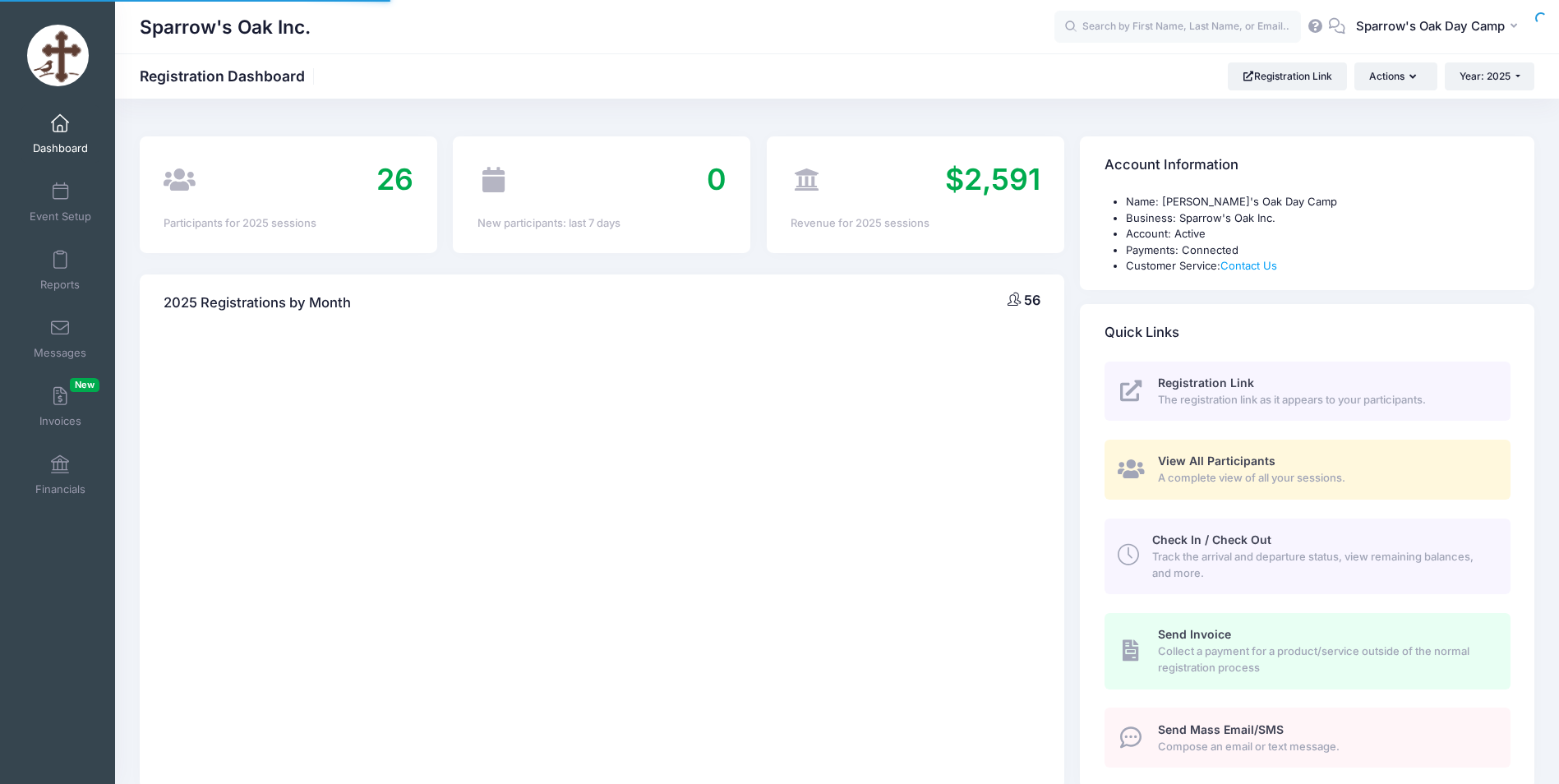
select select
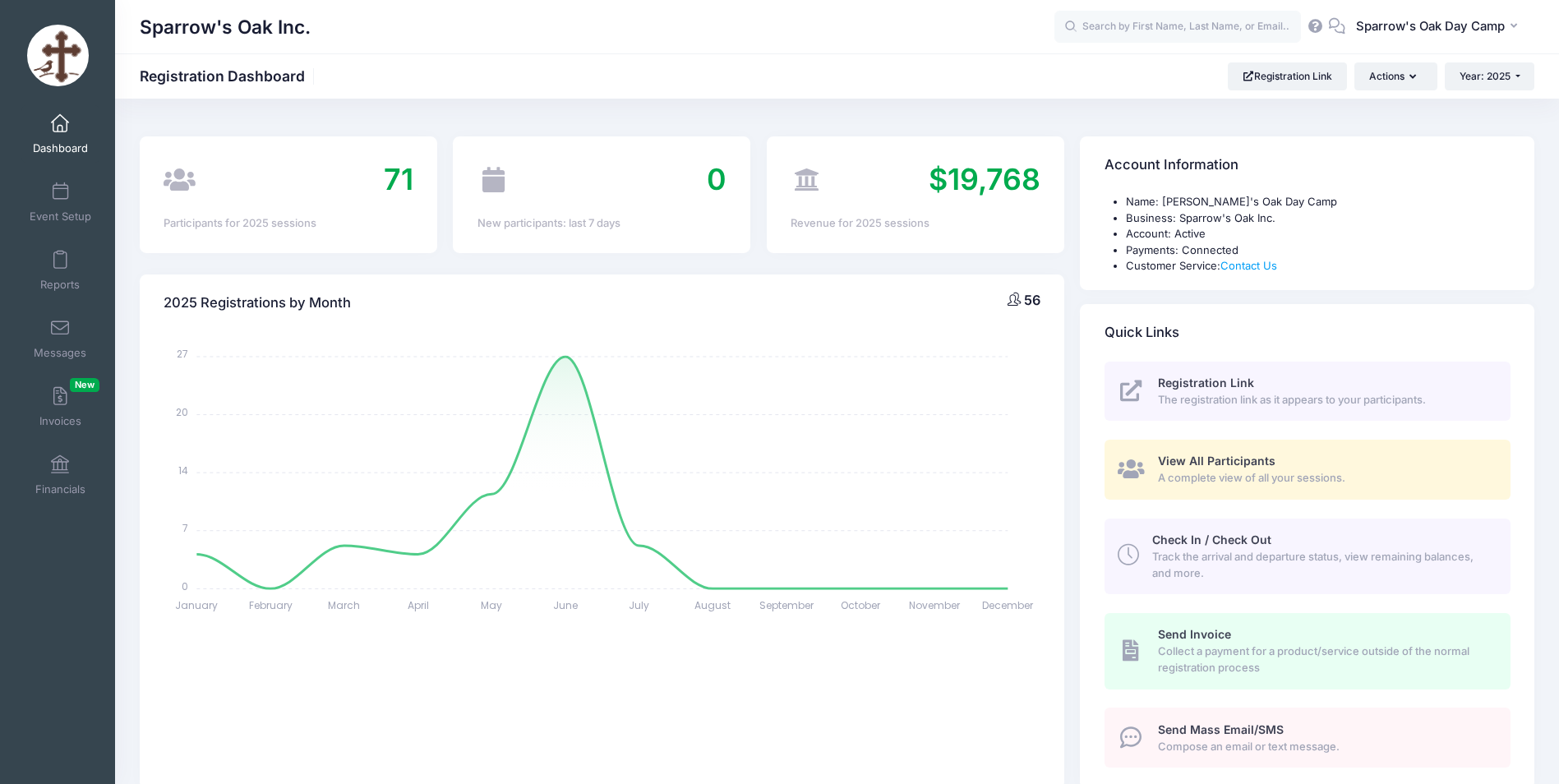
click at [51, 157] on link "Dashboard" at bounding box center [60, 133] width 78 height 57
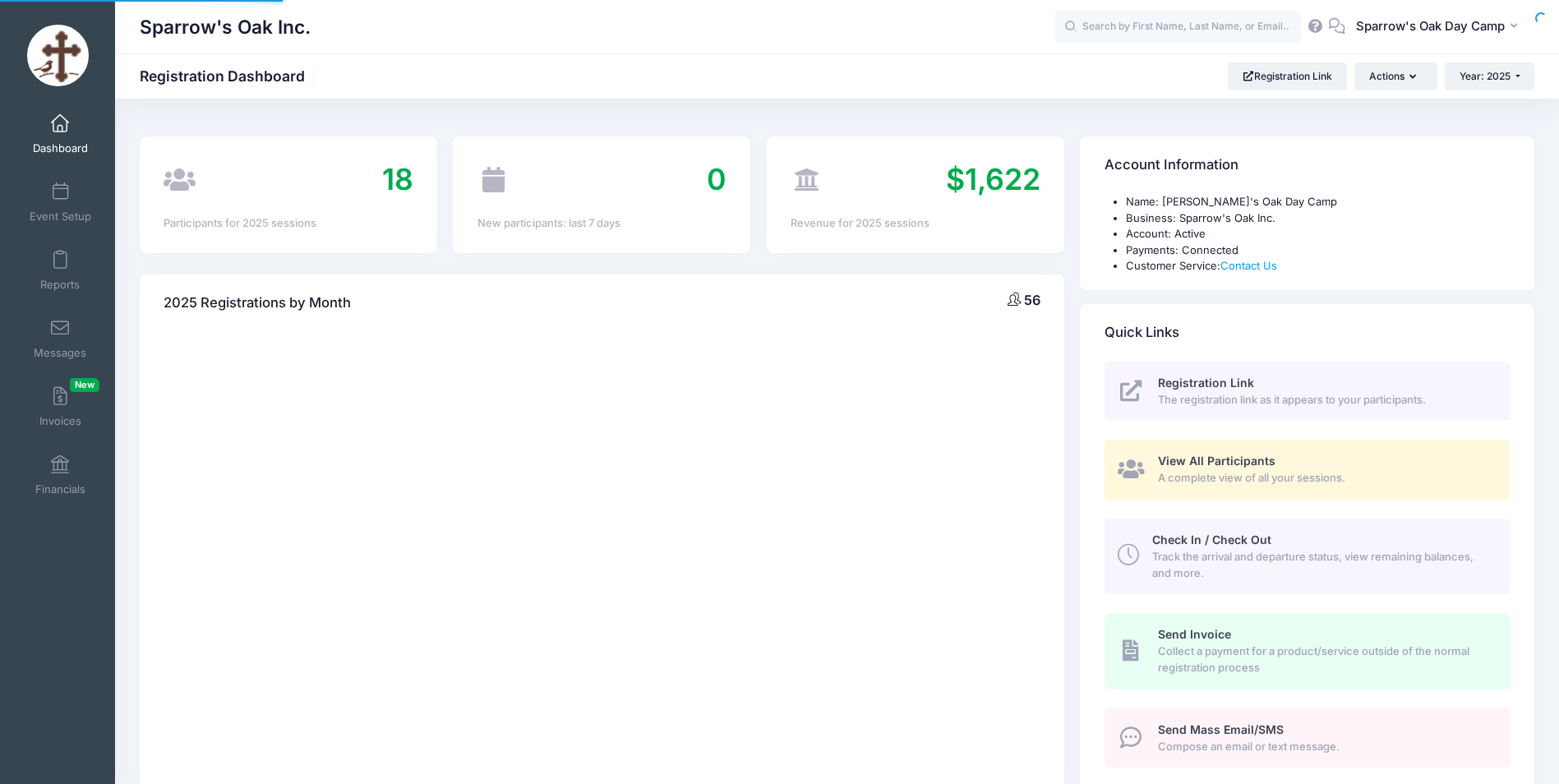
select select
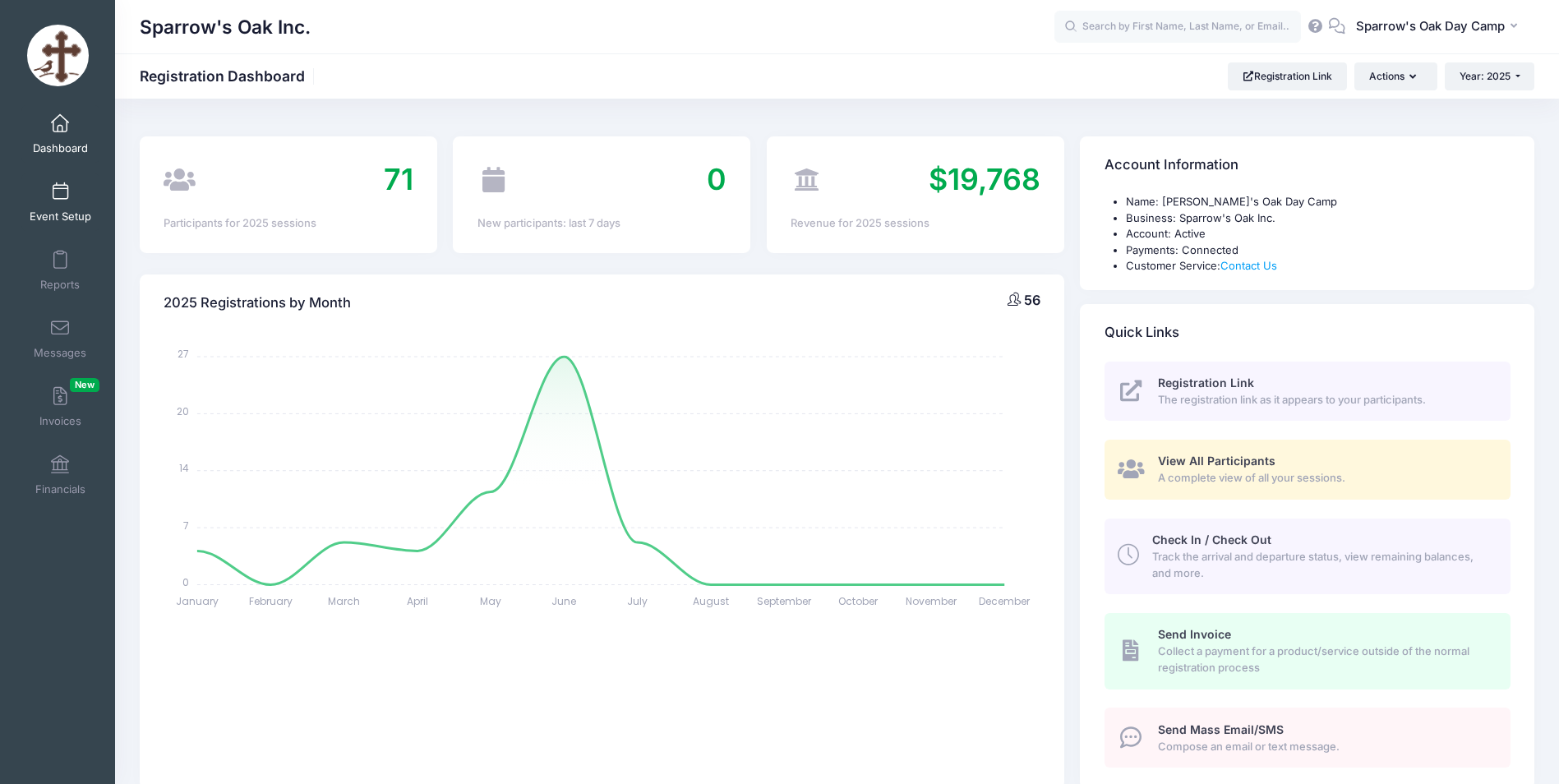
click at [58, 210] on span "Event Setup" at bounding box center [61, 216] width 62 height 14
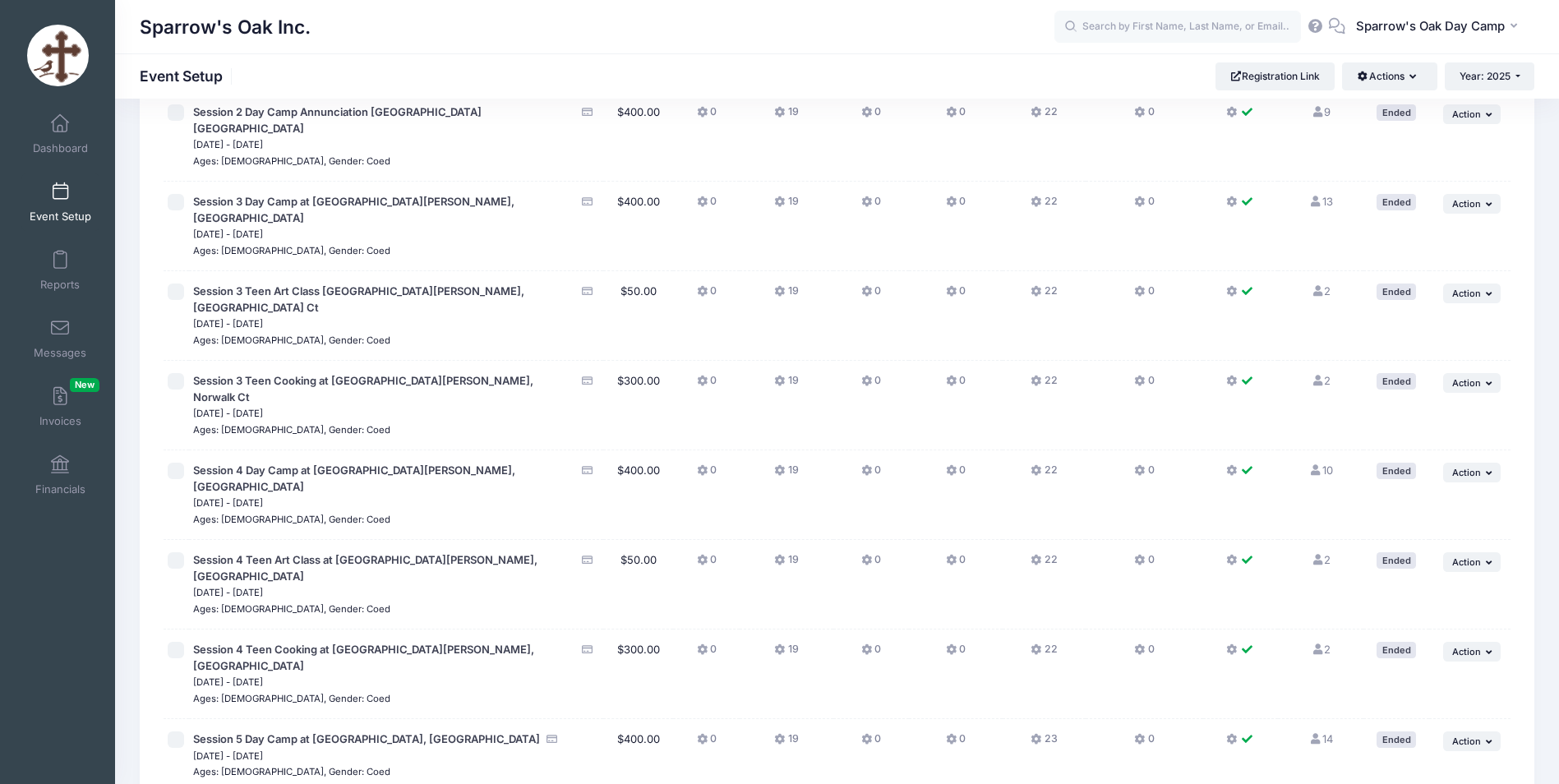
scroll to position [316, 0]
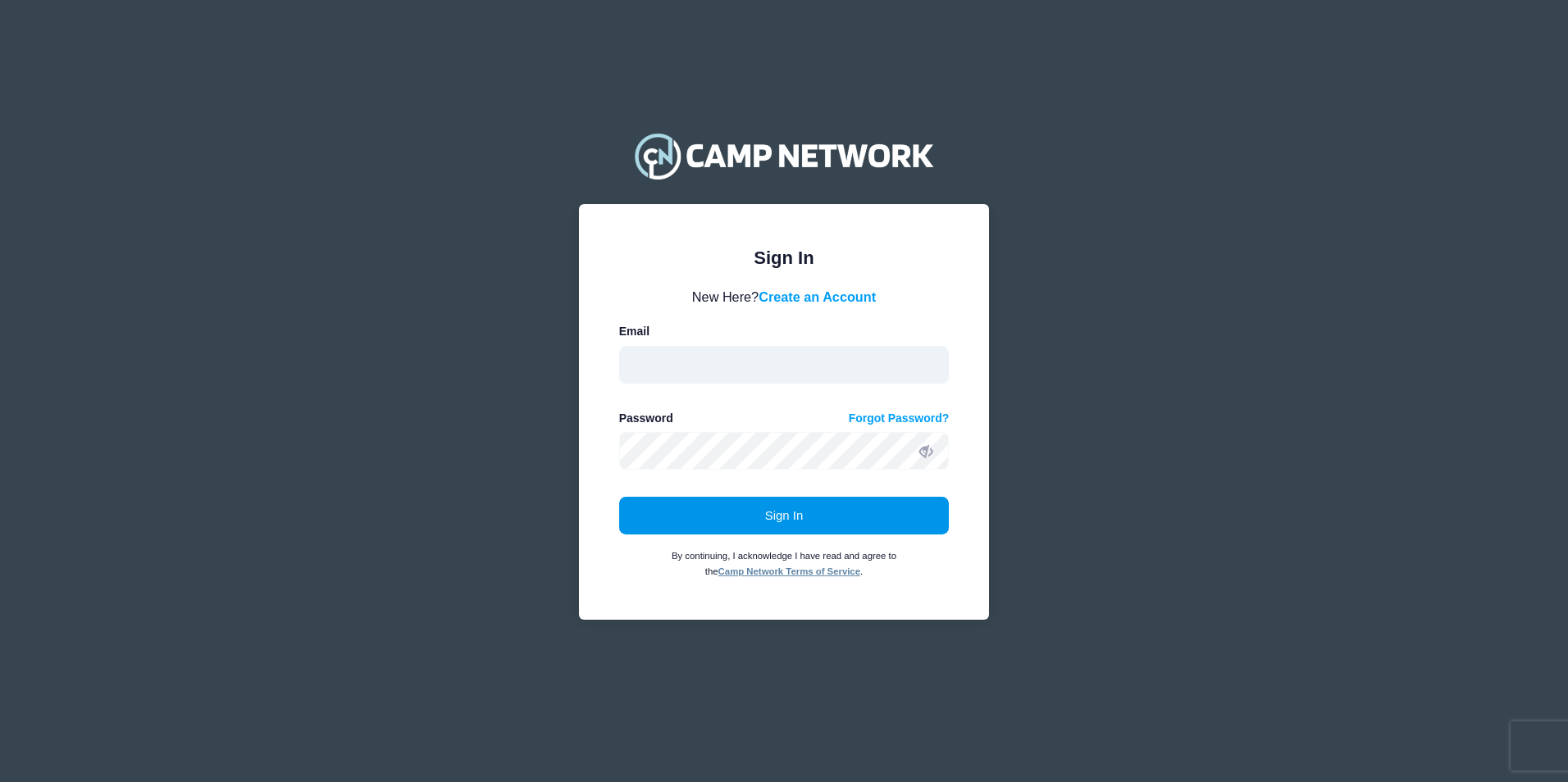
type input "[EMAIL_ADDRESS][DOMAIN_NAME]"
click at [746, 522] on button "Sign In" at bounding box center [784, 516] width 331 height 37
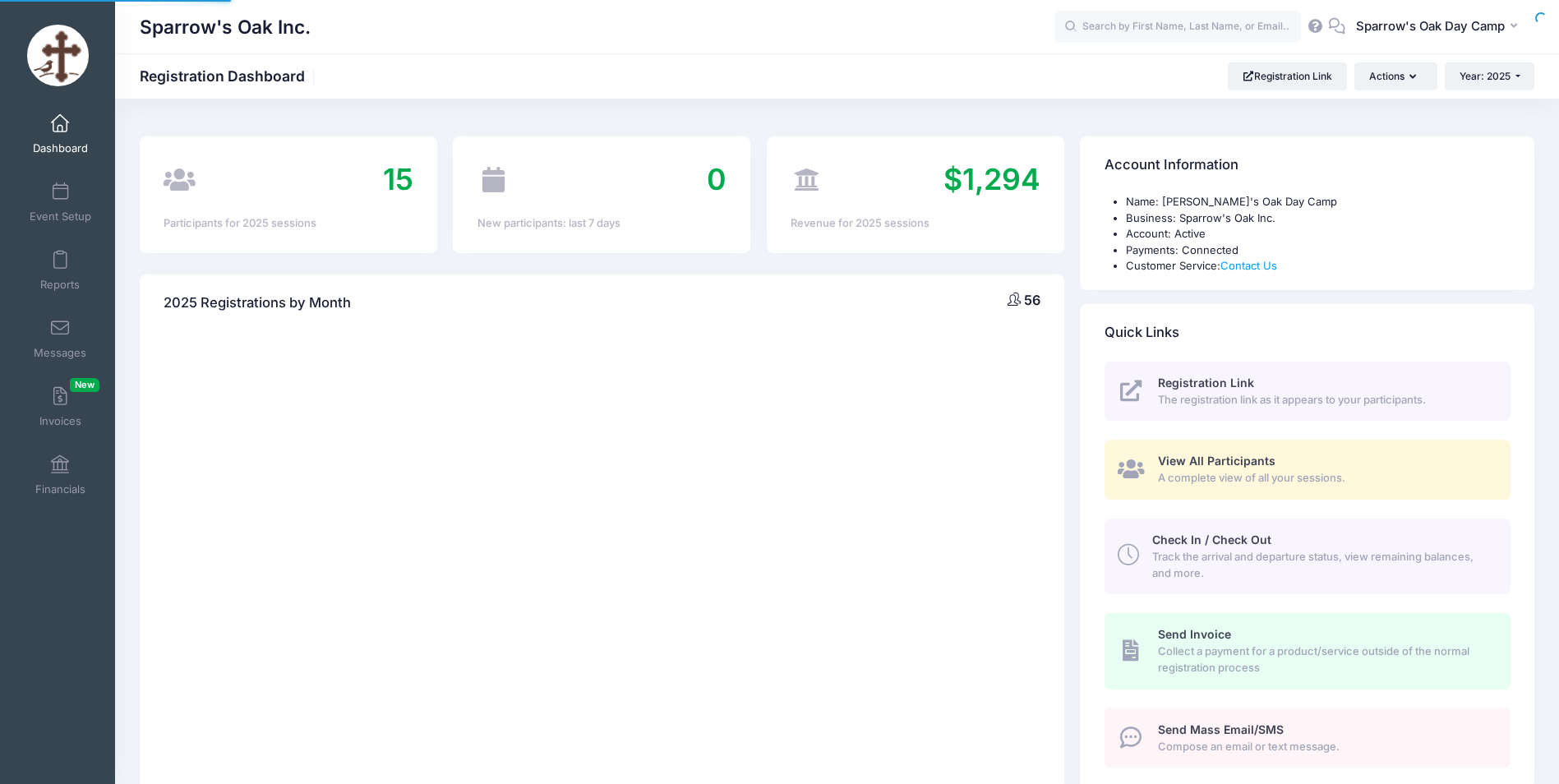
select select
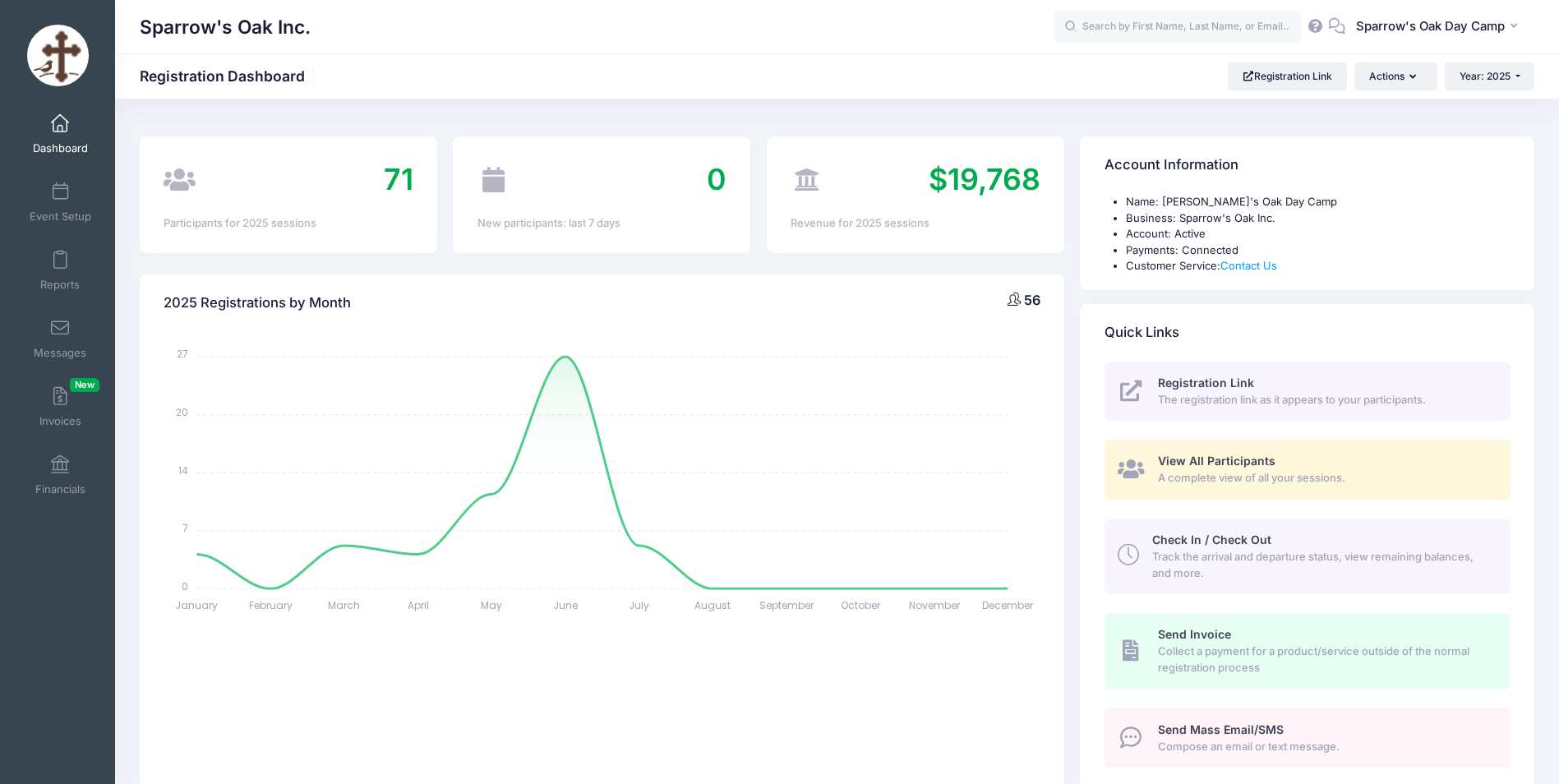
click at [1214, 649] on span "Collect a payment for a product/service outside of the normal registration proc…" at bounding box center [1325, 659] width 334 height 32
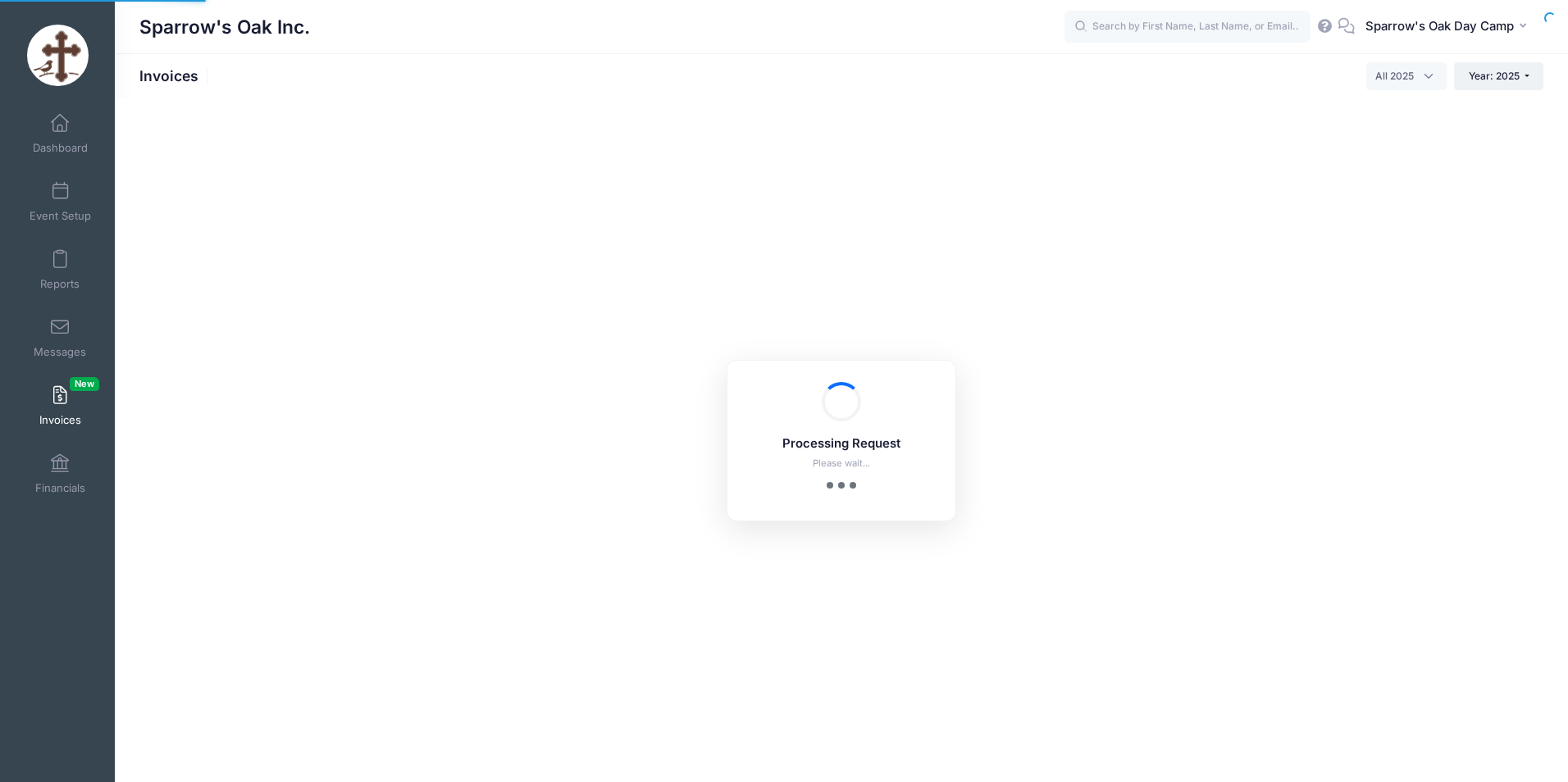
select select
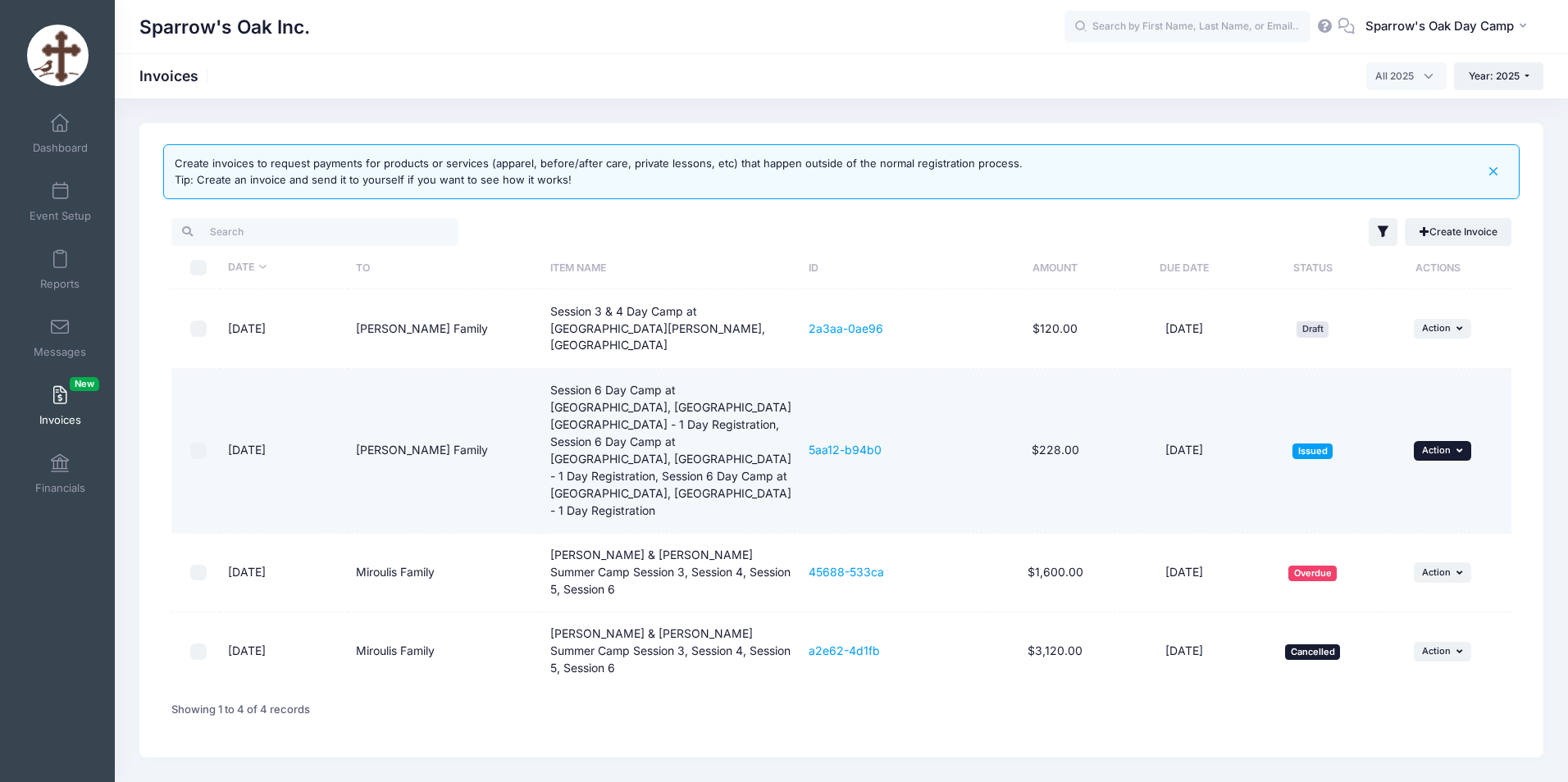
click at [1441, 445] on span "Action" at bounding box center [1435, 450] width 29 height 11
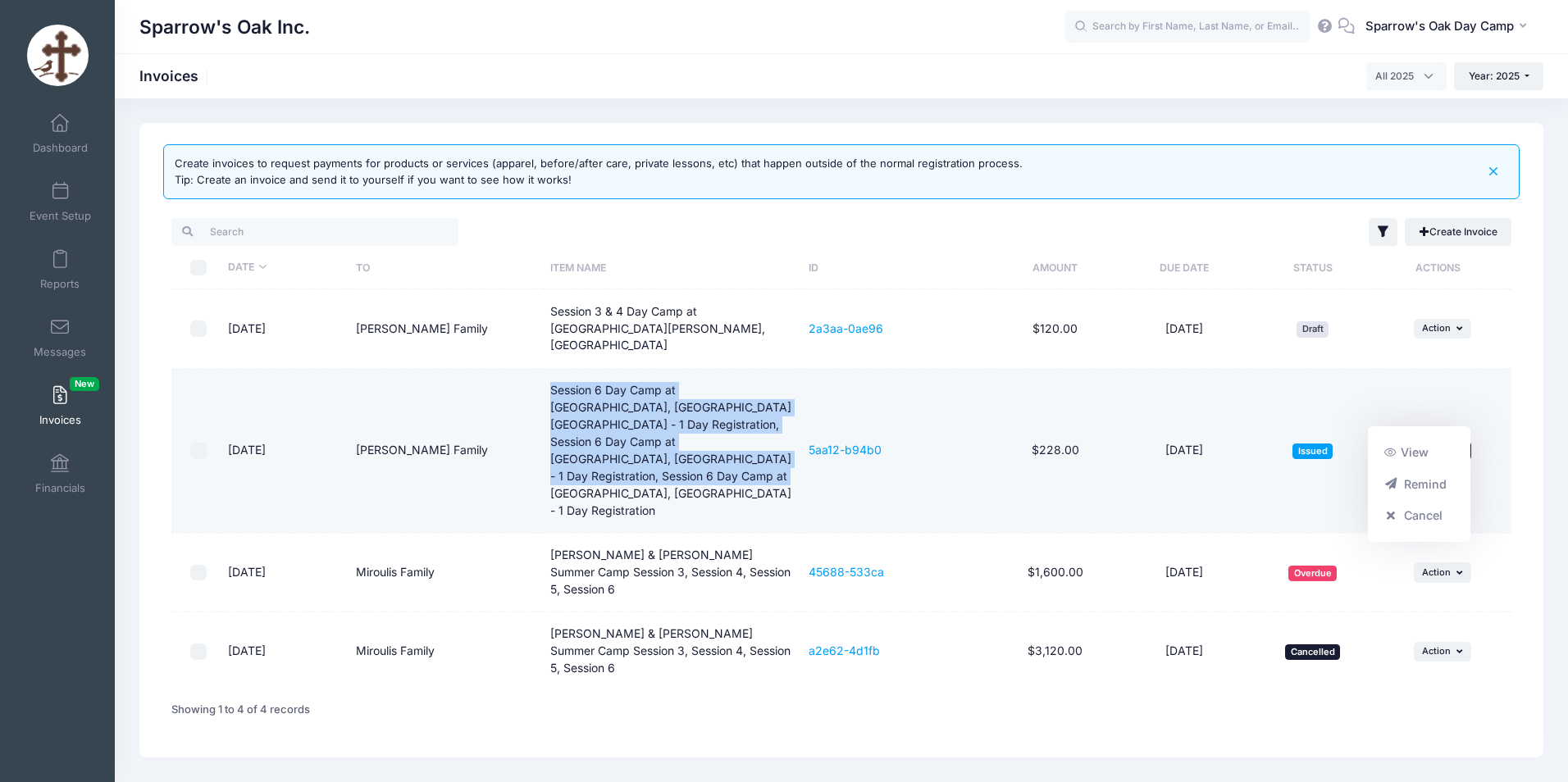
drag, startPoint x: 662, startPoint y: 458, endPoint x: 552, endPoint y: 377, distance: 136.6
click at [552, 377] on td "Session 6 Day Camp at Archangels, Stamford CT - 1 Day Registration, Session 6 D…" at bounding box center [671, 451] width 258 height 164
copy td "Session 6 Day Camp at Archangels, Stamford CT - 1 Day Registration, Session 6 D…"
click at [1433, 445] on span "Action" at bounding box center [1435, 450] width 29 height 11
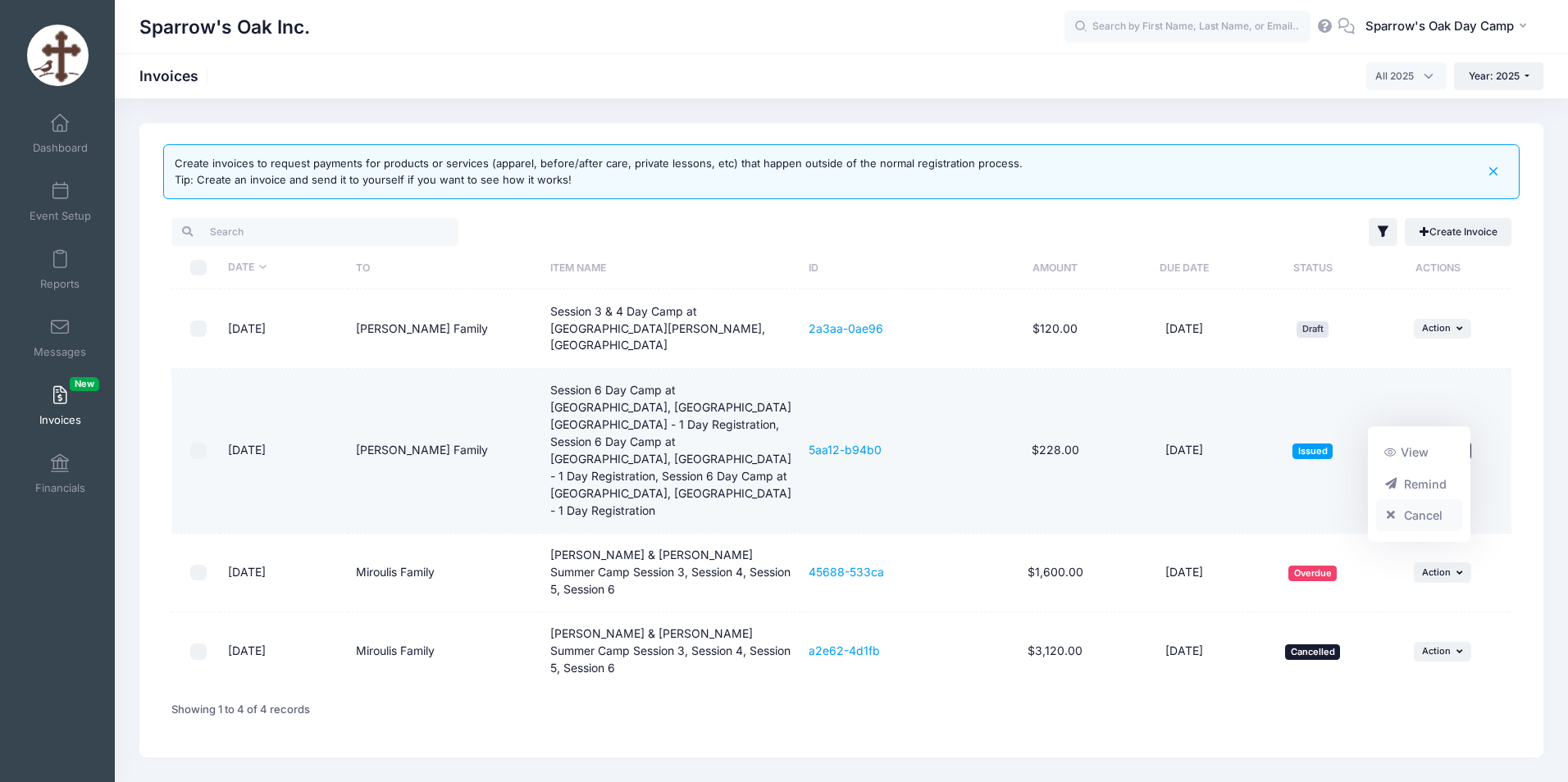
click at [1400, 513] on link "Cancel" at bounding box center [1418, 515] width 87 height 31
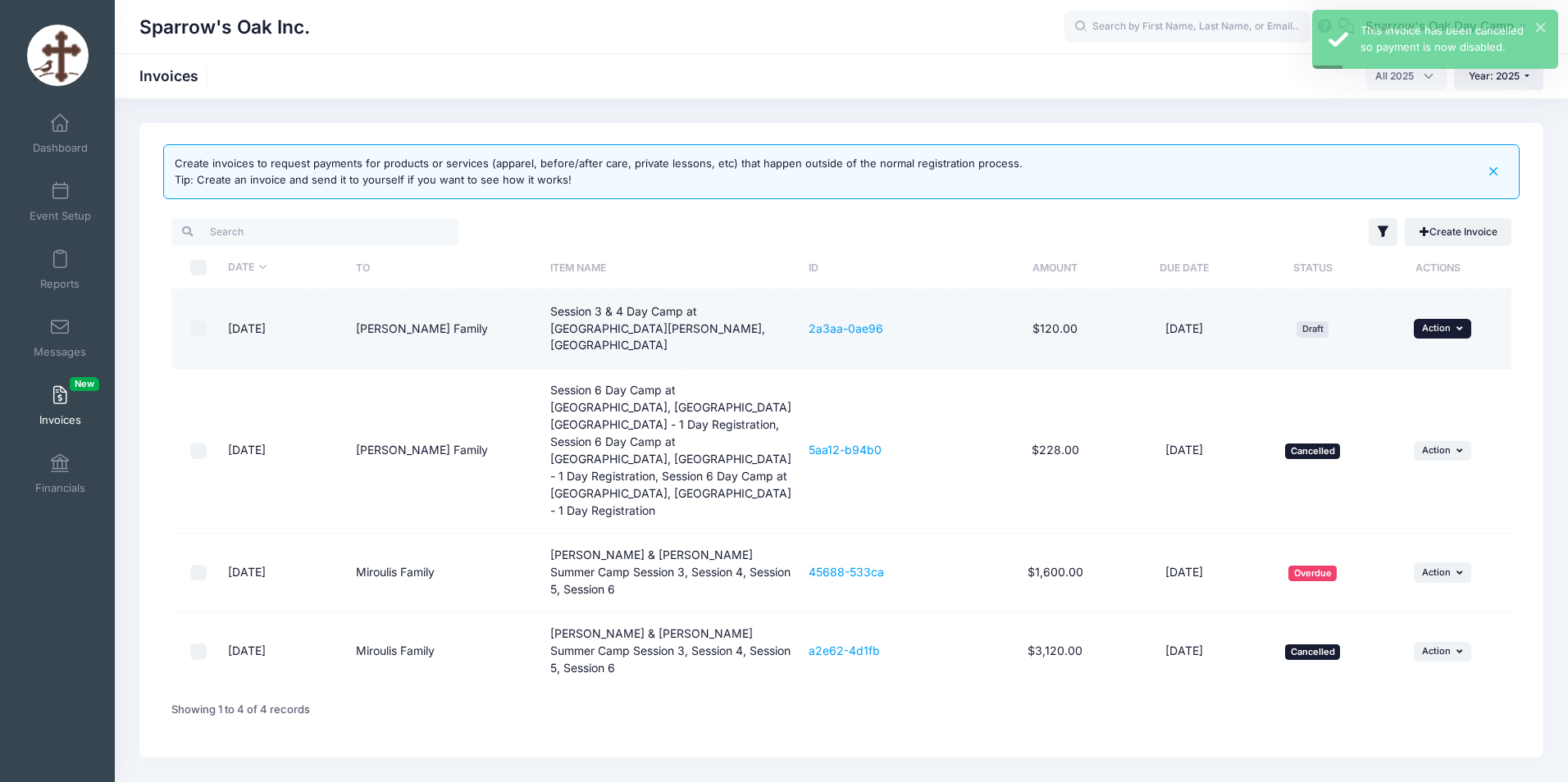
click at [1448, 324] on span "Action" at bounding box center [1435, 328] width 29 height 11
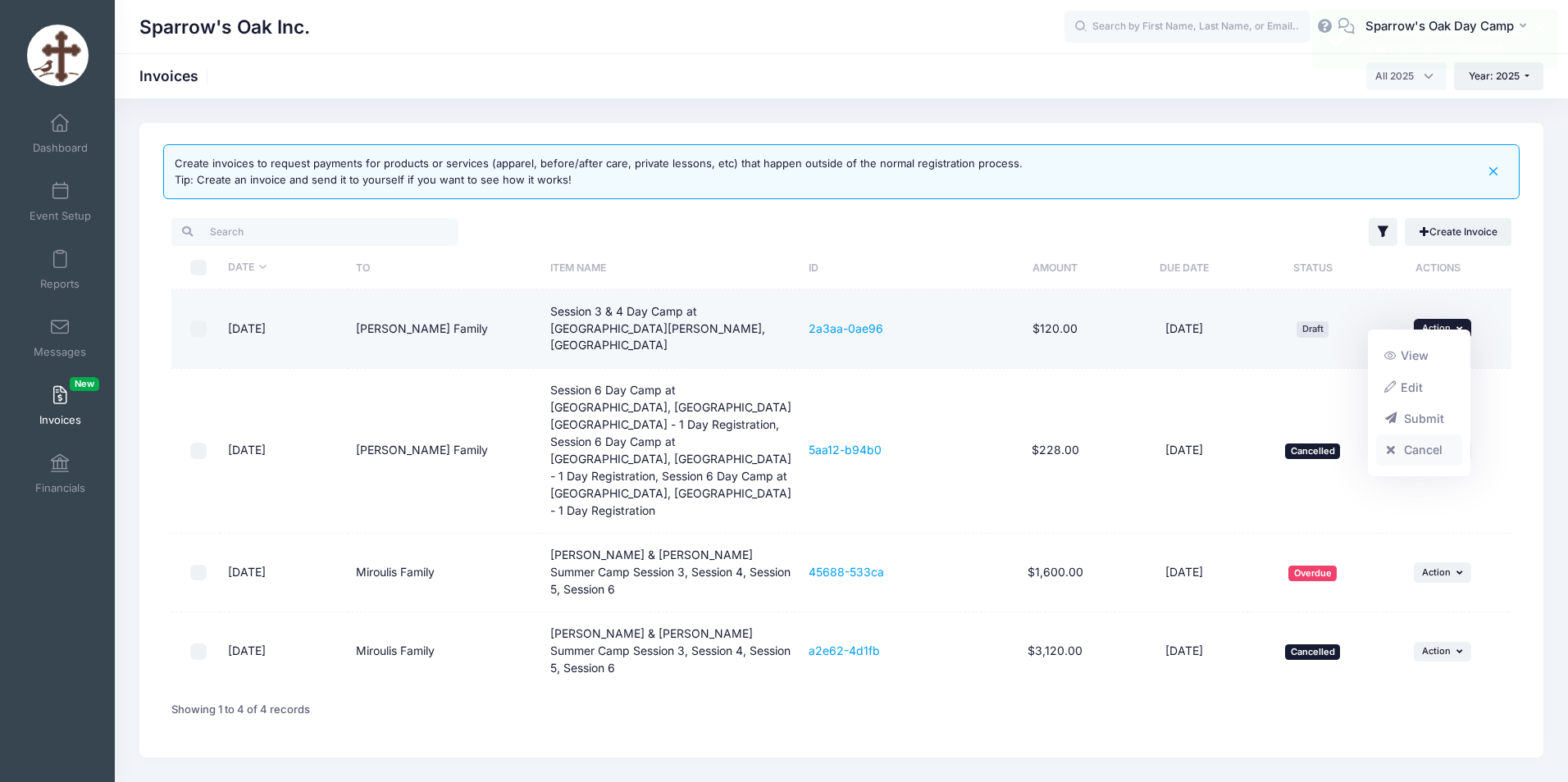
click at [1417, 450] on link "Cancel" at bounding box center [1418, 449] width 87 height 31
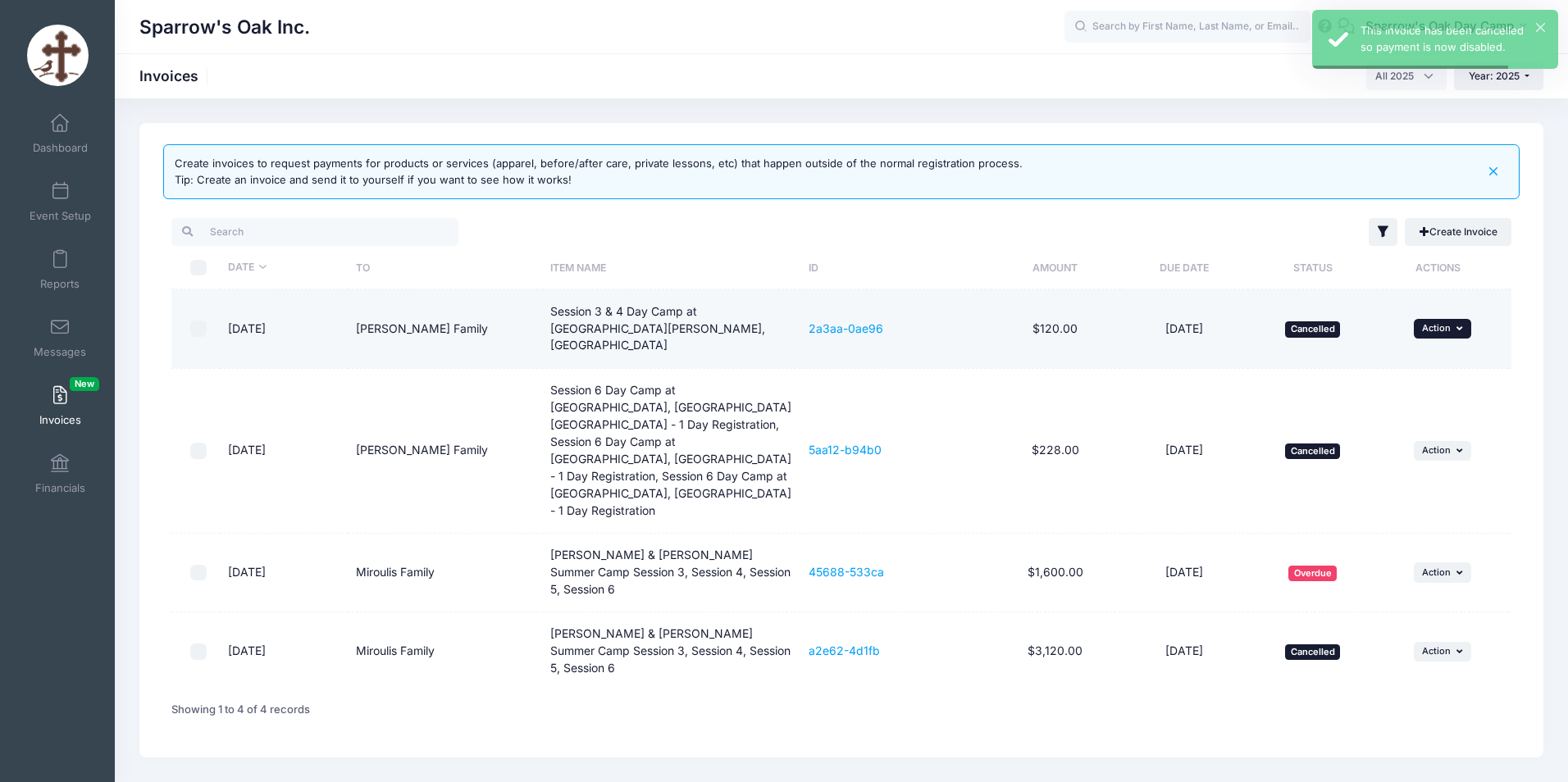
click at [1440, 322] on span "Action" at bounding box center [1435, 328] width 29 height 11
click at [1461, 324] on icon "button" at bounding box center [1461, 329] width 10 height 9
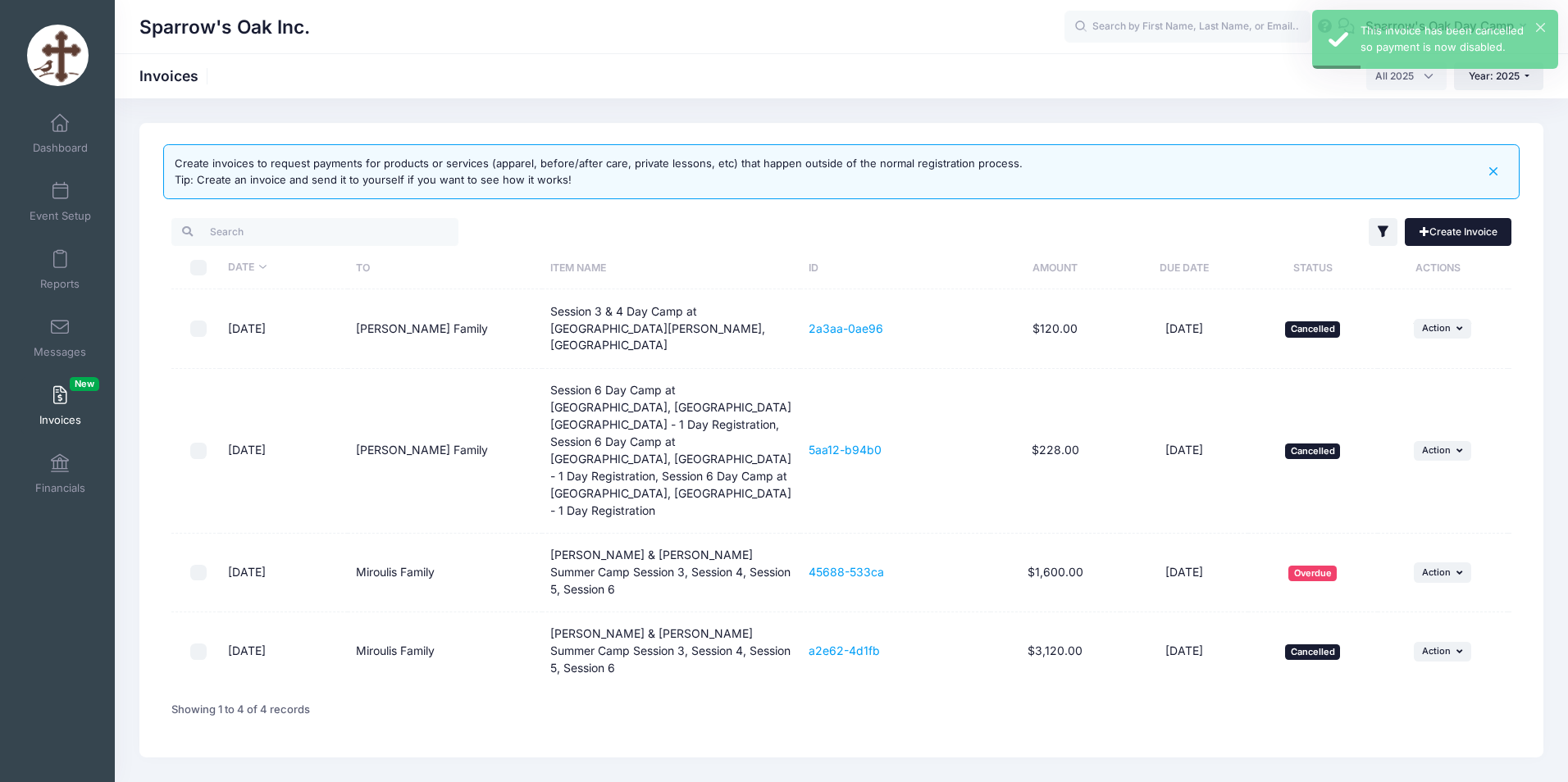
click at [1449, 237] on link "Create Invoice" at bounding box center [1458, 232] width 107 height 28
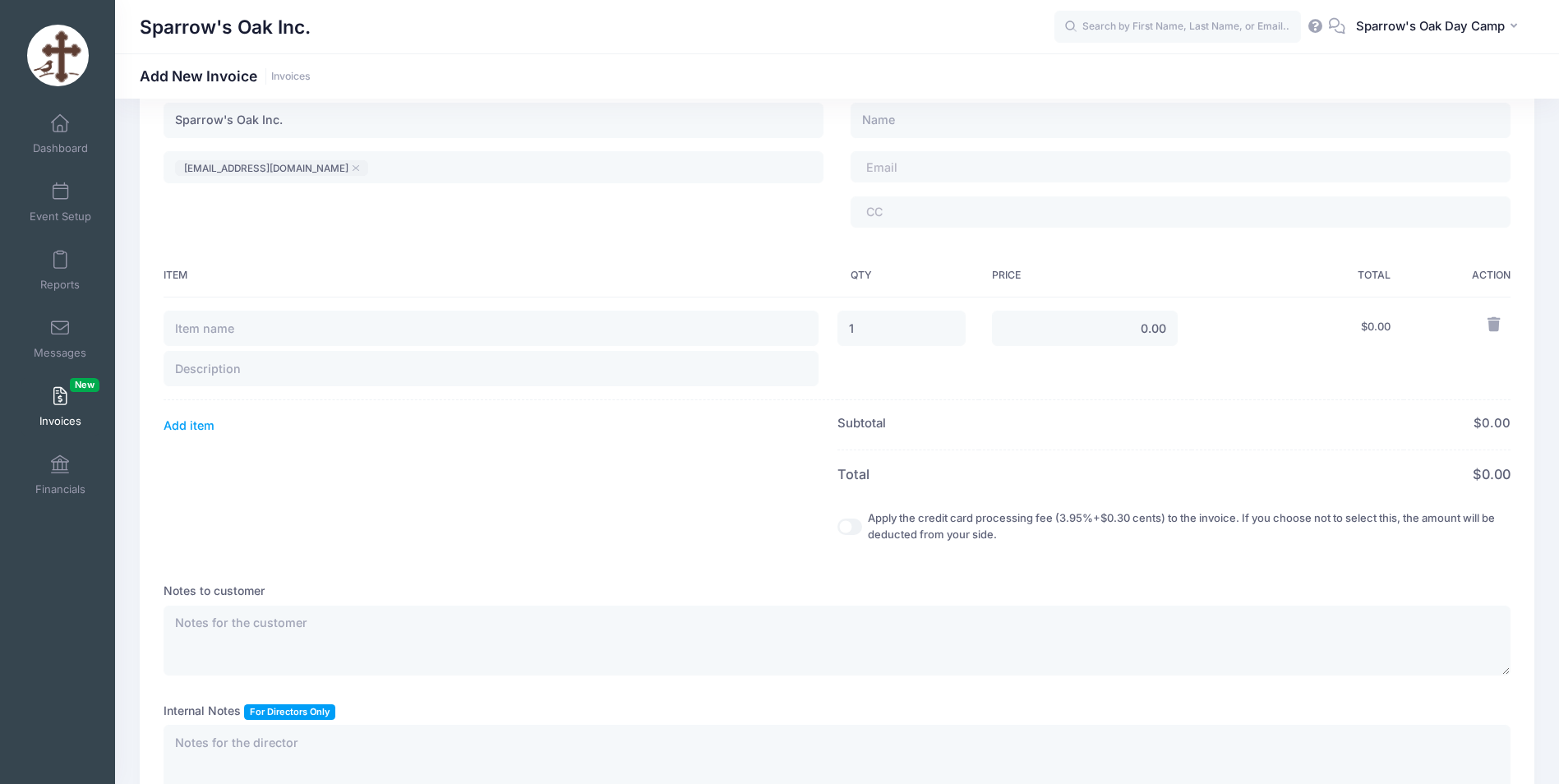
scroll to position [164, 0]
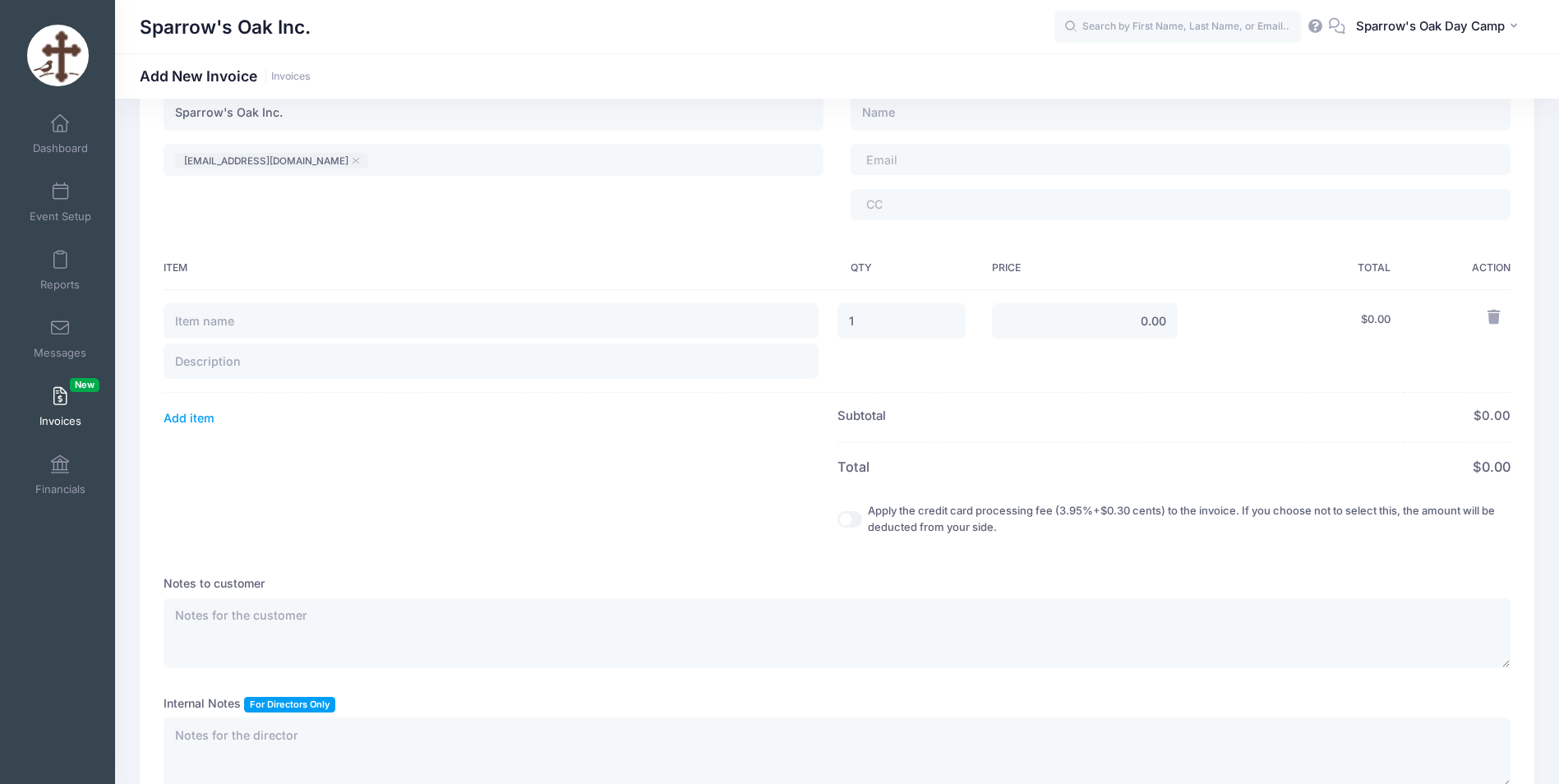
click at [203, 446] on th at bounding box center [500, 466] width 674 height 47
click at [267, 621] on textarea at bounding box center [838, 633] width 1347 height 70
paste textarea "Session 6 Day Camp at Archangels, Stamford CT - 1 Day Registration, Session 6 D…"
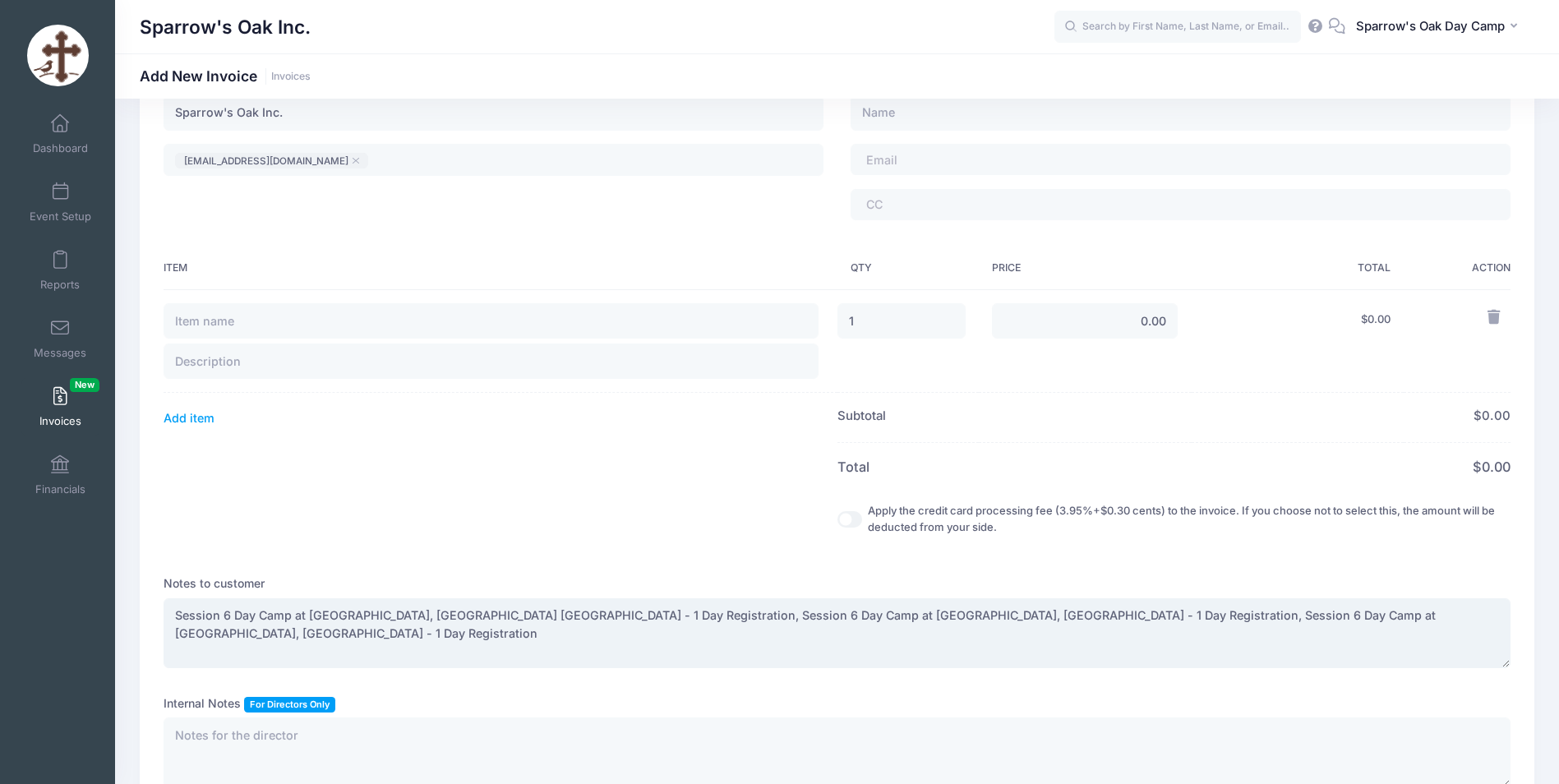
click at [571, 620] on textarea "Session 6 Day Camp at Archangels, Stamford CT - 1 Day Registration, Session 6 D…" at bounding box center [838, 633] width 1347 height 70
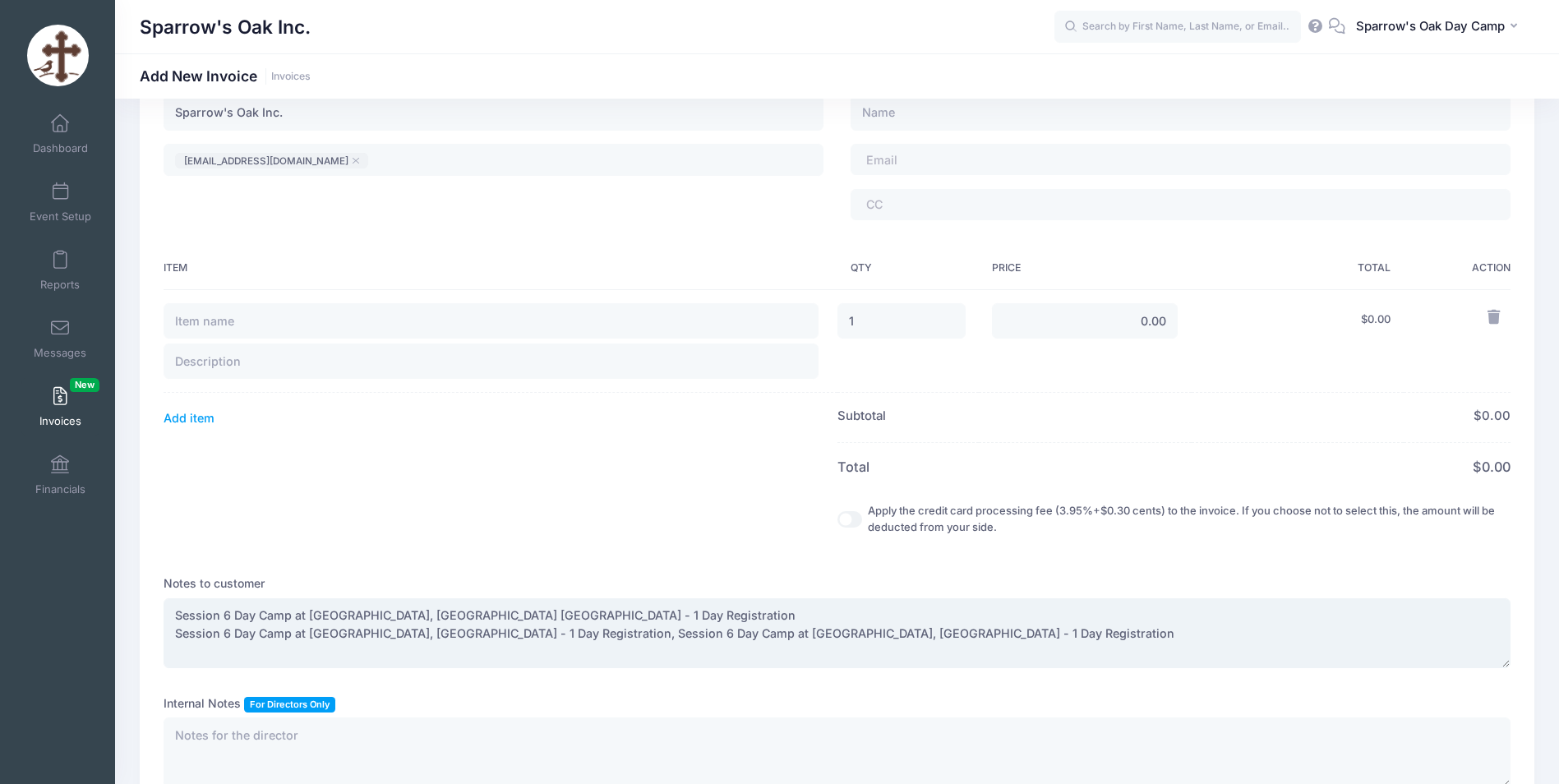
click at [560, 641] on textarea "Session 6 Day Camp at Archangels, Stamford CT - 1 Day Registration Session 6 Da…" at bounding box center [838, 633] width 1347 height 70
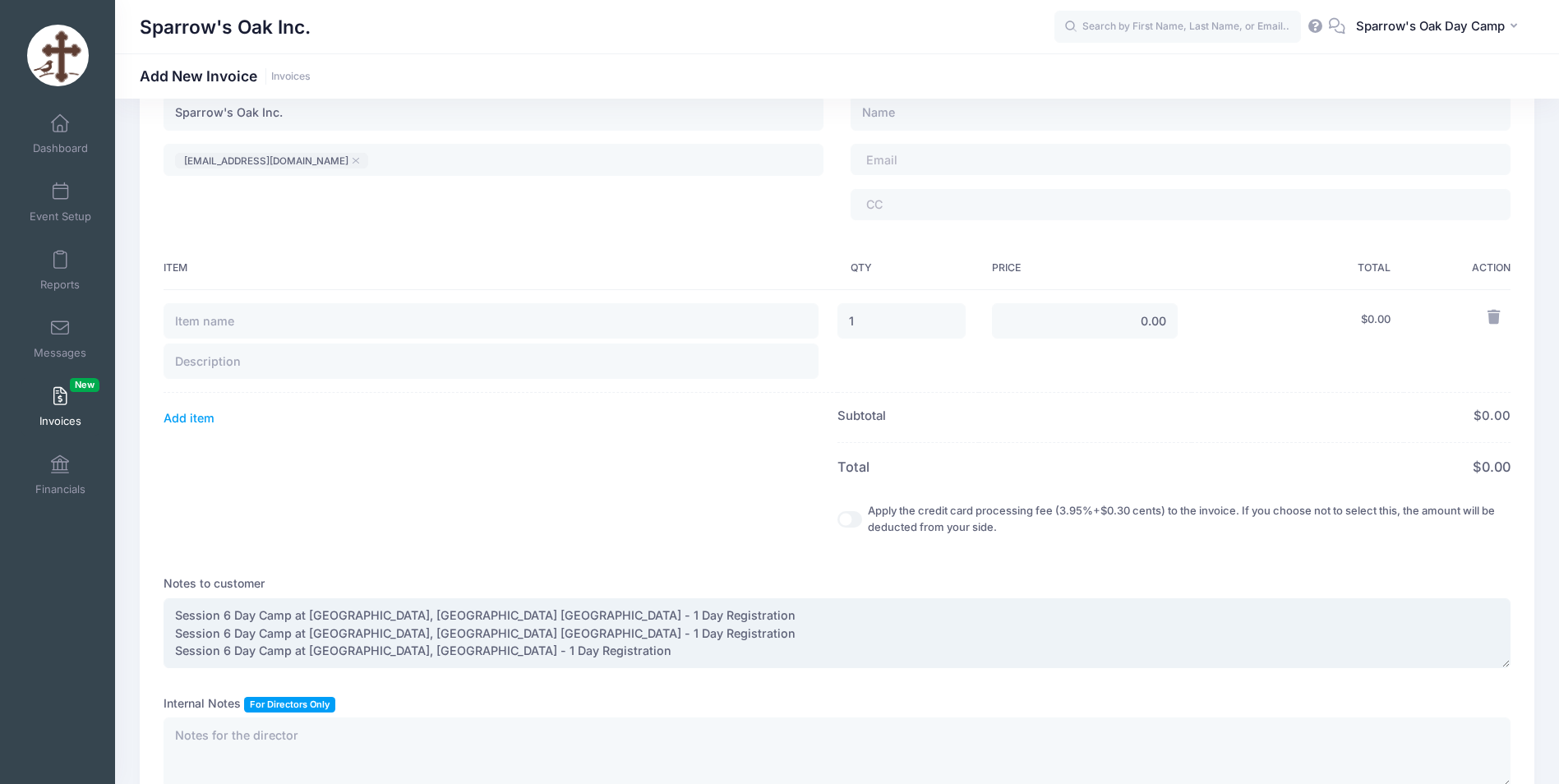
drag, startPoint x: 613, startPoint y: 658, endPoint x: 153, endPoint y: 654, distance: 460.0
click at [153, 654] on div "Date: 08/10/2025 Due Date: 08/17/2025" at bounding box center [837, 411] width 1395 height 906
type textarea "Session 6 Day Camp at Archangels, Stamford CT - 1 Day Registration Session 6 Da…"
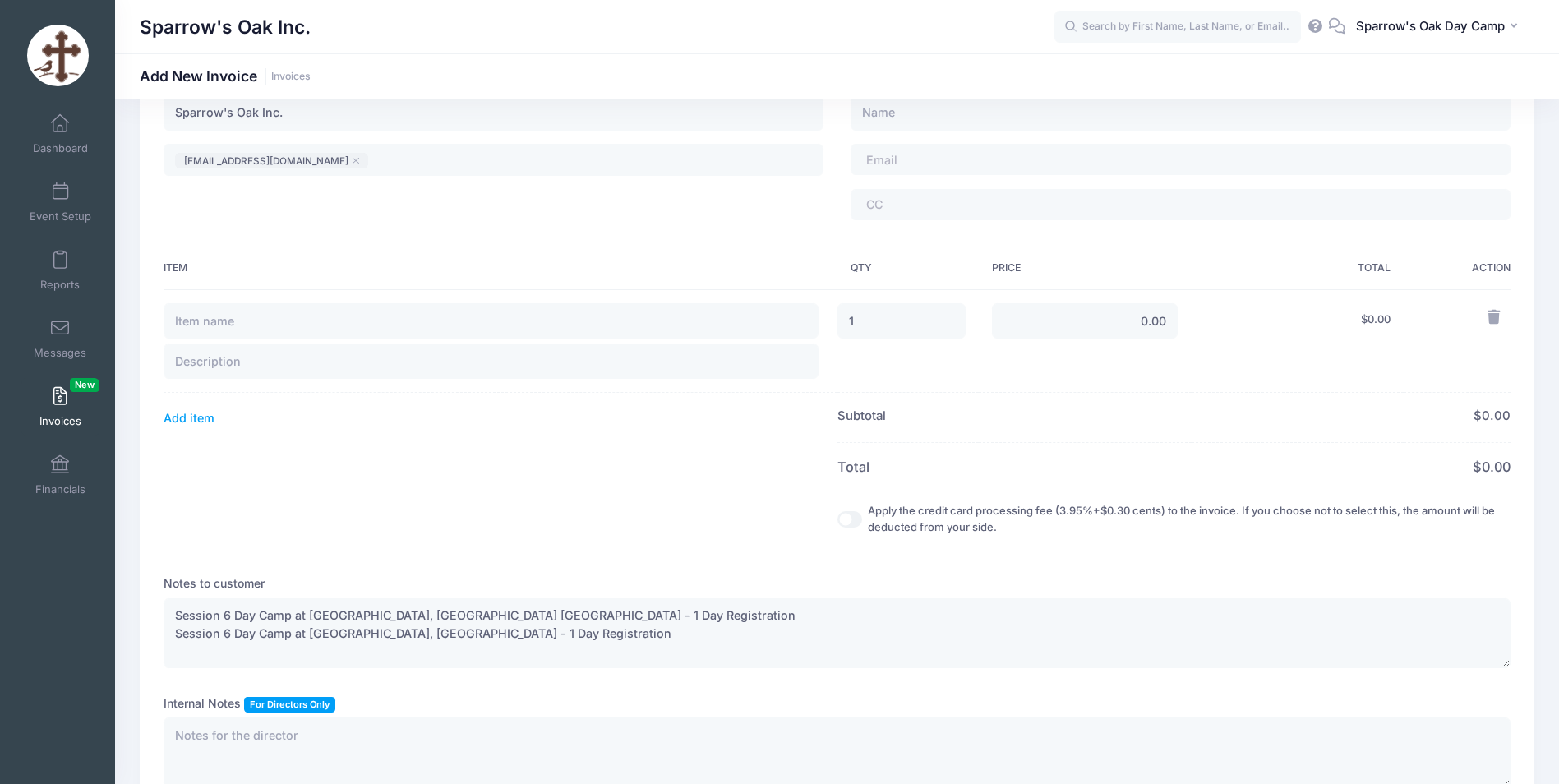
click at [885, 303] on td "1" at bounding box center [908, 341] width 141 height 104
click at [867, 323] on input "1" at bounding box center [901, 321] width 128 height 36
type input "2"
click at [1144, 324] on input "0.00" at bounding box center [1085, 321] width 186 height 36
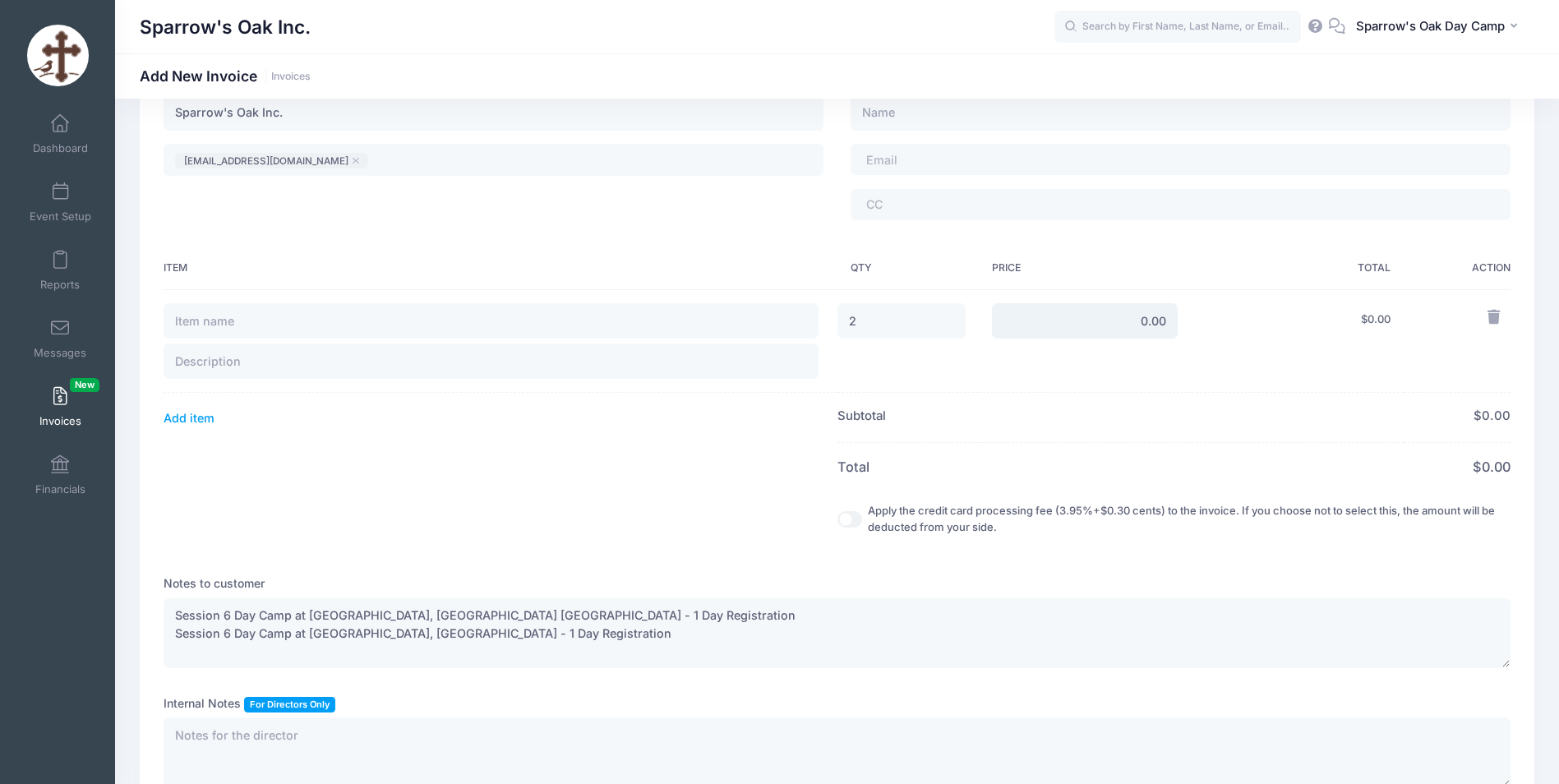
click at [1144, 324] on input "0.00" at bounding box center [1085, 321] width 186 height 36
type input "80.00"
click at [349, 329] on input "text" at bounding box center [491, 321] width 655 height 36
paste input "Session 6 Day Camp at Archangels, Stamford CT - 1 Day Registration, Session 6 D…"
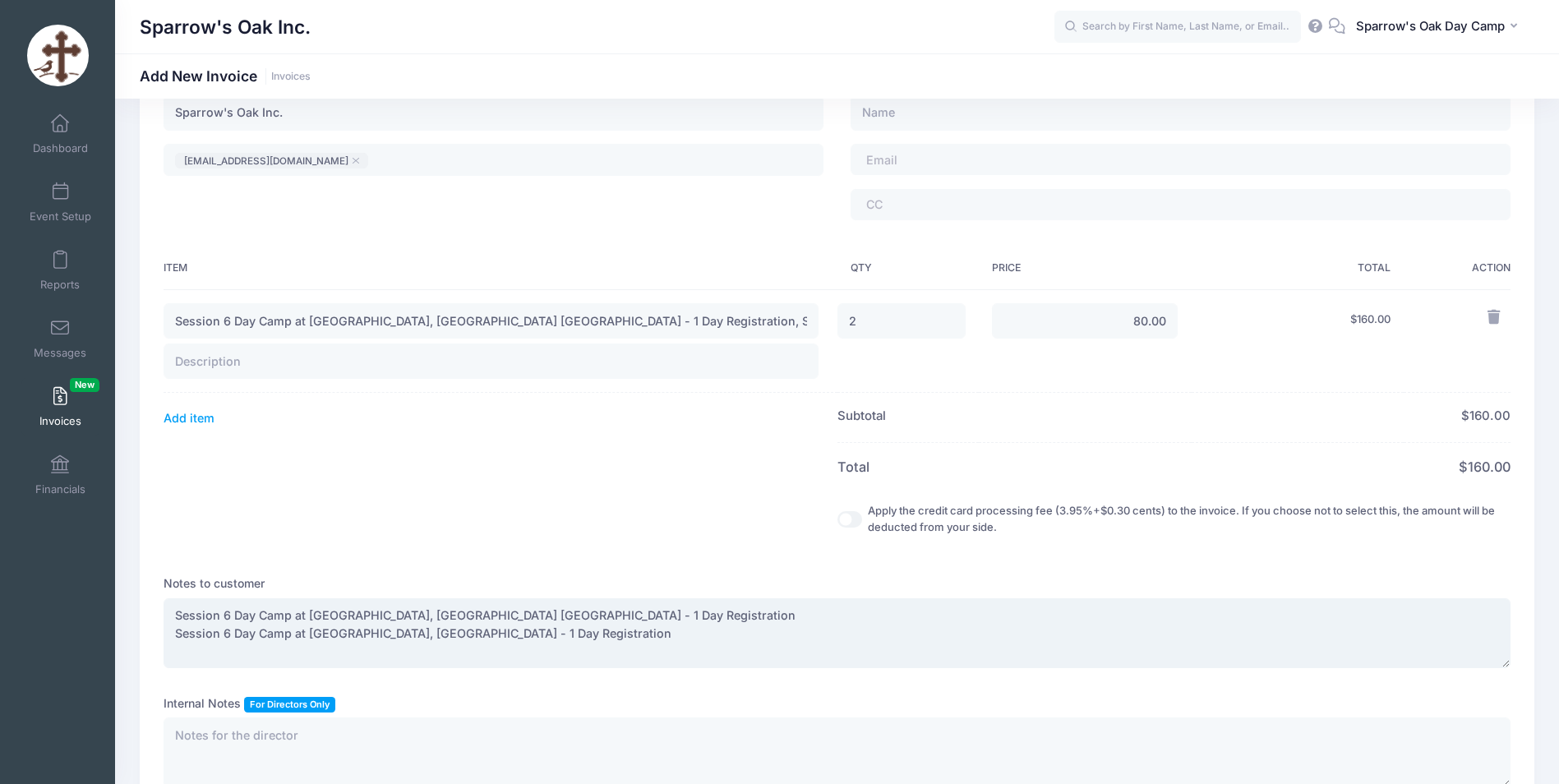
drag, startPoint x: 588, startPoint y: 624, endPoint x: 126, endPoint y: 616, distance: 462.1
click at [126, 616] on div "Date: 08/10/2025 Due Date: Subject" at bounding box center [838, 411] width 1445 height 906
click at [301, 315] on input "Session 6 Day Camp at Archangels, Stamford CT - 1 Day Registration, Session 6 D…" at bounding box center [491, 321] width 655 height 36
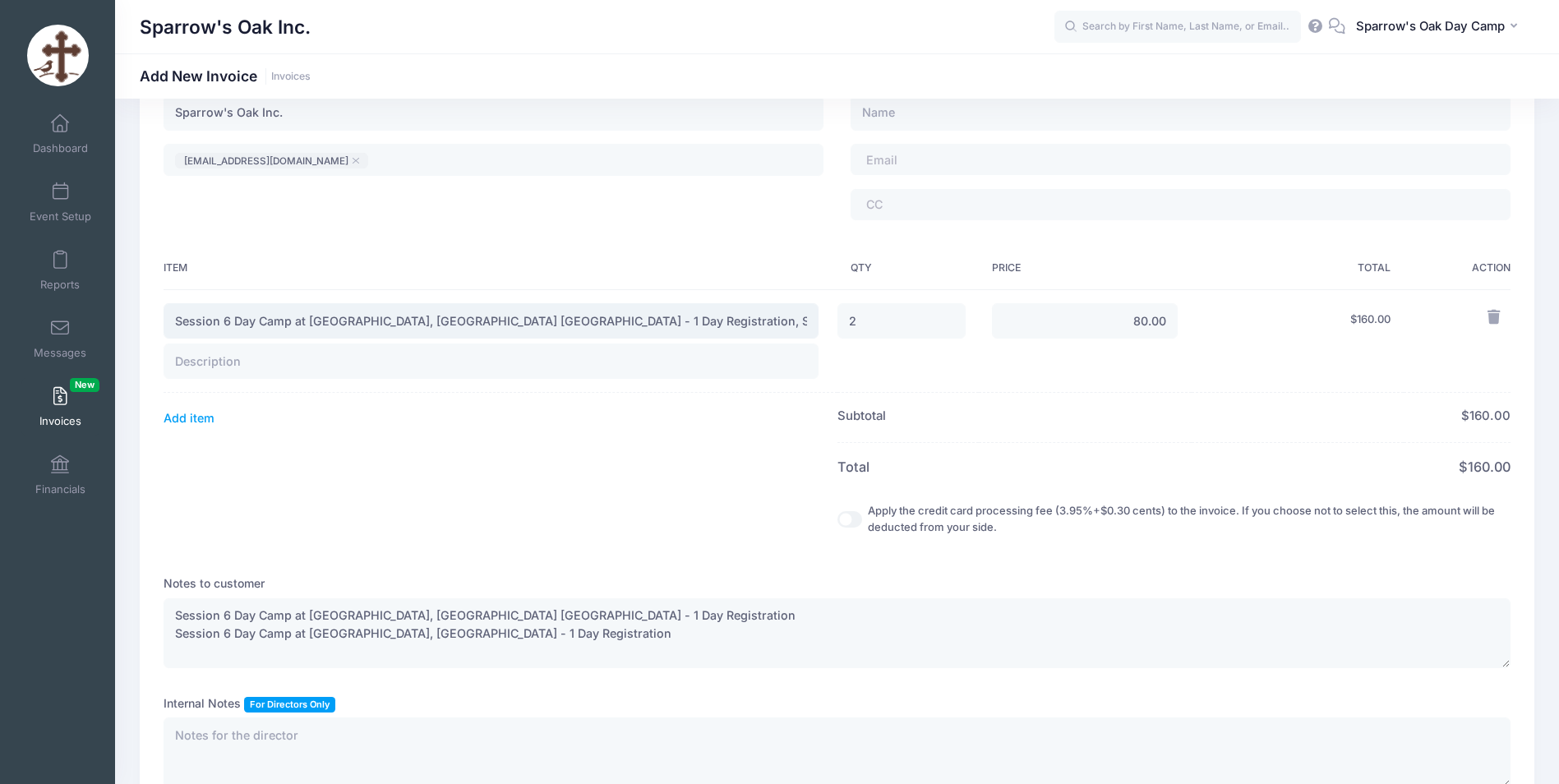
paste input "text"
type input "Session 6 Day Camp at Archangels, Stamford CT - 1 Day Registration"
click at [554, 629] on textarea "Session 6 Day Camp at Archangels, Stamford CT - 1 Day Registration Session 6 Da…" at bounding box center [838, 633] width 1347 height 70
drag, startPoint x: 529, startPoint y: 629, endPoint x: 173, endPoint y: 597, distance: 357.4
click at [173, 597] on div "Notes to customer Session 6 Day Camp at Archangels, Stamford CT - 1 Day Registr…" at bounding box center [838, 621] width 1347 height 93
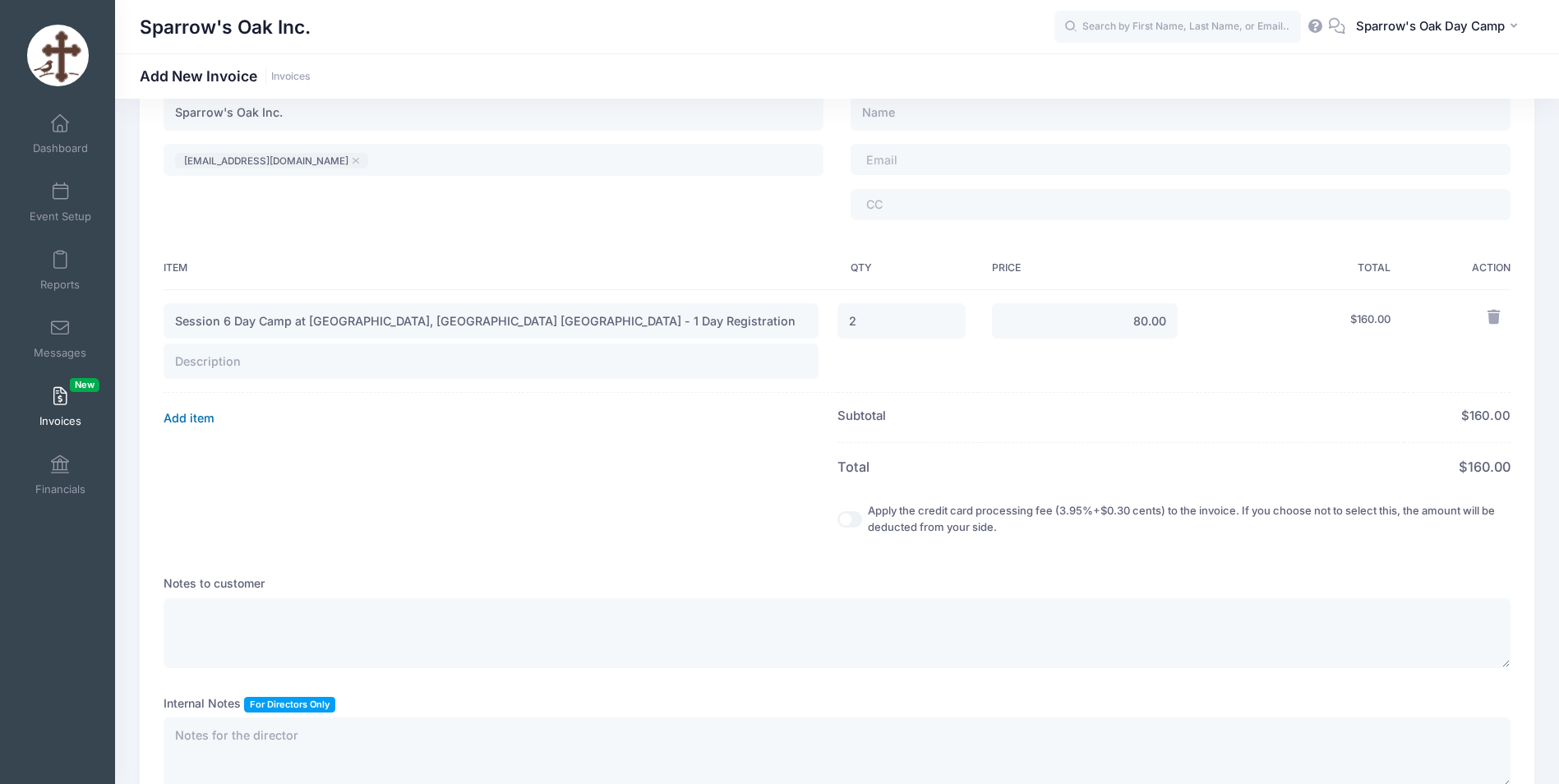
click at [186, 420] on button "Add item" at bounding box center [189, 418] width 51 height 23
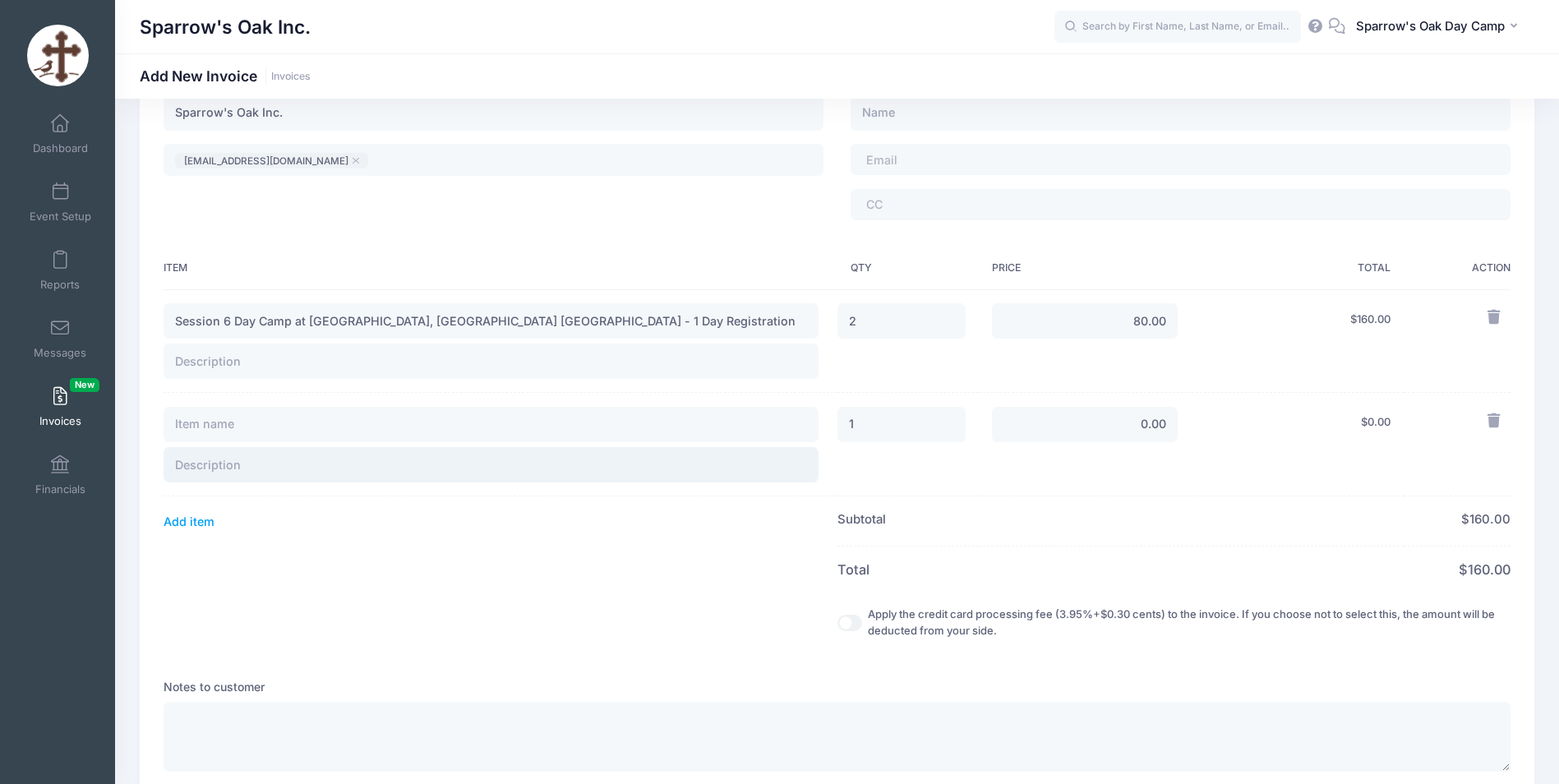
click at [215, 457] on input "text" at bounding box center [491, 465] width 655 height 36
click at [225, 422] on input "text" at bounding box center [491, 424] width 655 height 36
type input "Se"
click at [872, 325] on input "2" at bounding box center [901, 321] width 128 height 36
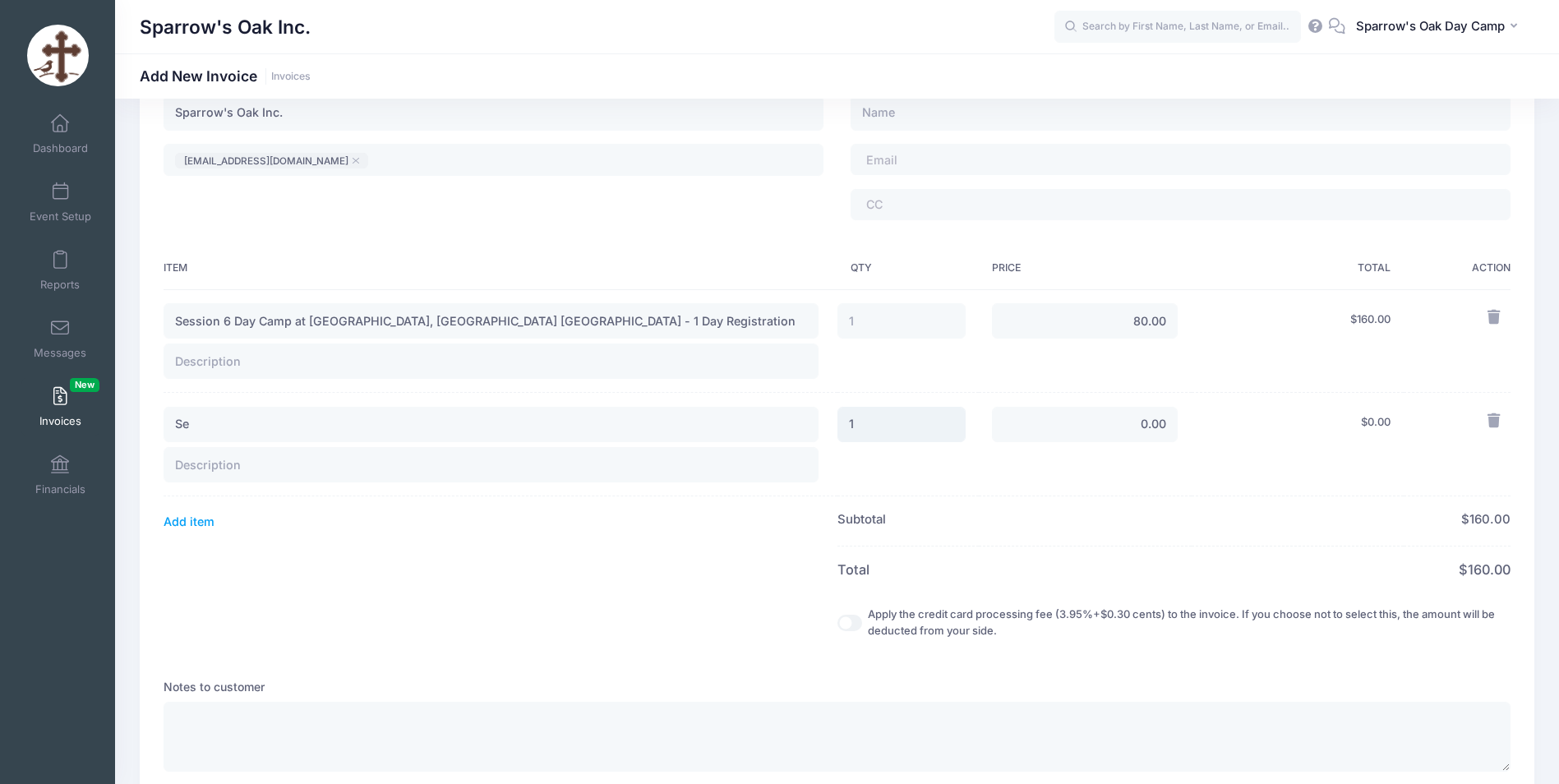
click at [839, 421] on input "1" at bounding box center [901, 424] width 128 height 36
click at [1150, 430] on input "0.00" at bounding box center [1085, 424] width 186 height 36
click at [248, 447] on input "text" at bounding box center [491, 465] width 655 height 36
click at [204, 423] on input "Se" at bounding box center [491, 424] width 655 height 36
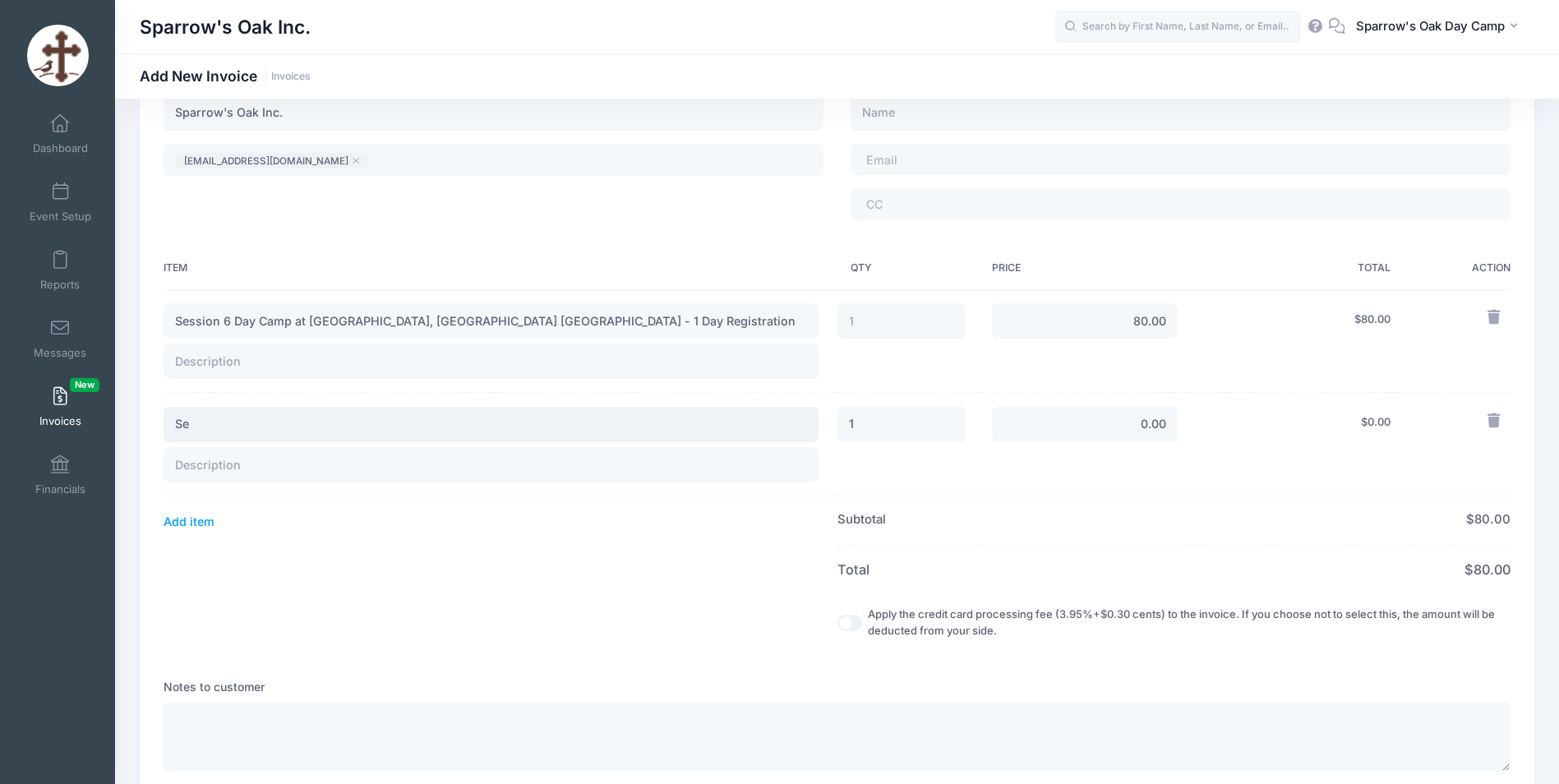
click at [204, 423] on input "Se" at bounding box center [491, 424] width 655 height 36
click at [223, 710] on textarea at bounding box center [838, 736] width 1347 height 70
paste textarea "Session 6 Day Camp at Archangels, Stamford CT - 1 Day Registration"
type textarea "Session 6 Day Camp at Archangels, Stamford CT - 1 Day Registration"
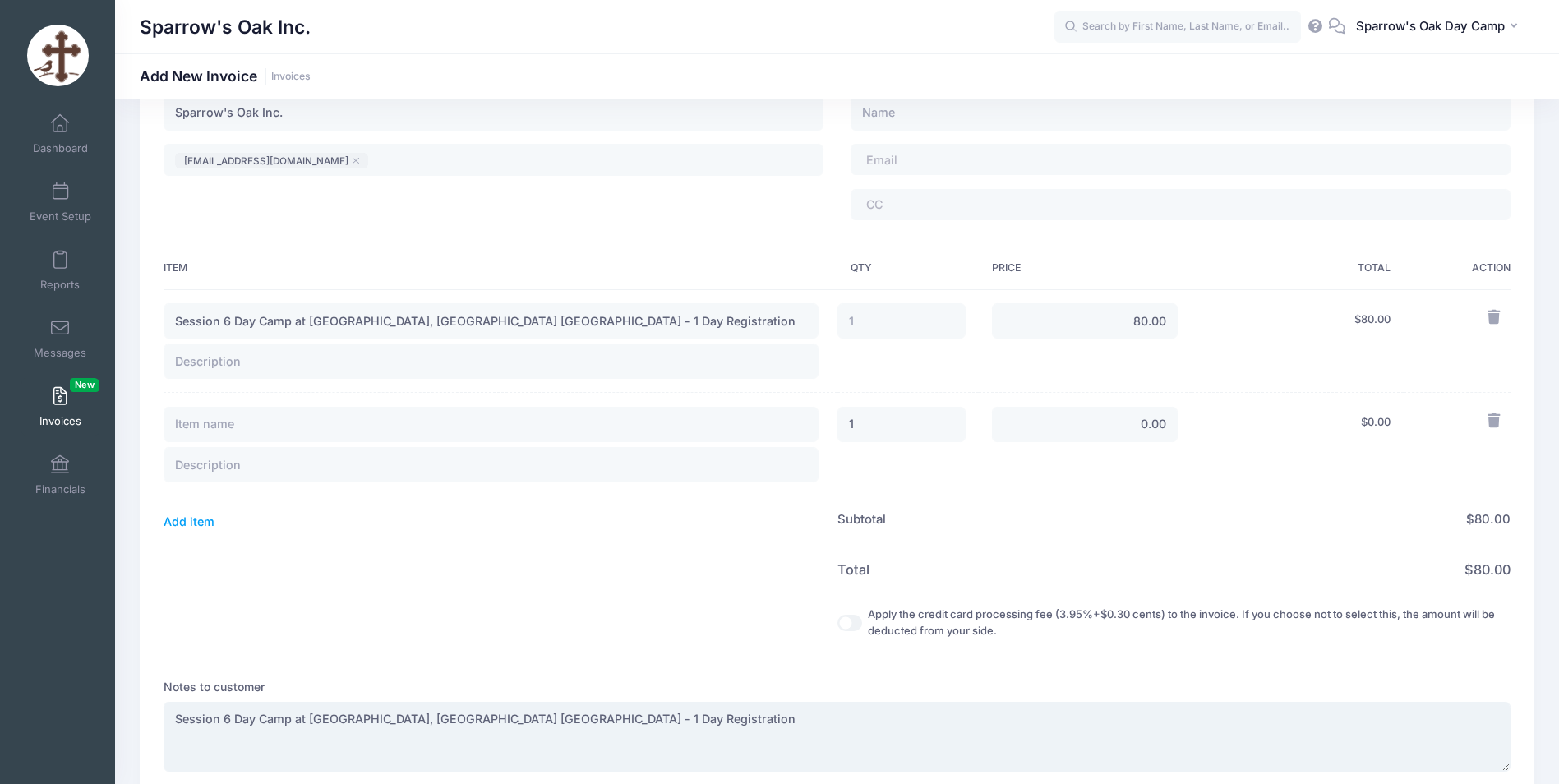
drag, startPoint x: 586, startPoint y: 717, endPoint x: 52, endPoint y: 718, distance: 534.0
click at [52, 718] on div "My Events Dashboard Reports" at bounding box center [780, 433] width 1559 height 1194
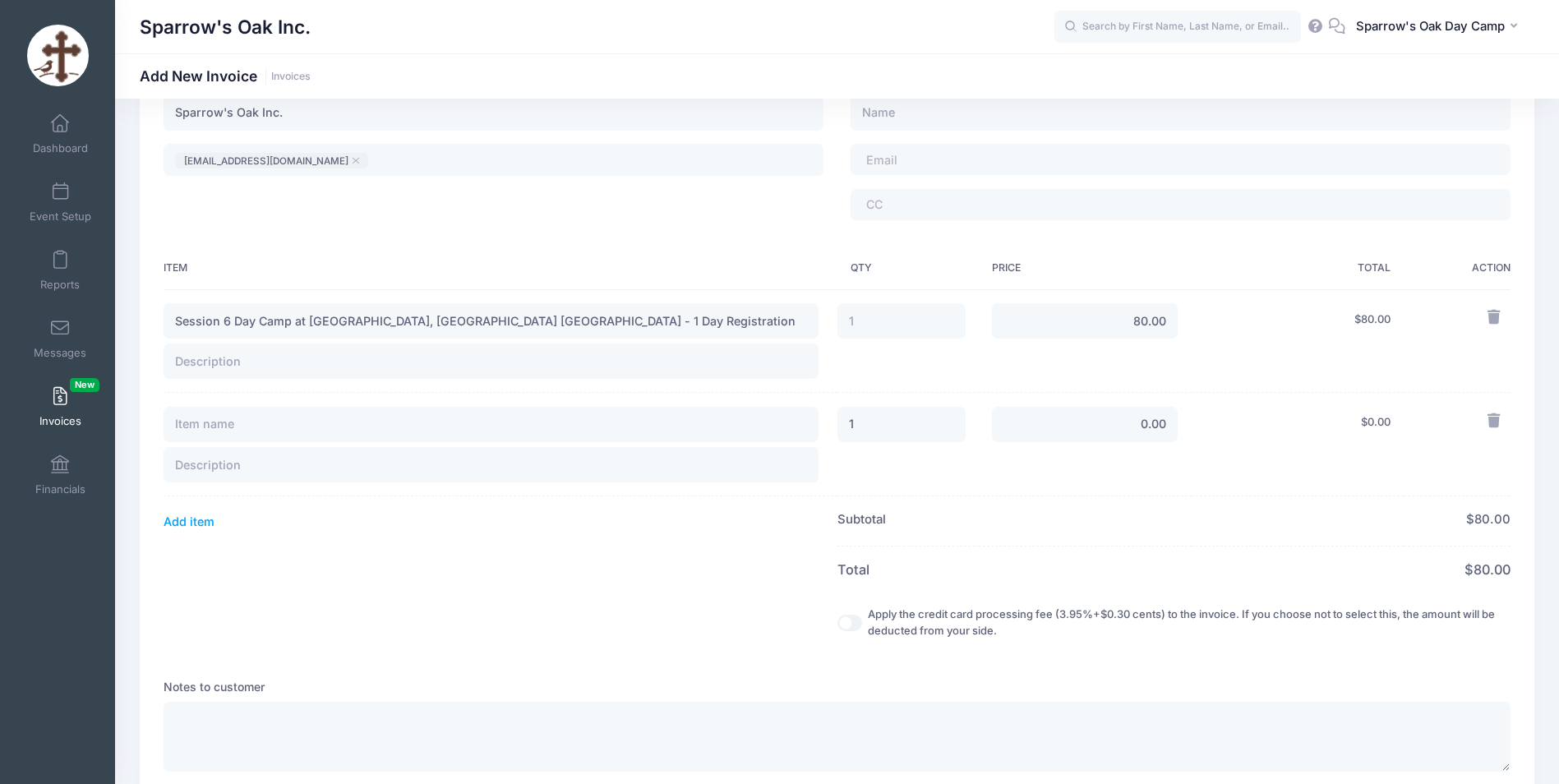
click at [1183, 435] on td "0.00" at bounding box center [1085, 444] width 213 height 104
click at [1167, 431] on input "0.00" at bounding box center [1085, 424] width 186 height 36
type input "76"
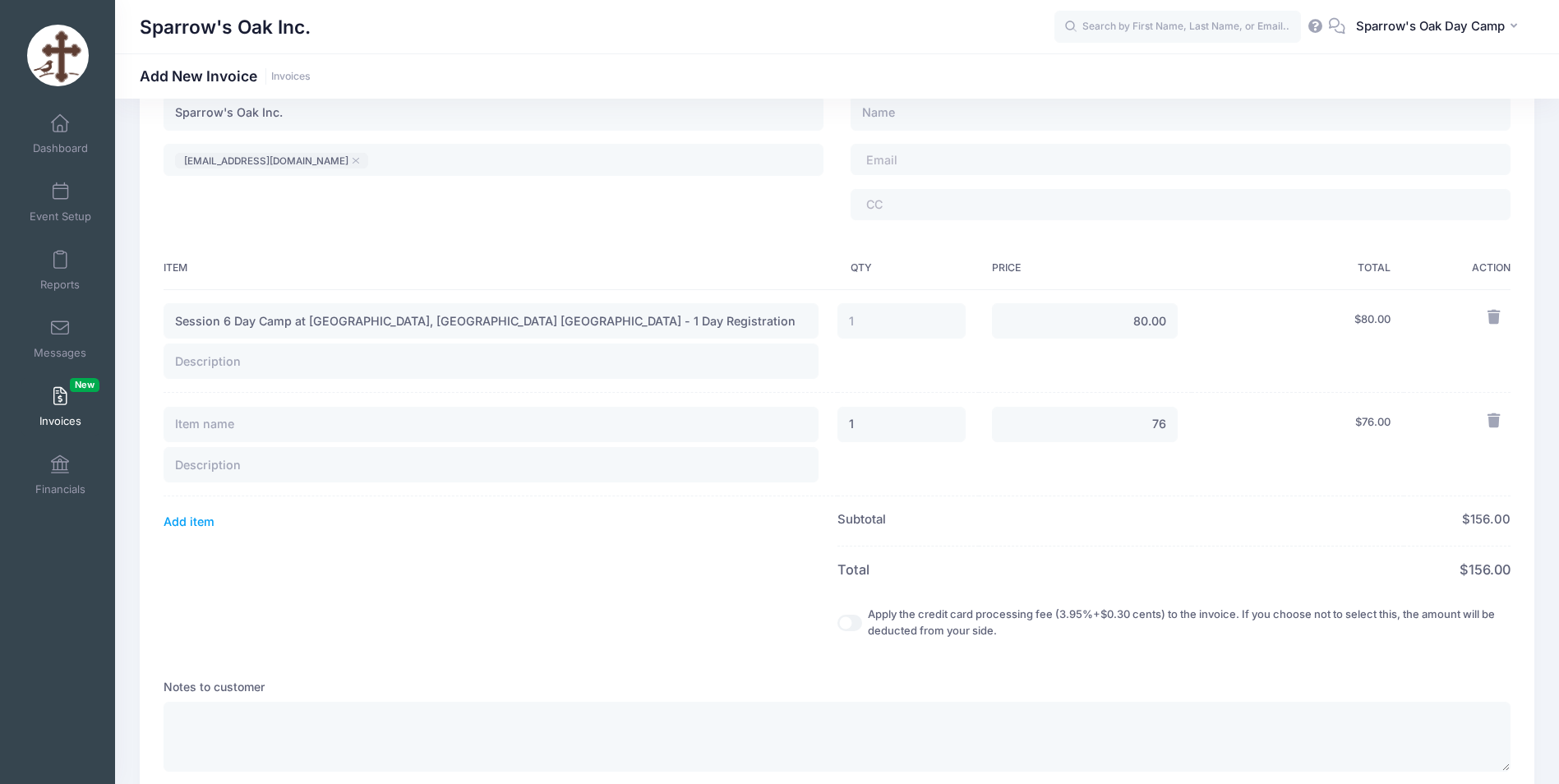
click at [1349, 413] on td "$ 76.00" at bounding box center [1298, 444] width 213 height 104
click at [207, 422] on input "text" at bounding box center [491, 424] width 655 height 36
click at [677, 553] on th at bounding box center [500, 570] width 674 height 47
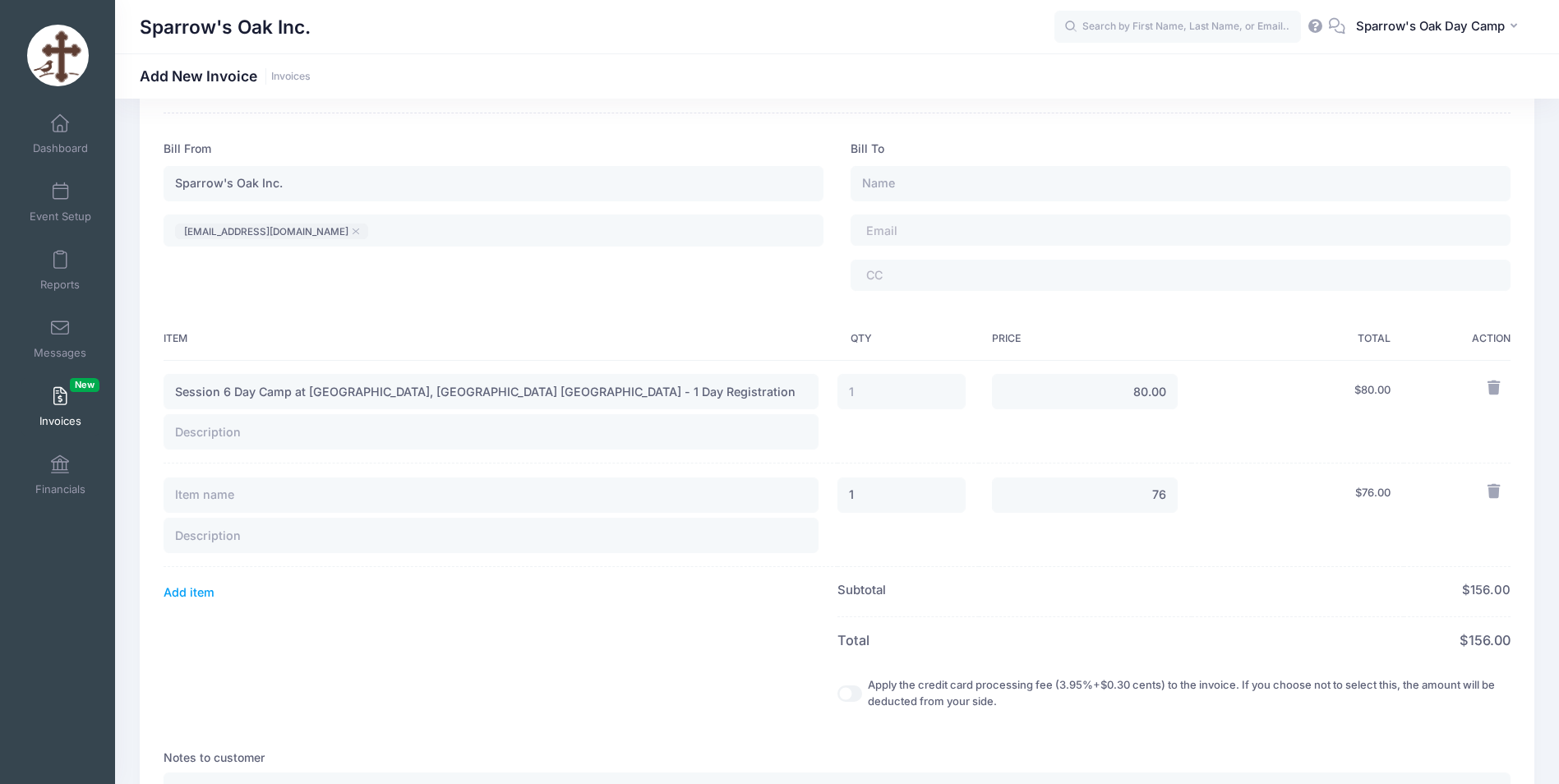
scroll to position [164, 0]
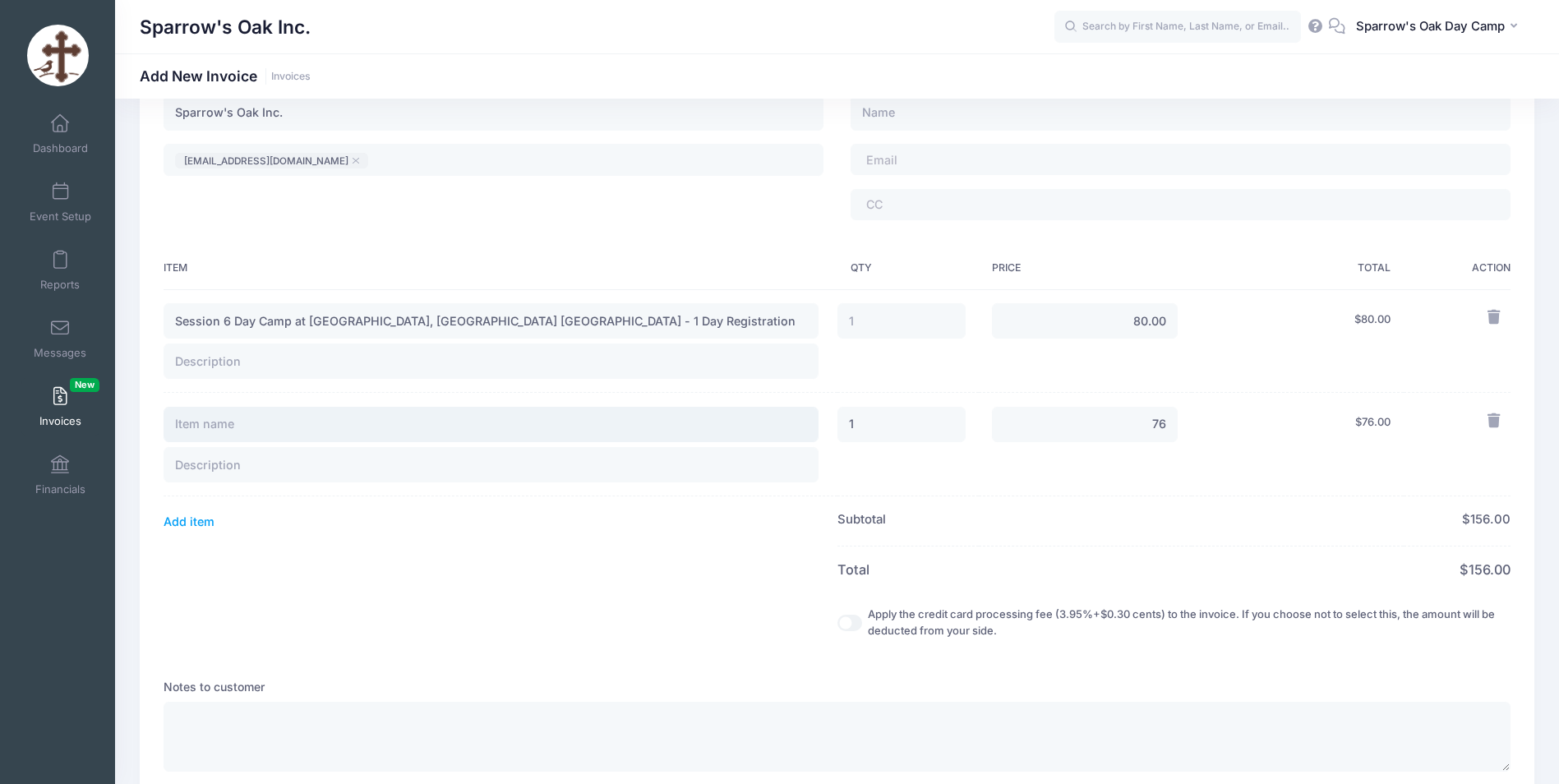
click at [218, 435] on input "text" at bounding box center [491, 424] width 655 height 36
click at [245, 427] on input "text" at bounding box center [491, 424] width 655 height 36
click at [527, 427] on input "Session 3 & 4" at bounding box center [491, 424] width 655 height 36
click at [439, 421] on input "Session 3 & 4" at bounding box center [491, 424] width 655 height 36
click at [470, 586] on th at bounding box center [500, 570] width 674 height 47
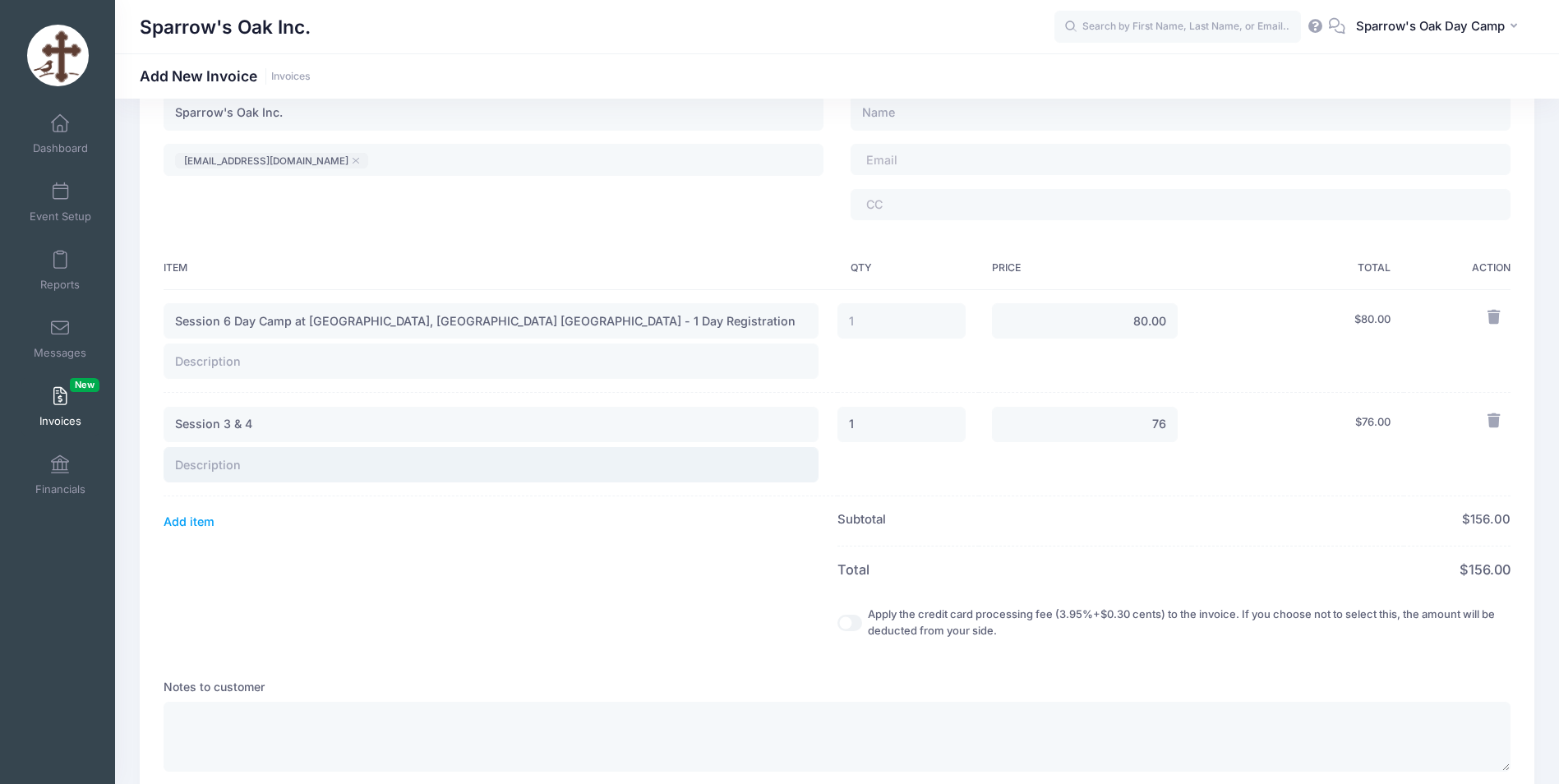
click at [290, 460] on input "text" at bounding box center [491, 465] width 655 height 36
click at [313, 422] on input "Session 3 & 4" at bounding box center [491, 424] width 655 height 36
type input "Session 3 & 4 Day Camp at Saint George, Norwalk CT"
click at [868, 493] on td "1" at bounding box center [908, 444] width 141 height 104
click at [178, 525] on button "Add item" at bounding box center [189, 522] width 51 height 23
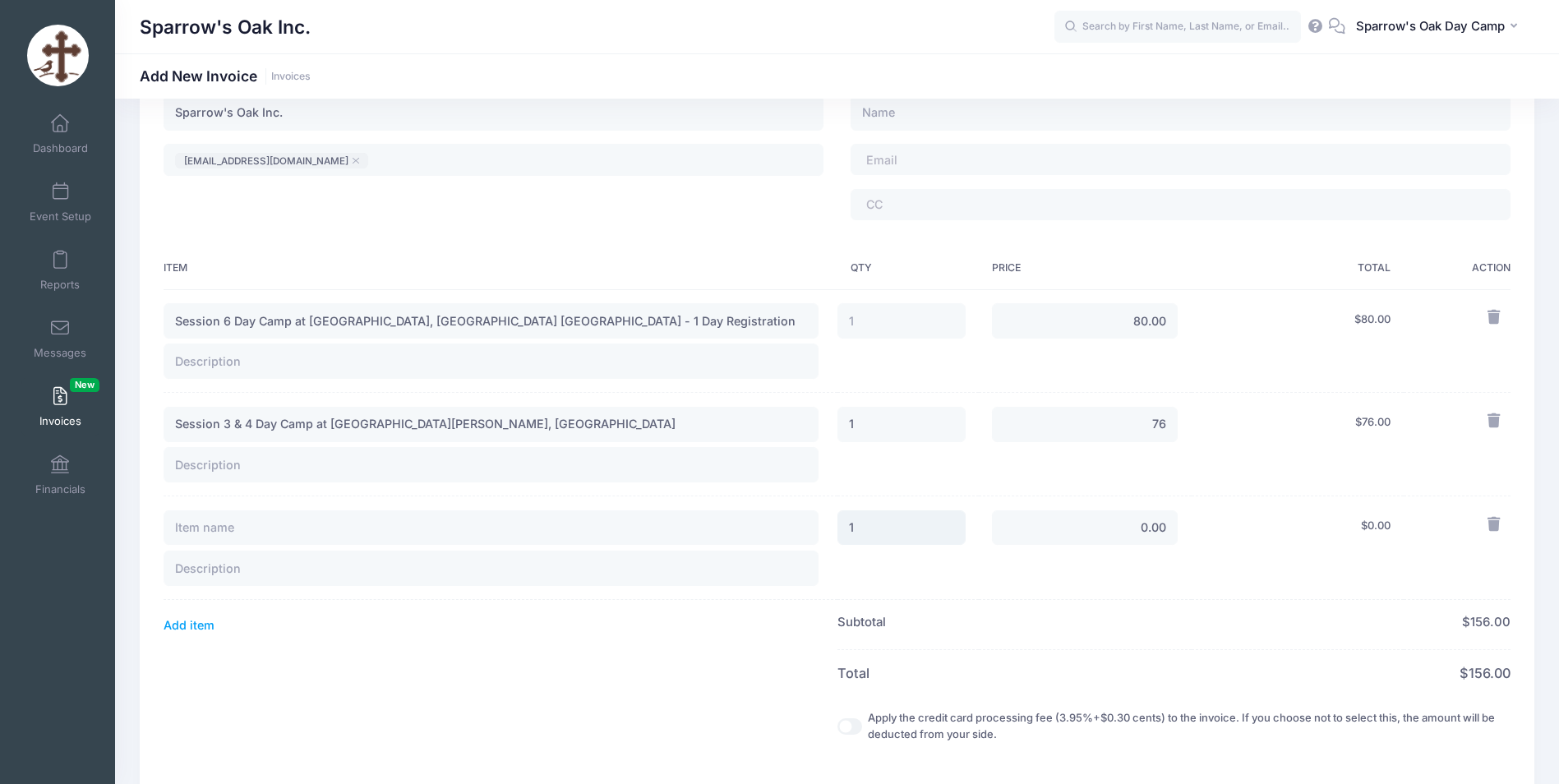
click at [848, 527] on input "1" at bounding box center [901, 528] width 128 height 36
click at [1143, 532] on input "0.00" at bounding box center [1085, 528] width 186 height 36
type input "120"
click at [1378, 530] on span "0.00" at bounding box center [1379, 525] width 23 height 13
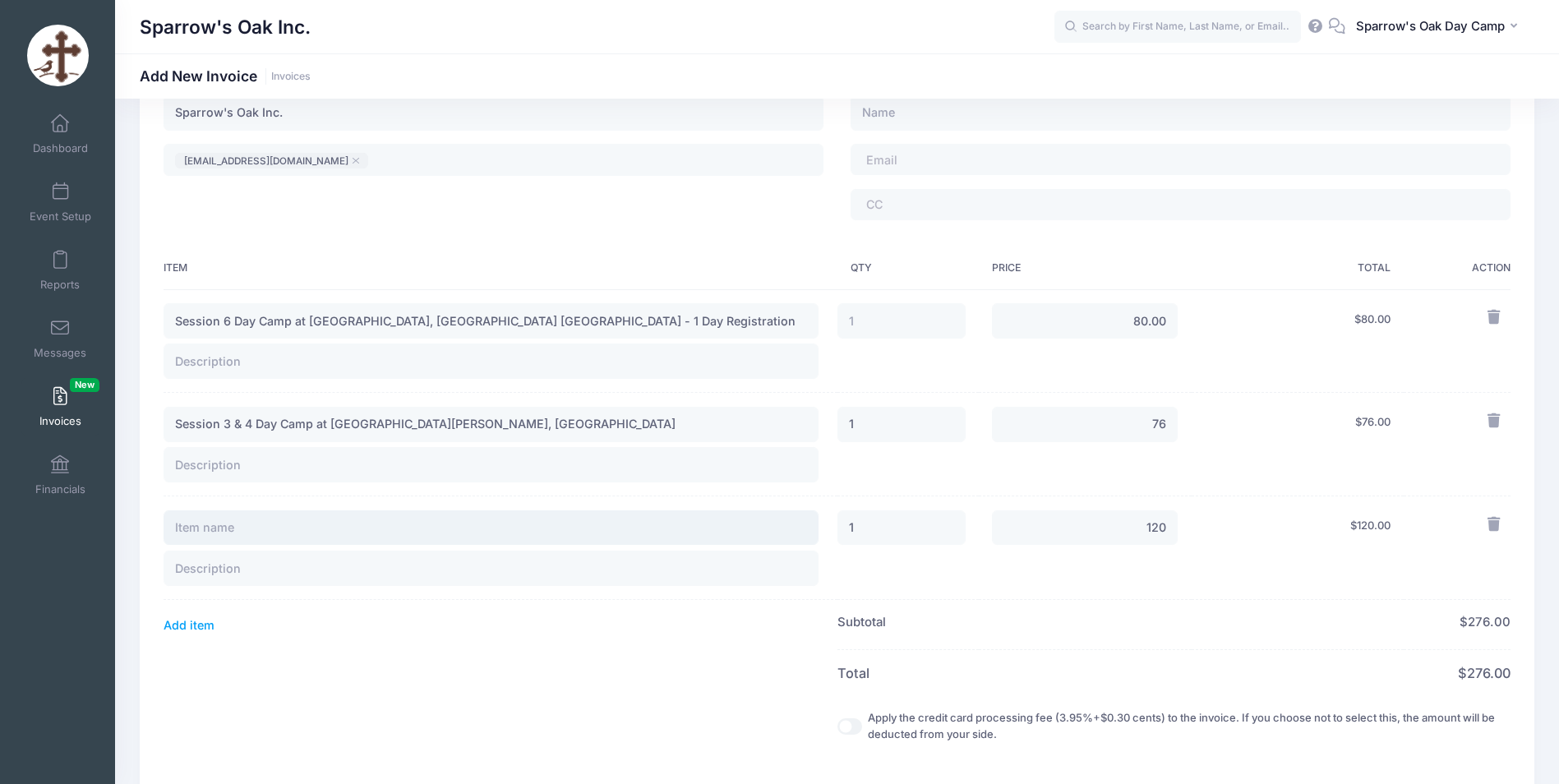
click at [234, 529] on input "text" at bounding box center [491, 528] width 655 height 36
click at [483, 421] on input "Session 3 & 4 Day Camp at Saint George, Norwalk CT" at bounding box center [491, 424] width 655 height 36
type input "Session 3 & 4 Day Camp at Saint George, Norwalk CT balance"
click at [1166, 647] on th "Subtotal Credit Card Fee" at bounding box center [1015, 626] width 354 height 51
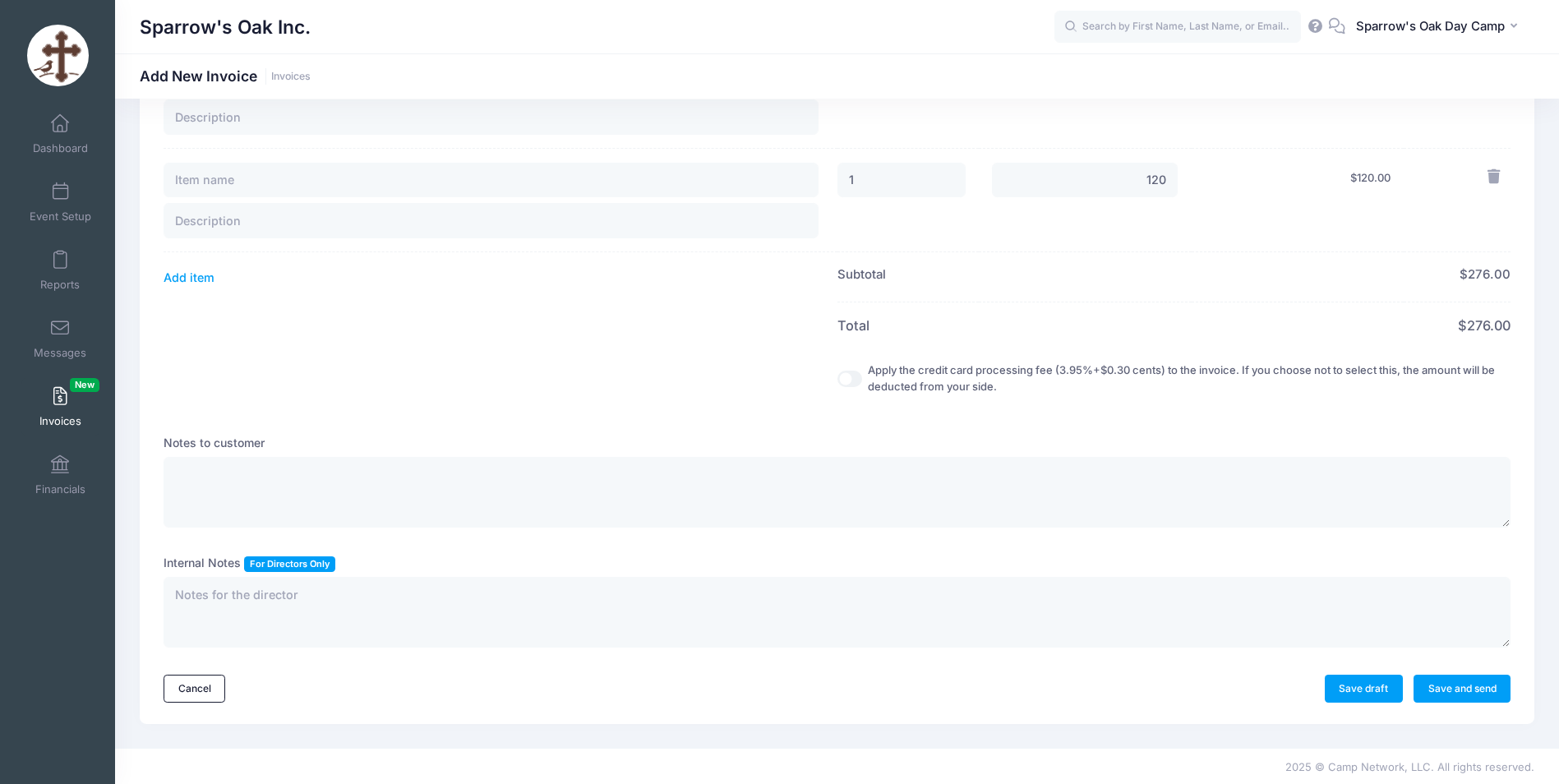
scroll to position [513, 0]
click at [1376, 692] on link "Save draft" at bounding box center [1363, 688] width 78 height 28
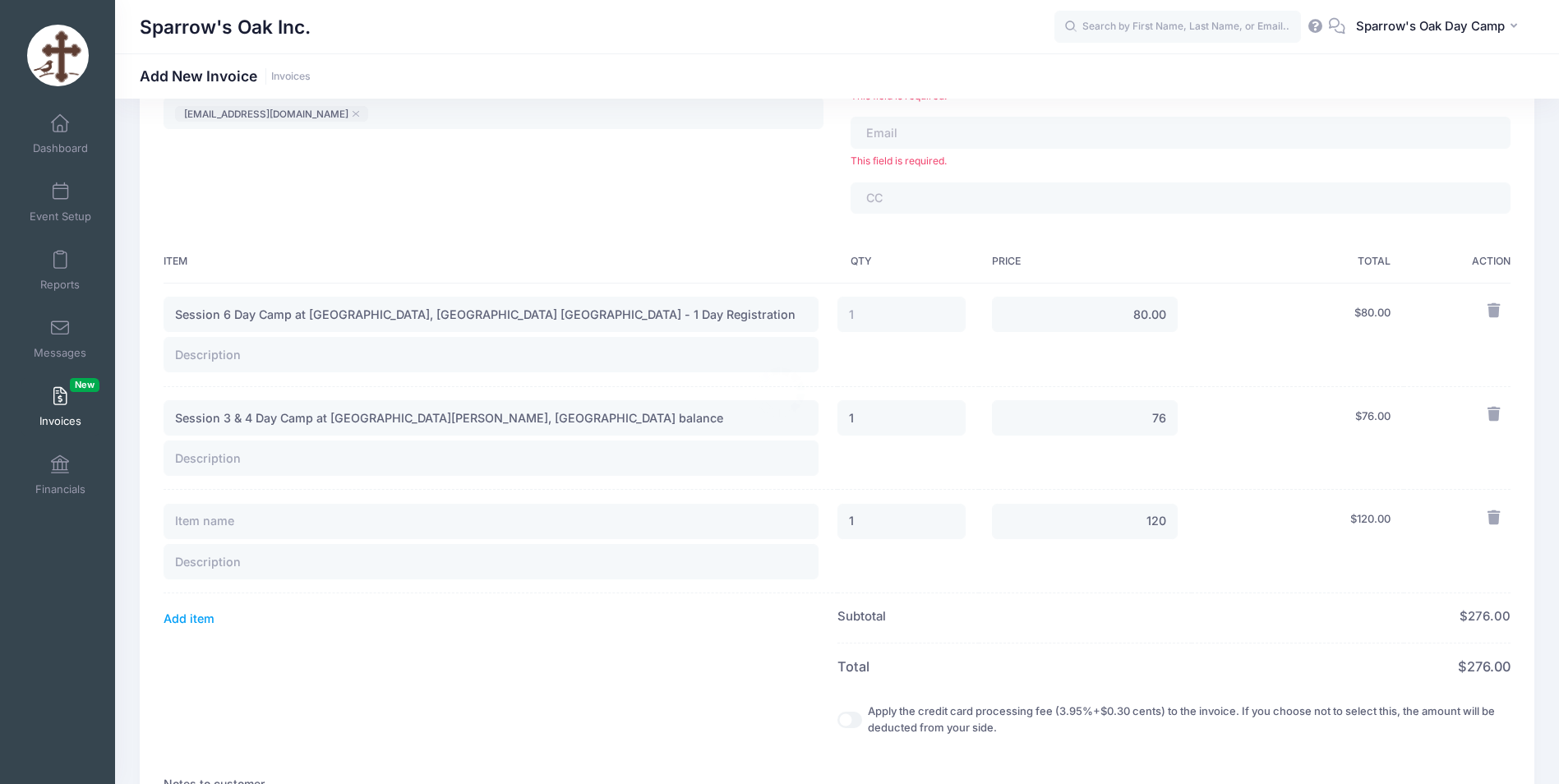
scroll to position [153, 0]
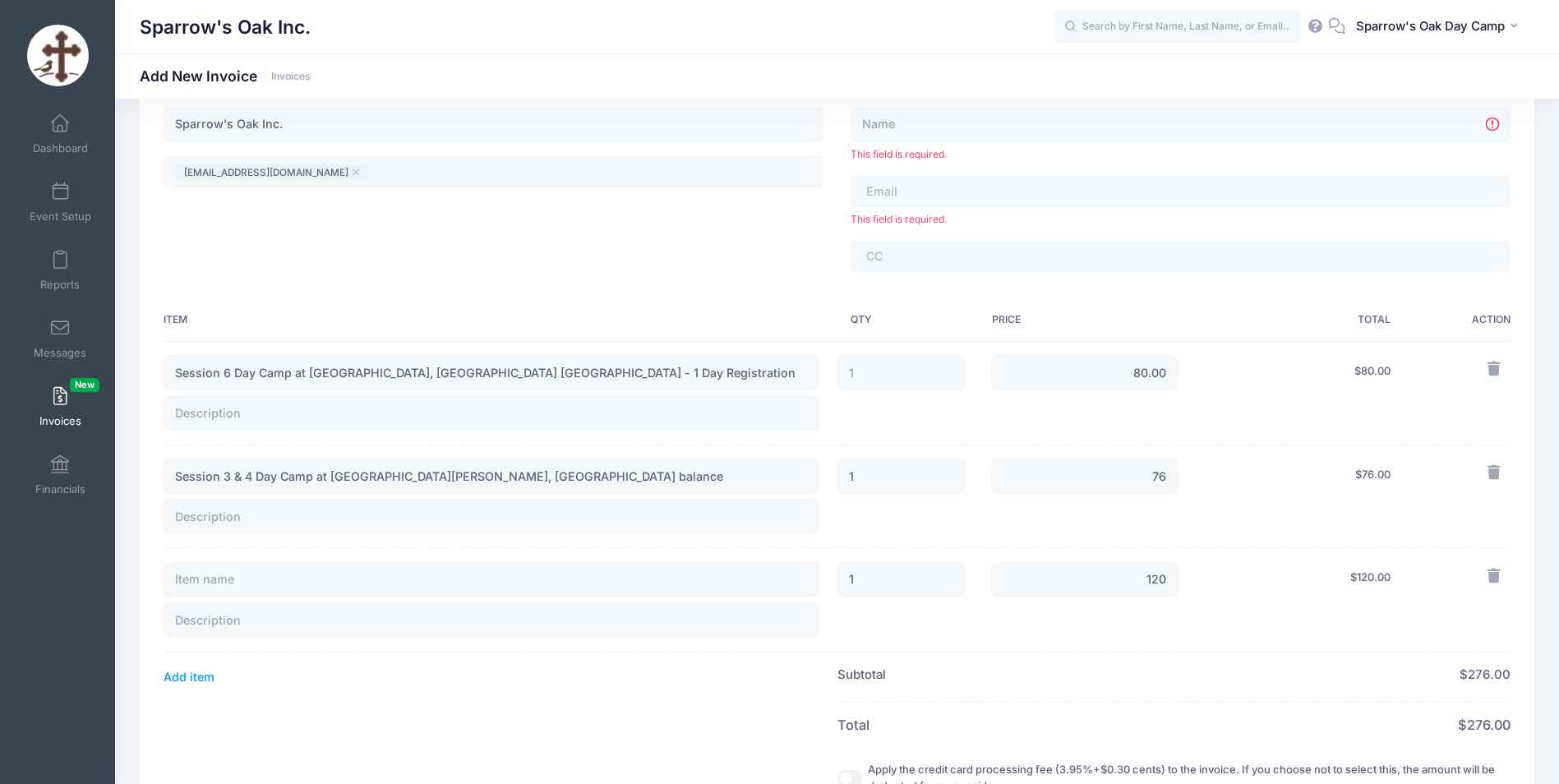
click at [950, 144] on div "This field is required." at bounding box center [1180, 134] width 661 height 55
click at [939, 157] on span "This field is required." at bounding box center [1180, 155] width 661 height 15
click at [948, 178] on tags "​" at bounding box center [1180, 190] width 661 height 31
click at [946, 168] on div "Bill To This field is required. ​ This field is required. ​" at bounding box center [1181, 184] width 688 height 204
click at [944, 155] on span "This field is required." at bounding box center [1180, 155] width 661 height 15
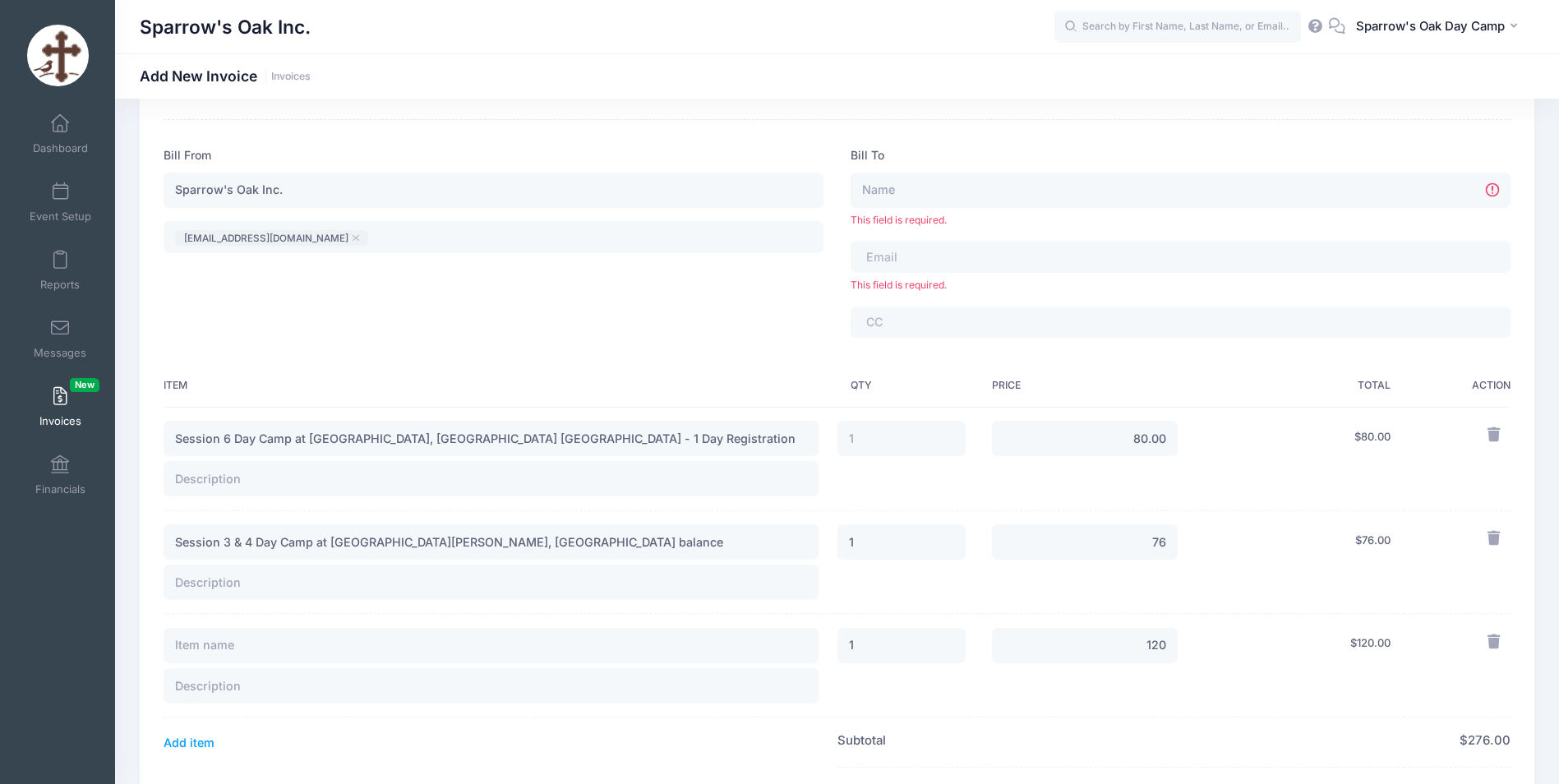
scroll to position [0, 0]
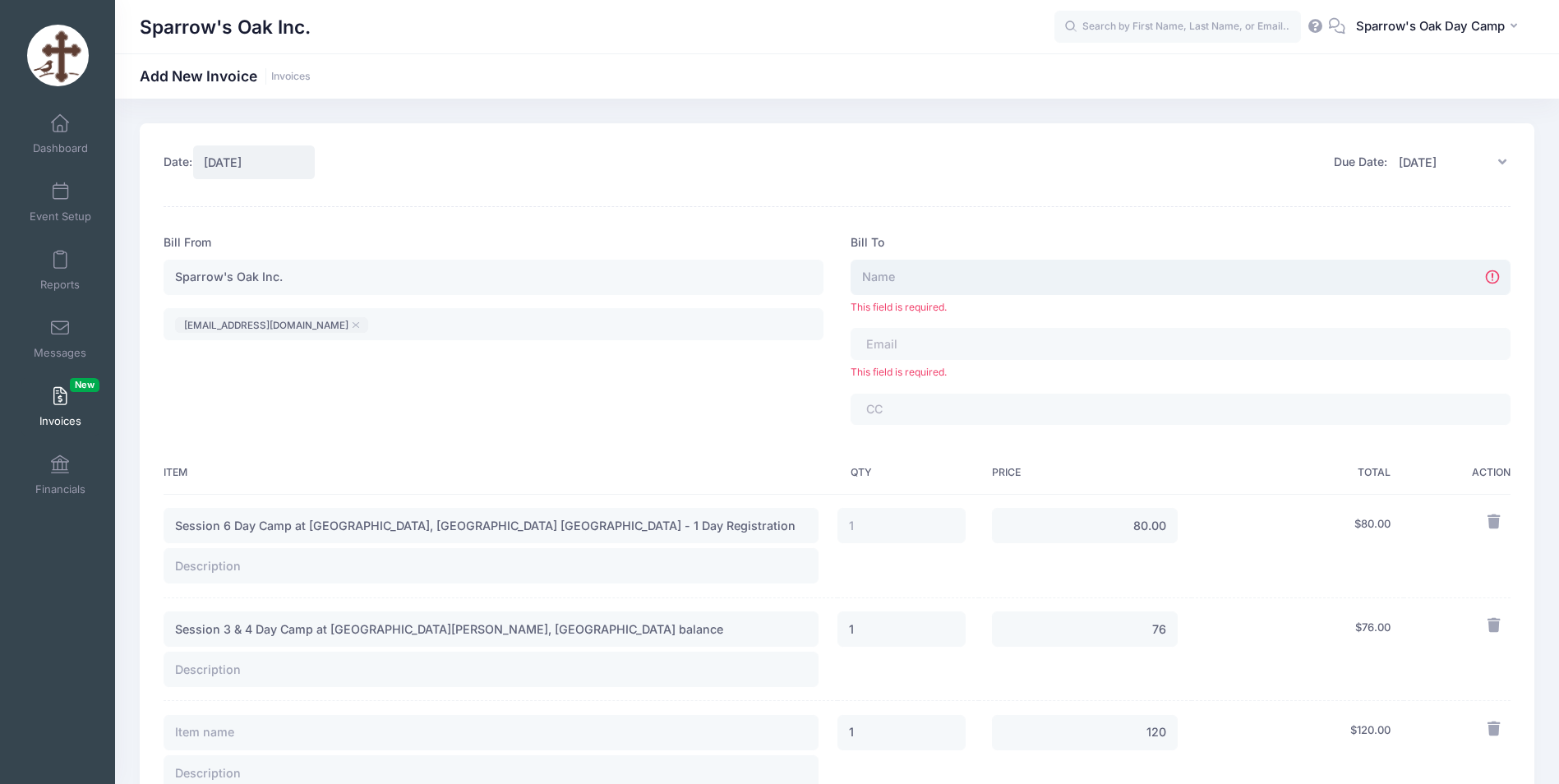
click at [927, 275] on input "text" at bounding box center [1180, 277] width 661 height 36
type input "Passias Family"
type input "with second child discount 5%"
type input "Session 6 Day Camp at Archangels, Stamford CT - 1 Day Registration"
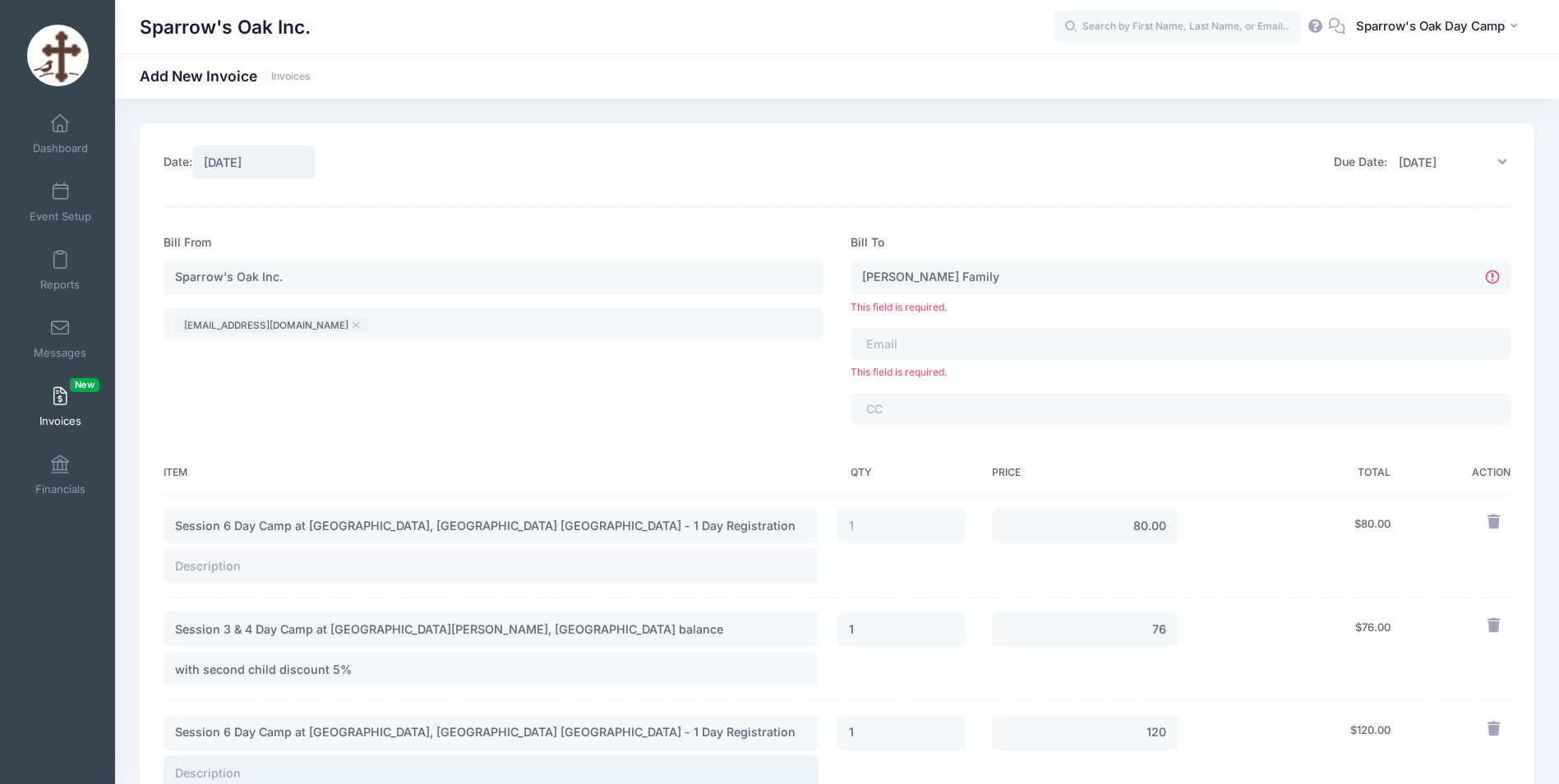
type input "with third child discount 10%"
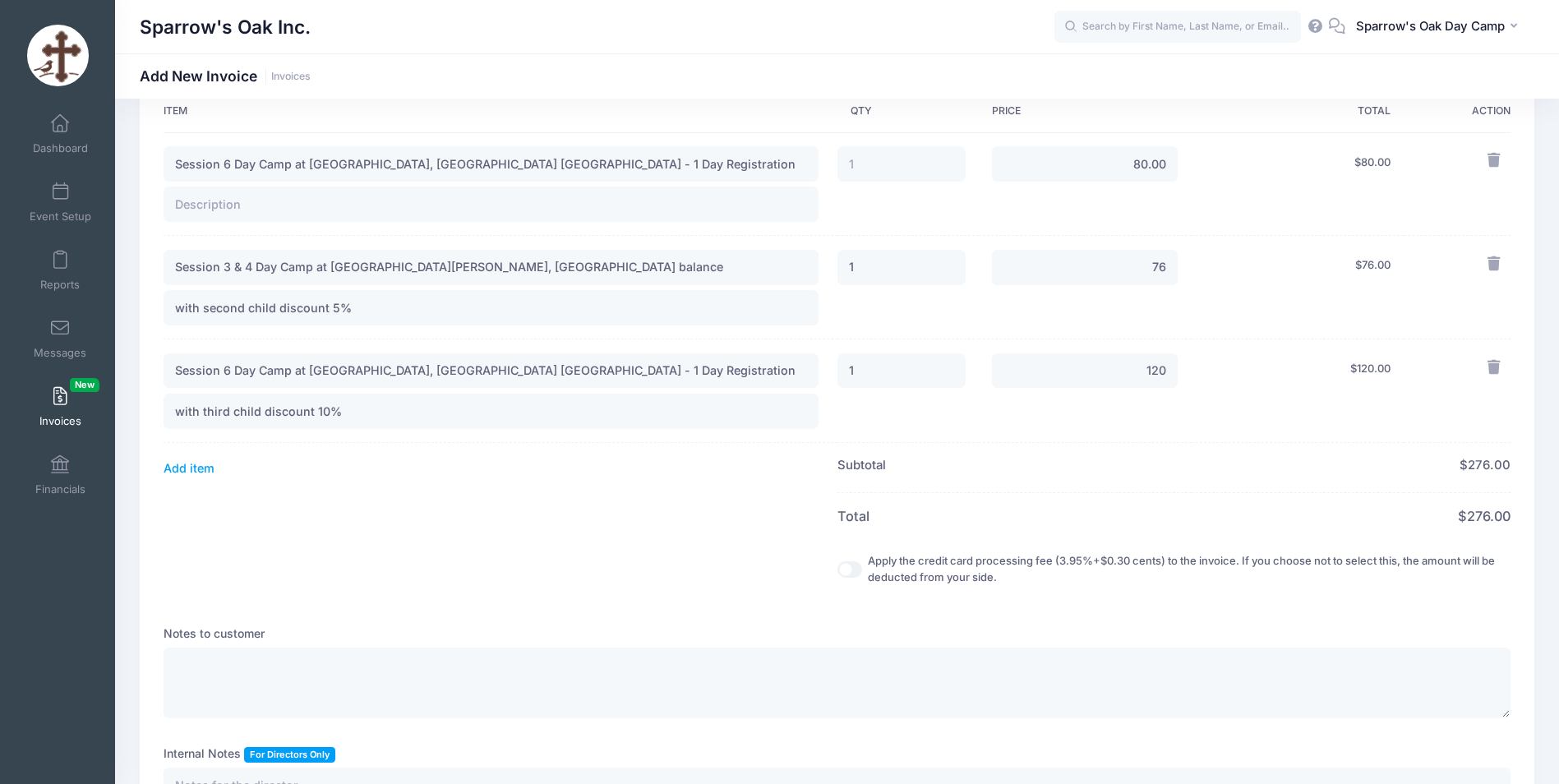
scroll to position [329, 0]
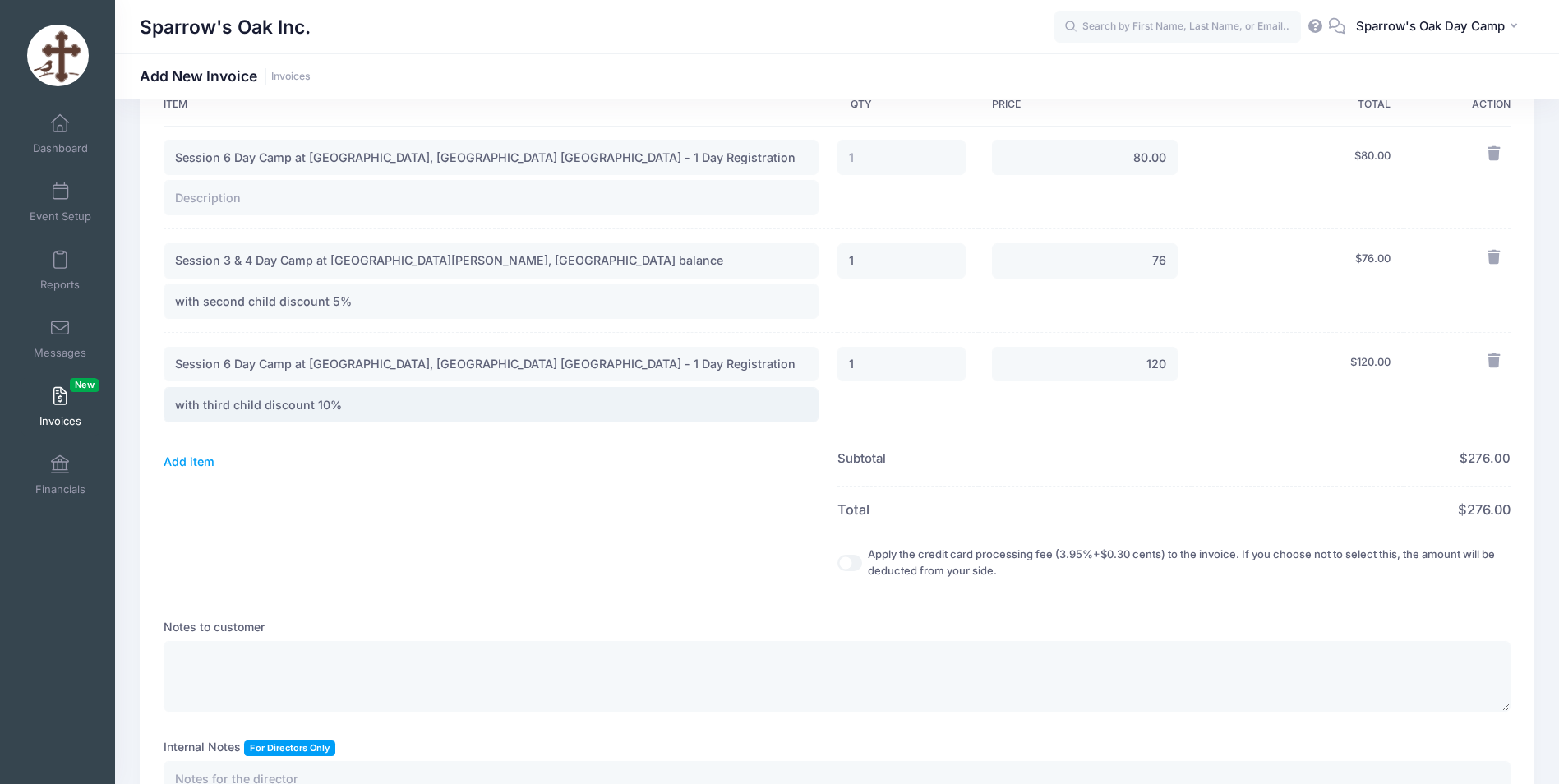
click at [346, 393] on input "with third child discount 10%" at bounding box center [491, 405] width 655 height 36
click at [383, 293] on input "with second child discount 5%" at bounding box center [491, 302] width 655 height 36
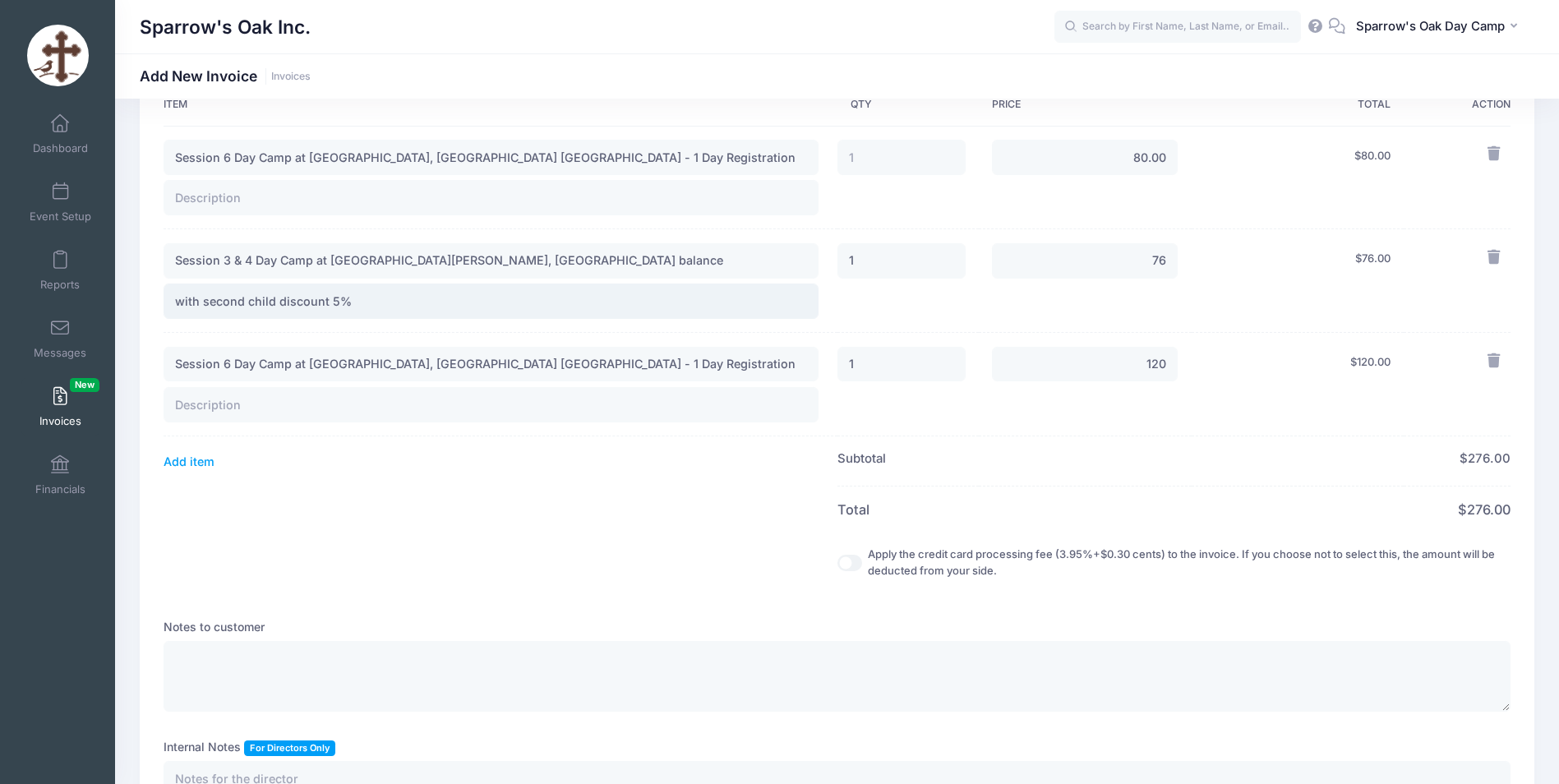
click at [383, 293] on input "with second child discount 5%" at bounding box center [491, 302] width 655 height 36
drag, startPoint x: 519, startPoint y: 259, endPoint x: 141, endPoint y: 238, distance: 378.6
click at [141, 238] on div "Date: 08/10/2025 Due Date: 08/17/2025" at bounding box center [837, 351] width 1395 height 1114
drag, startPoint x: 569, startPoint y: 365, endPoint x: 140, endPoint y: 342, distance: 429.6
click at [140, 342] on div "Date: 08/10/2025 Due Date: 08/17/2025" at bounding box center [837, 351] width 1395 height 1114
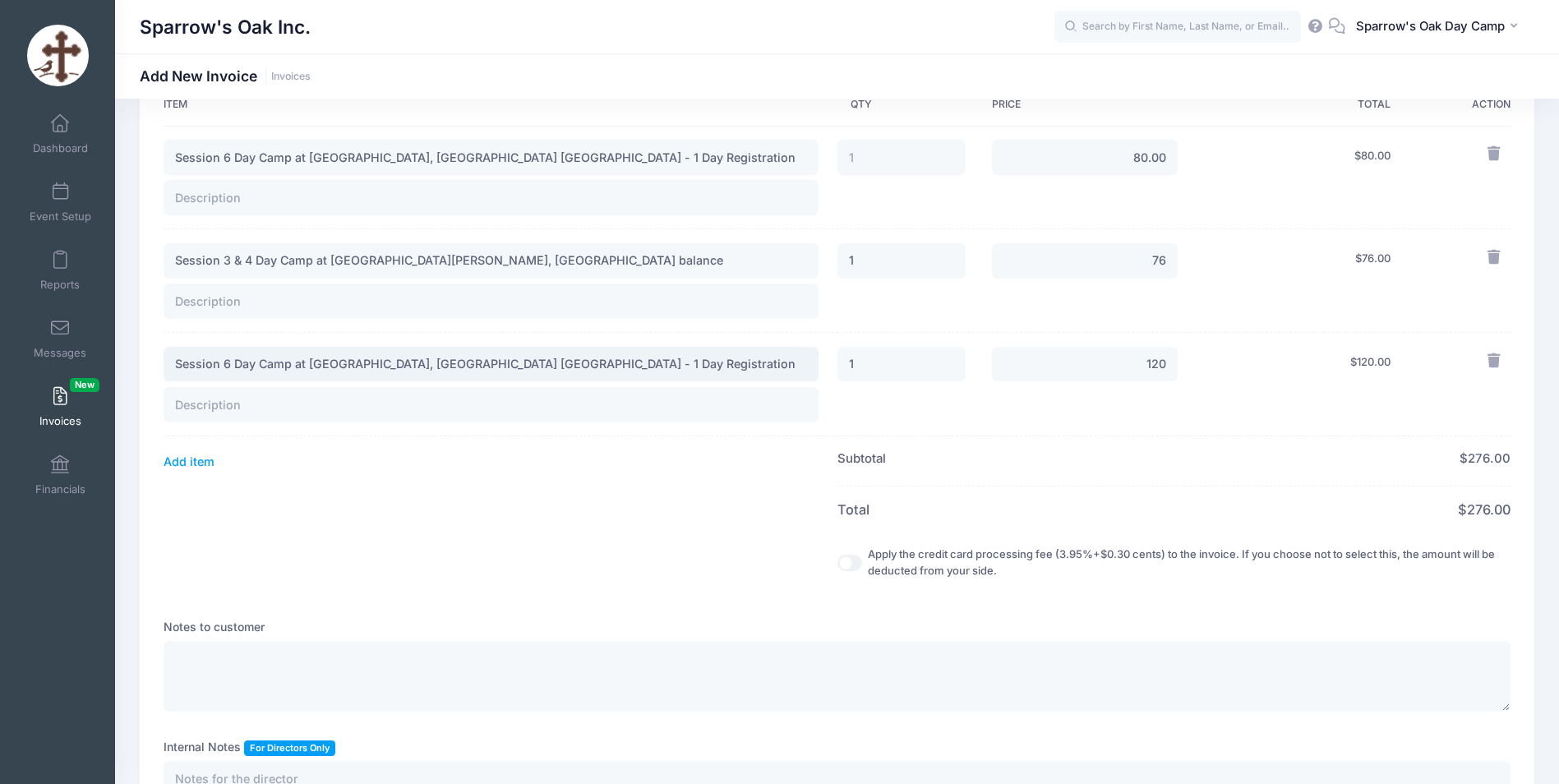
paste input "3 & 4 Day Camp at Saint George, Norwalk CT balance"
type input "Session 3 & 4 Day Camp at Saint George, Norwalk CT balance"
drag, startPoint x: 568, startPoint y: 157, endPoint x: 121, endPoint y: 165, distance: 447.1
click at [121, 165] on div "Date: 08/10/2025 Due Date: Subject" at bounding box center [838, 351] width 1445 height 1114
drag, startPoint x: 533, startPoint y: 257, endPoint x: 151, endPoint y: 259, distance: 382.0
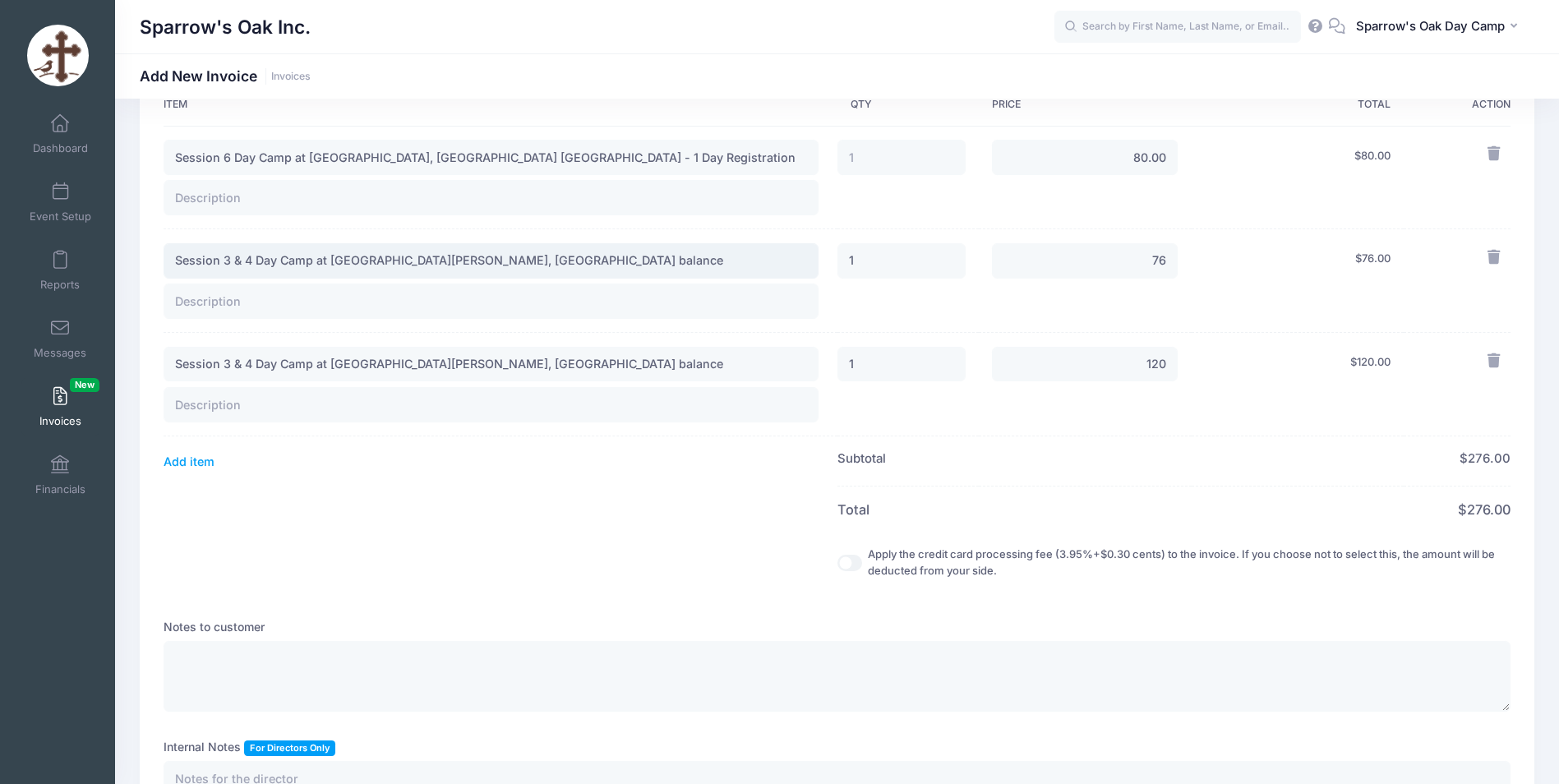
click at [151, 259] on div "Date: 08/10/2025 Due Date: 08/17/2025" at bounding box center [837, 351] width 1395 height 1114
paste input "6 Day Camp at Archangels, Stamford CT - 1 Day Registration"
type input "Session 6 Day Camp at Archangels, Stamford CT - 1 Day Registration"
click at [395, 312] on input "text" at bounding box center [491, 302] width 655 height 36
click at [366, 297] on input "w" at bounding box center [491, 302] width 655 height 36
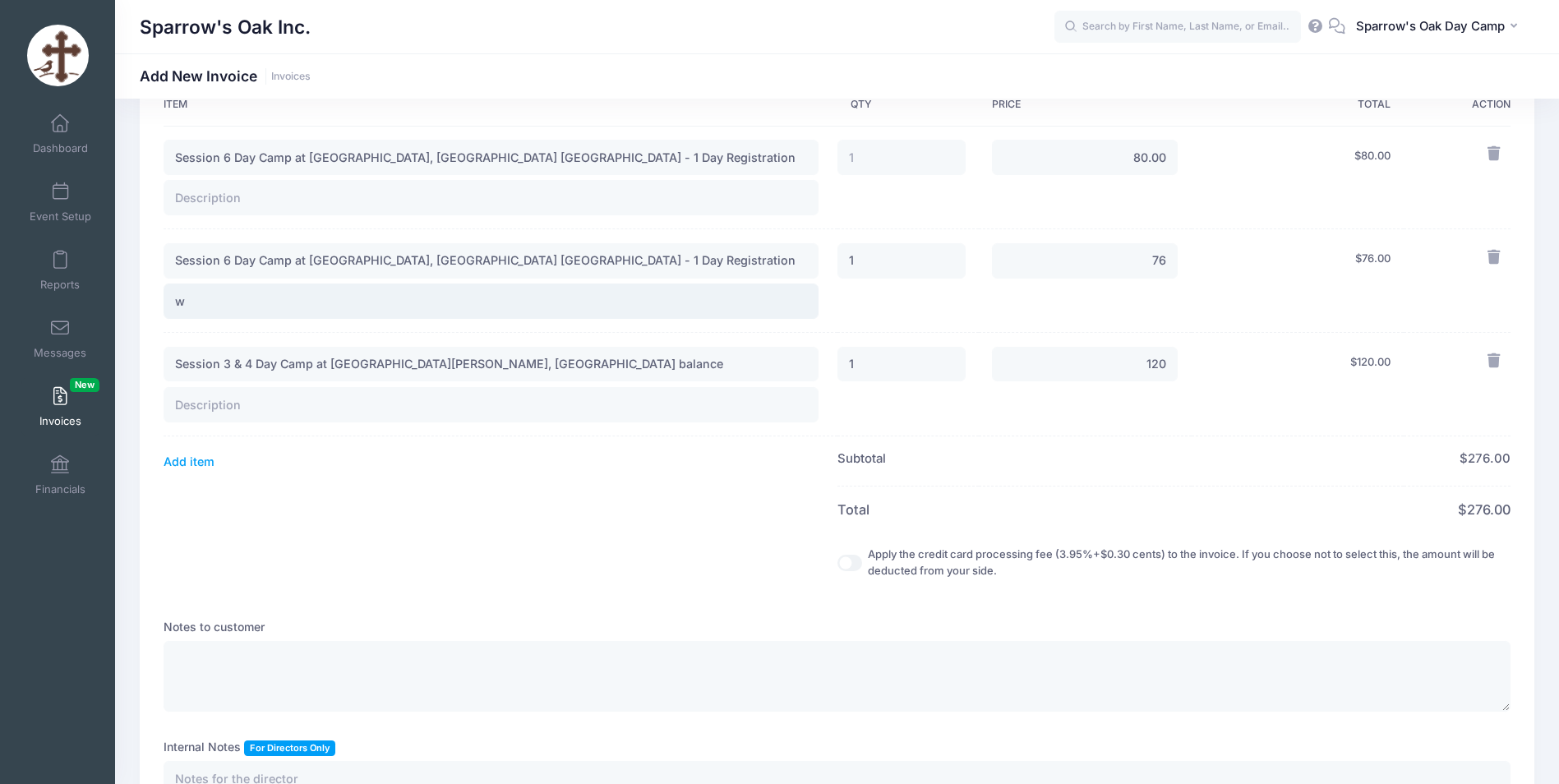
click at [164, 450] on button "Add item" at bounding box center [189, 461] width 51 height 23
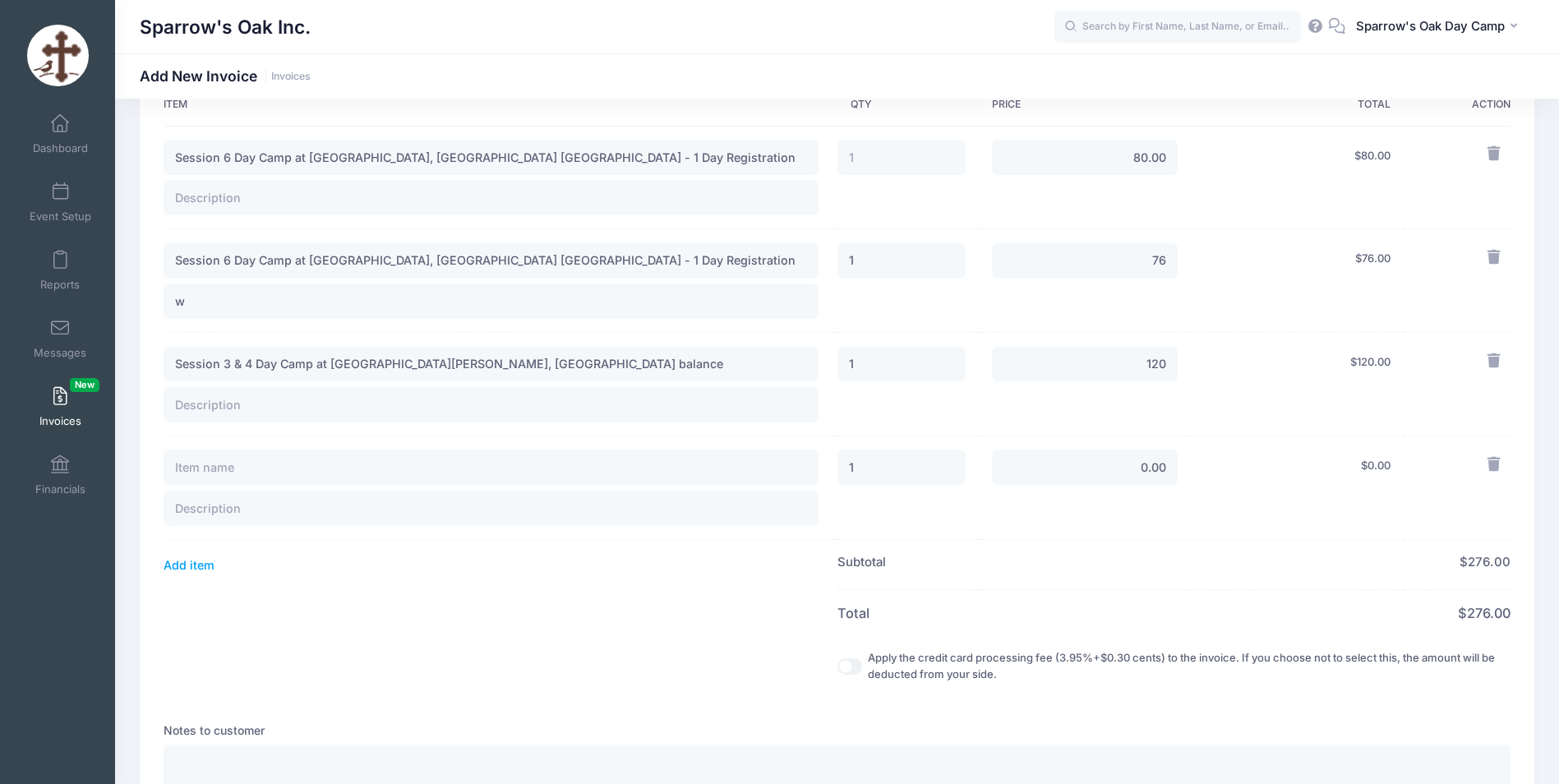
click at [427, 617] on th at bounding box center [500, 613] width 674 height 47
click at [200, 312] on input "w" at bounding box center [491, 302] width 655 height 36
type input "with second child discount 5%"
click at [389, 418] on input "text" at bounding box center [491, 405] width 655 height 36
click at [540, 371] on input "Session 3 & 4 Day Camp at Saint George, Norwalk CT balance" at bounding box center [491, 364] width 655 height 36
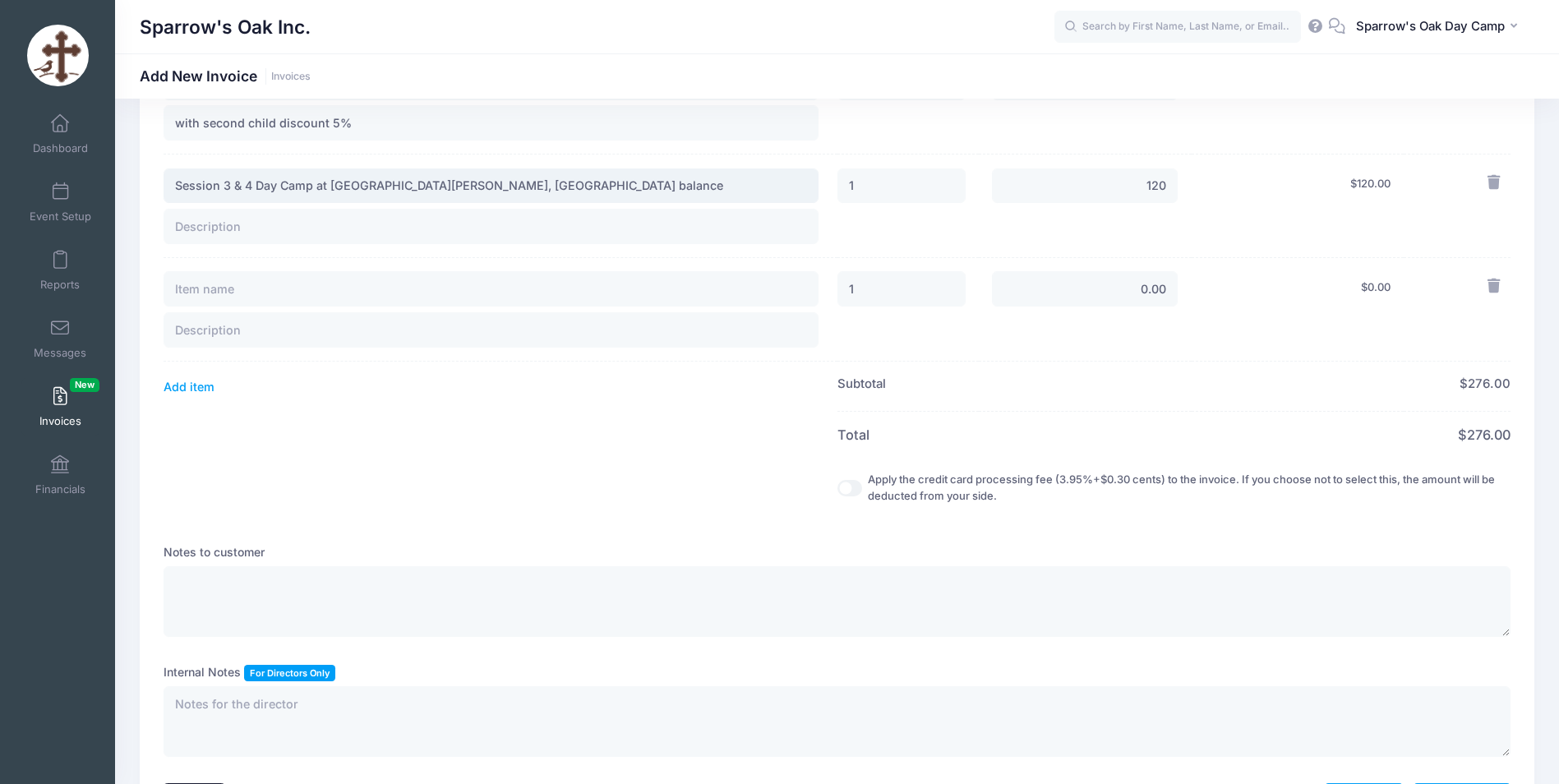
scroll to position [618, 0]
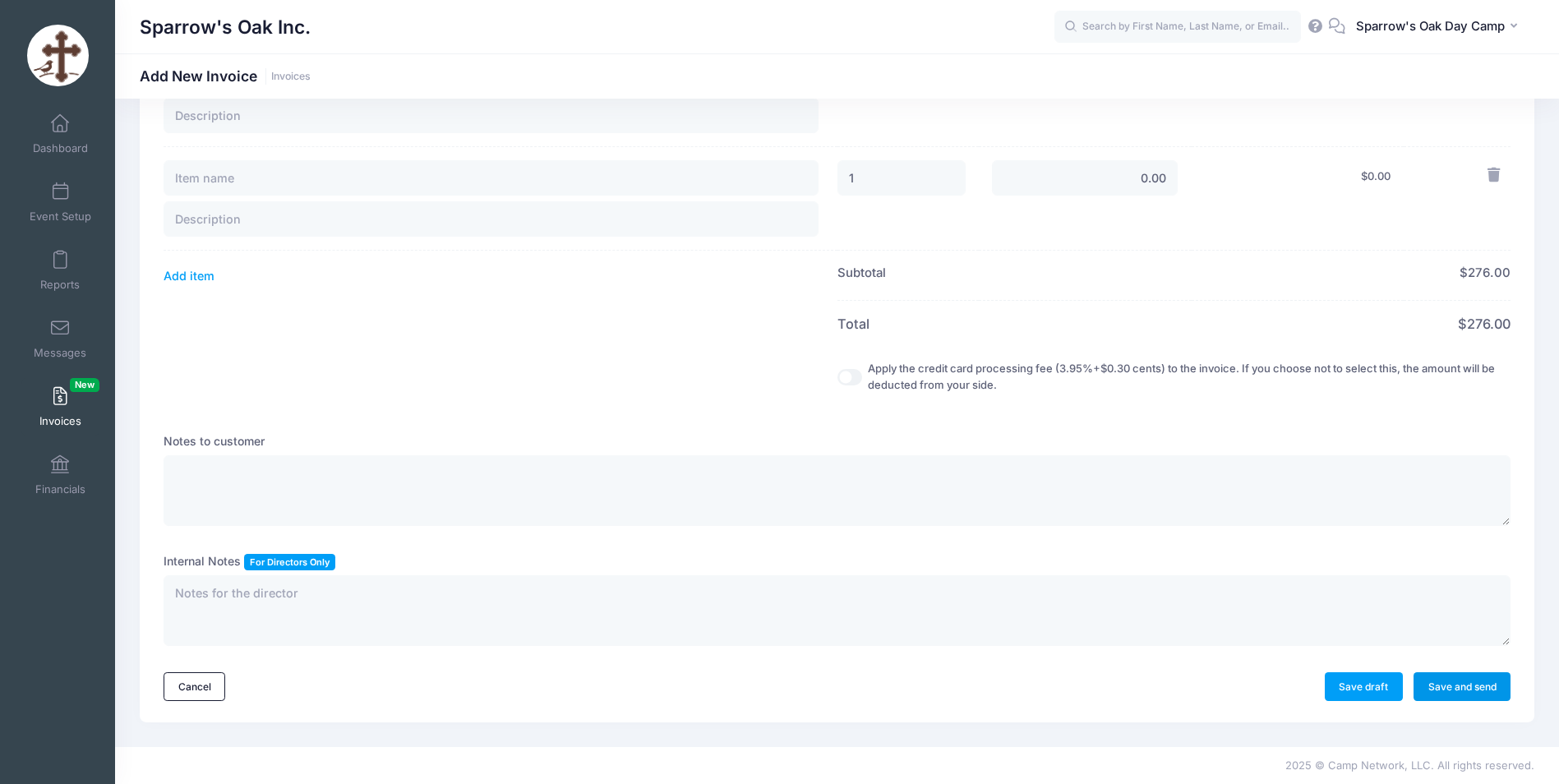
click at [1429, 681] on link "Save and send" at bounding box center [1462, 687] width 97 height 28
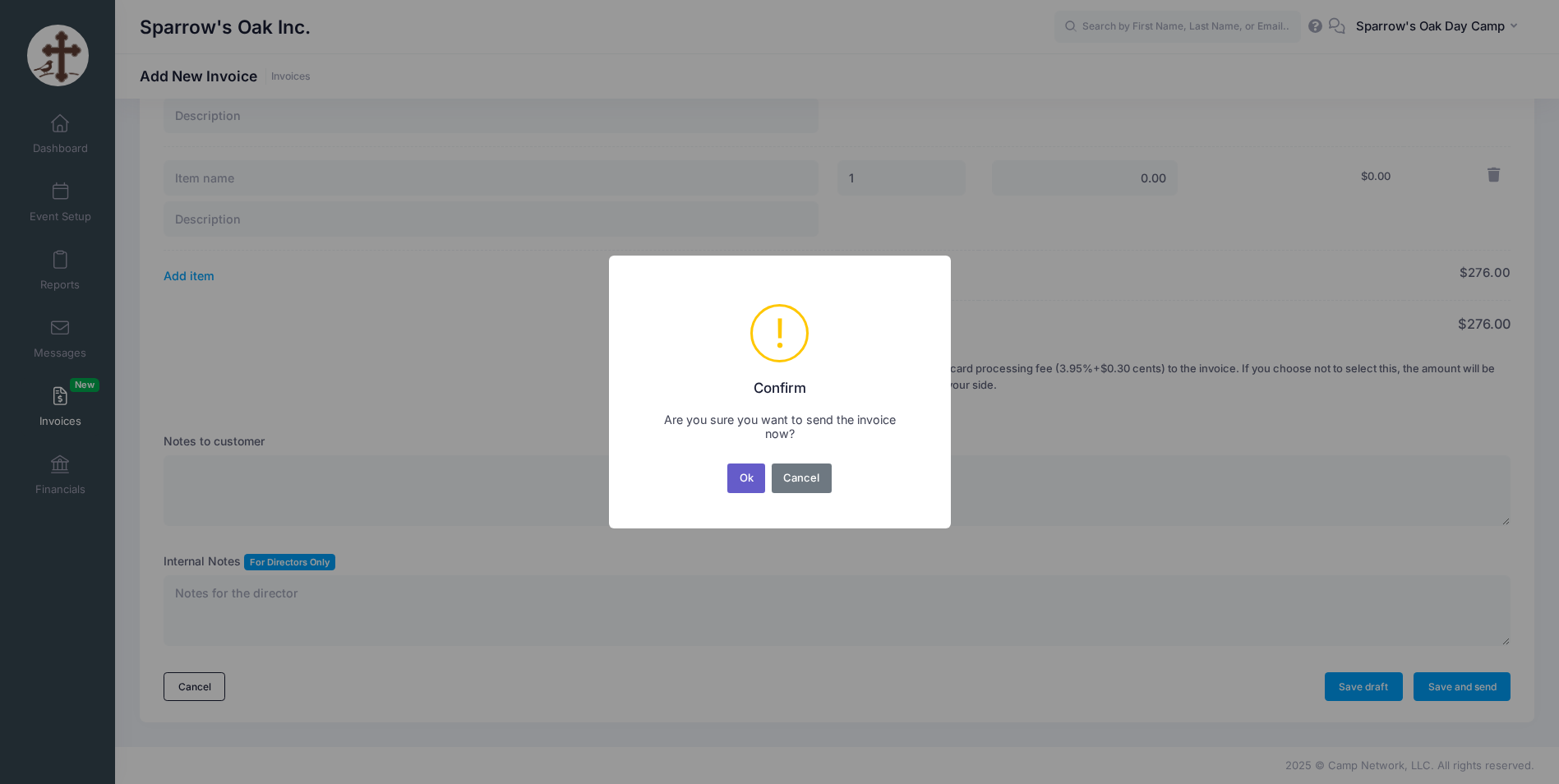
click at [741, 477] on button "Ok" at bounding box center [747, 479] width 37 height 30
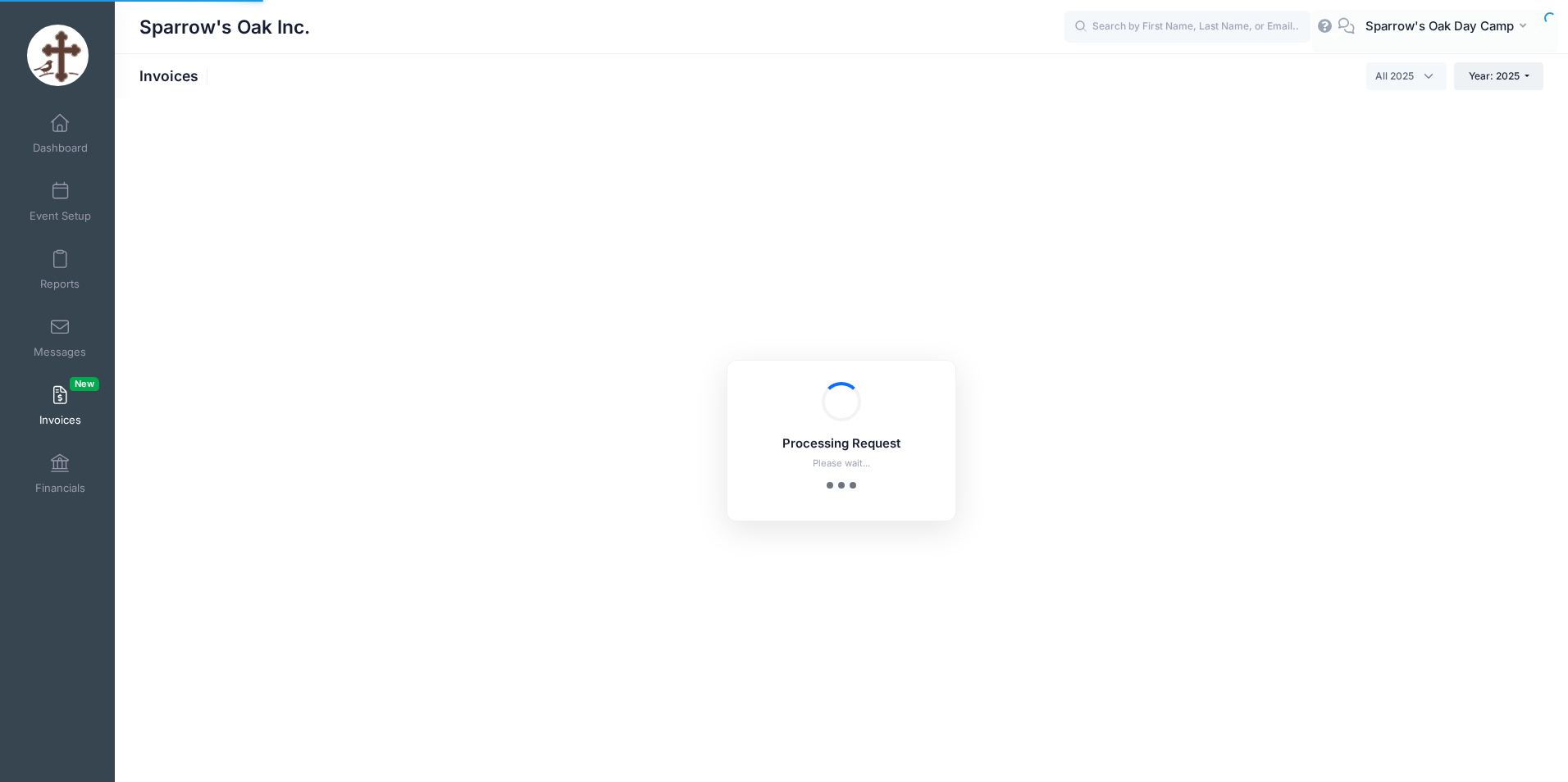
select select
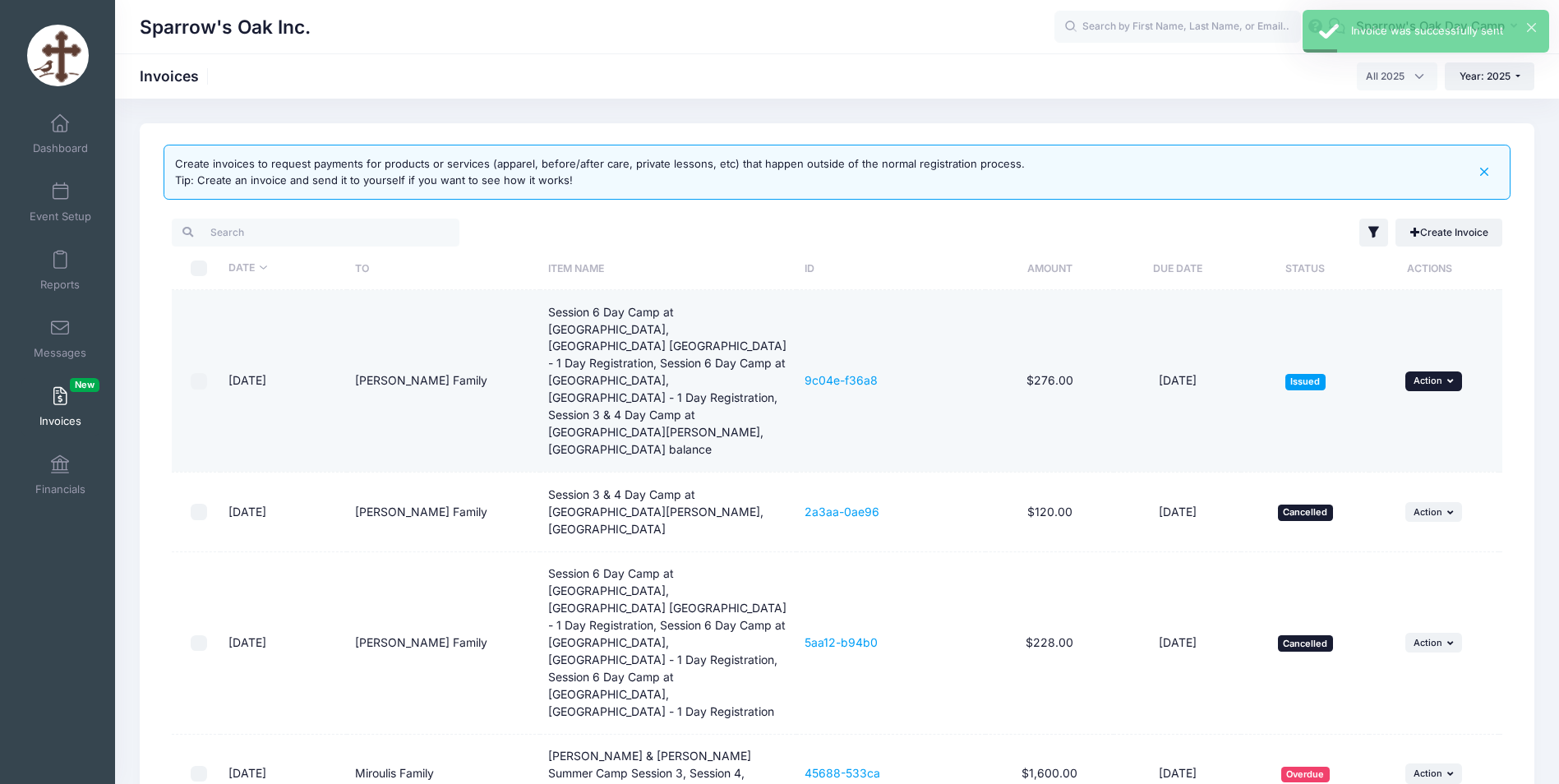
click at [1451, 377] on icon "button" at bounding box center [1452, 381] width 10 height 9
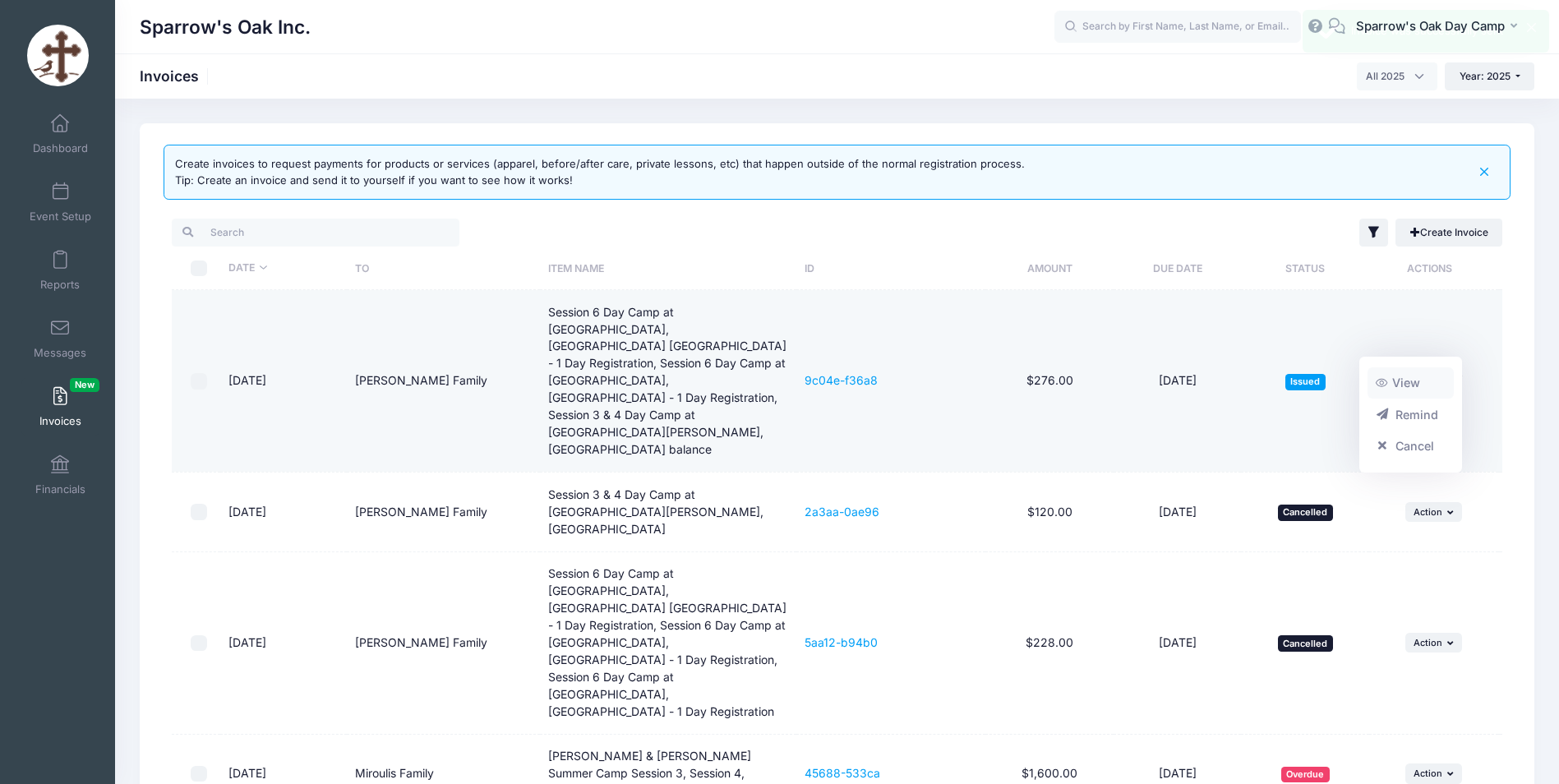
click at [1409, 387] on link "View" at bounding box center [1411, 382] width 87 height 31
click at [1430, 372] on button "... Action" at bounding box center [1433, 381] width 57 height 20
click at [866, 373] on link "9c04e-f36a8" at bounding box center [841, 379] width 73 height 14
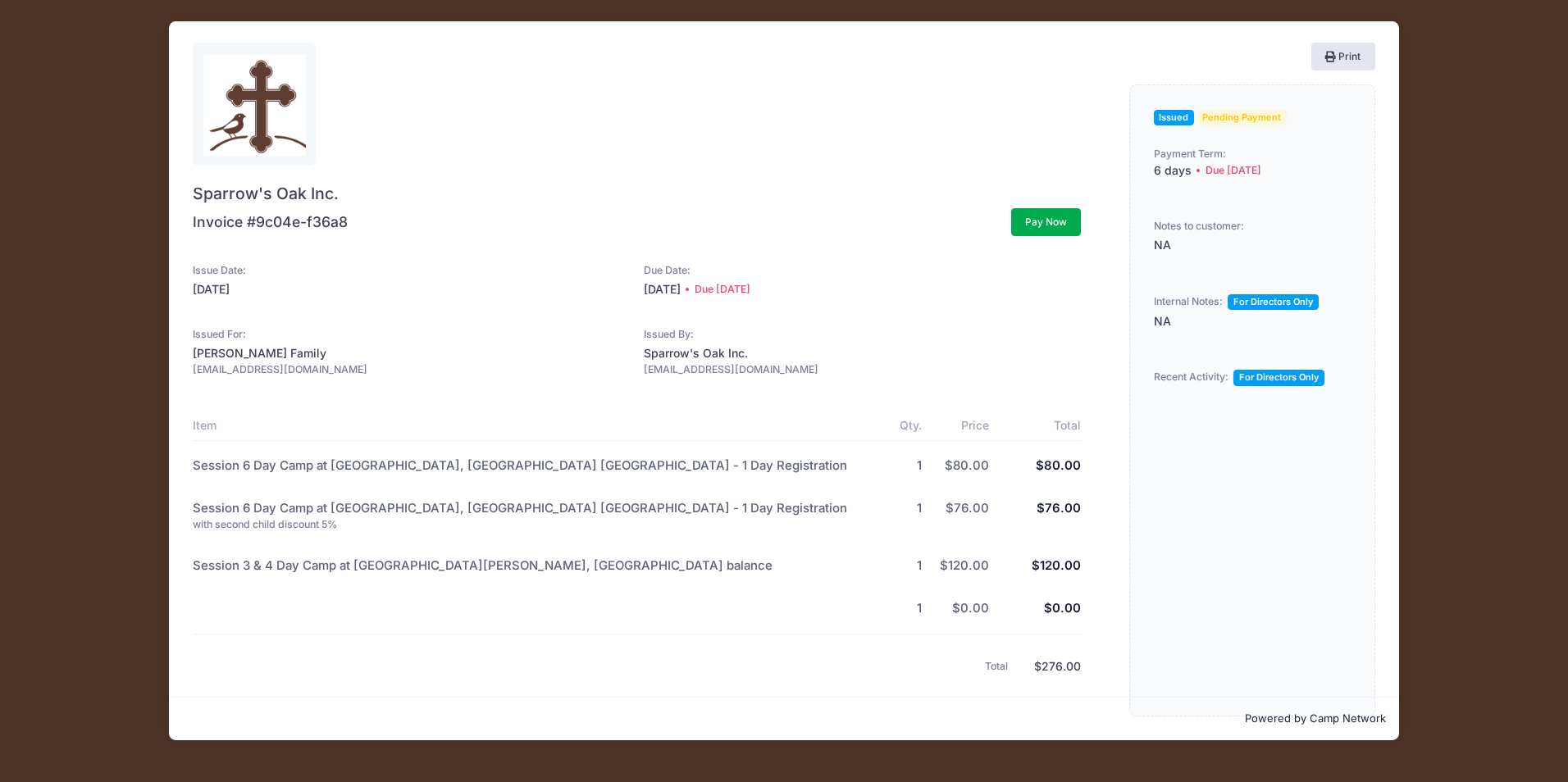
click at [1270, 119] on span "Pending Payment" at bounding box center [1242, 118] width 90 height 16
click at [1337, 64] on button "Print" at bounding box center [1343, 57] width 64 height 28
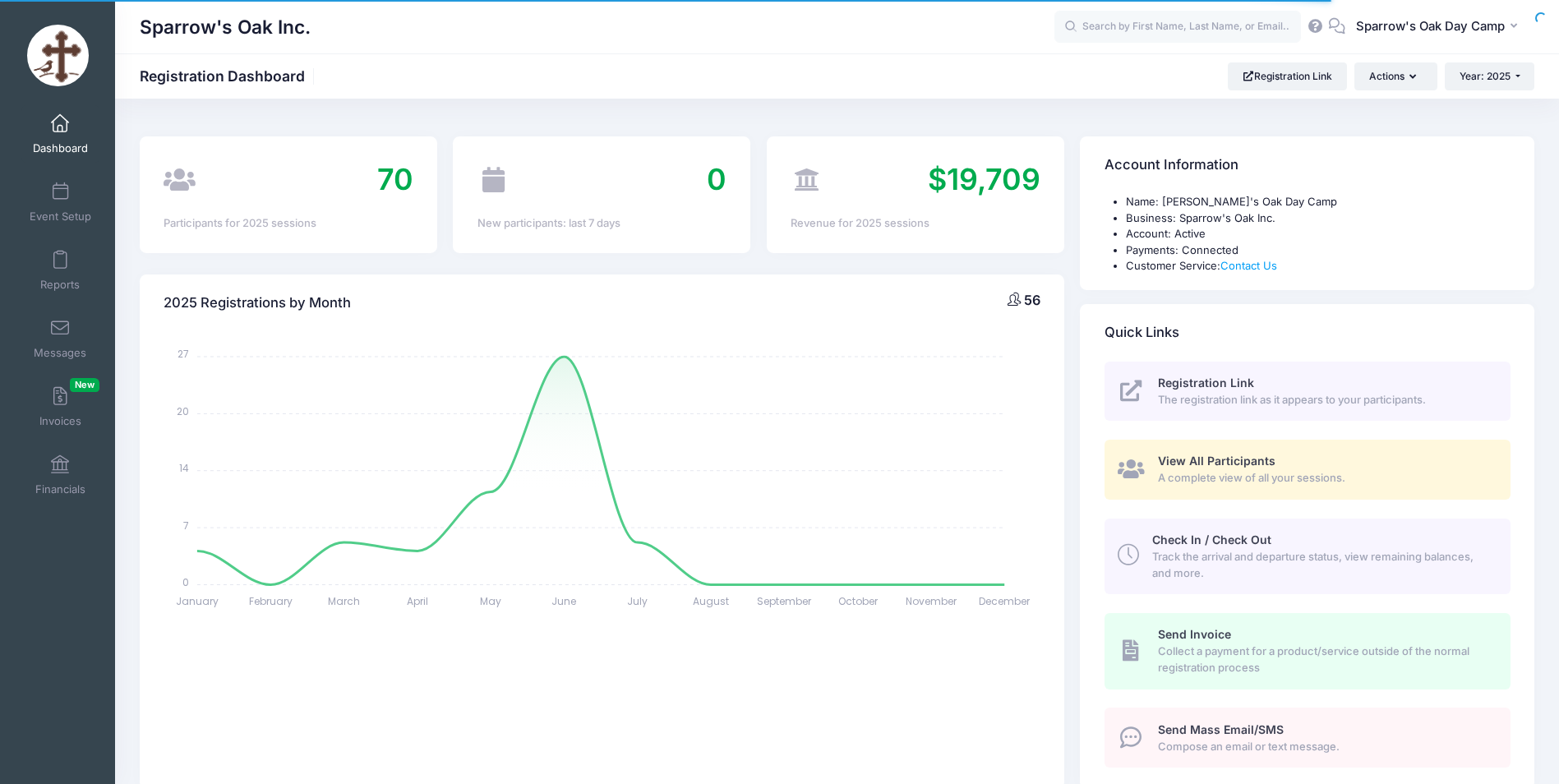
select select
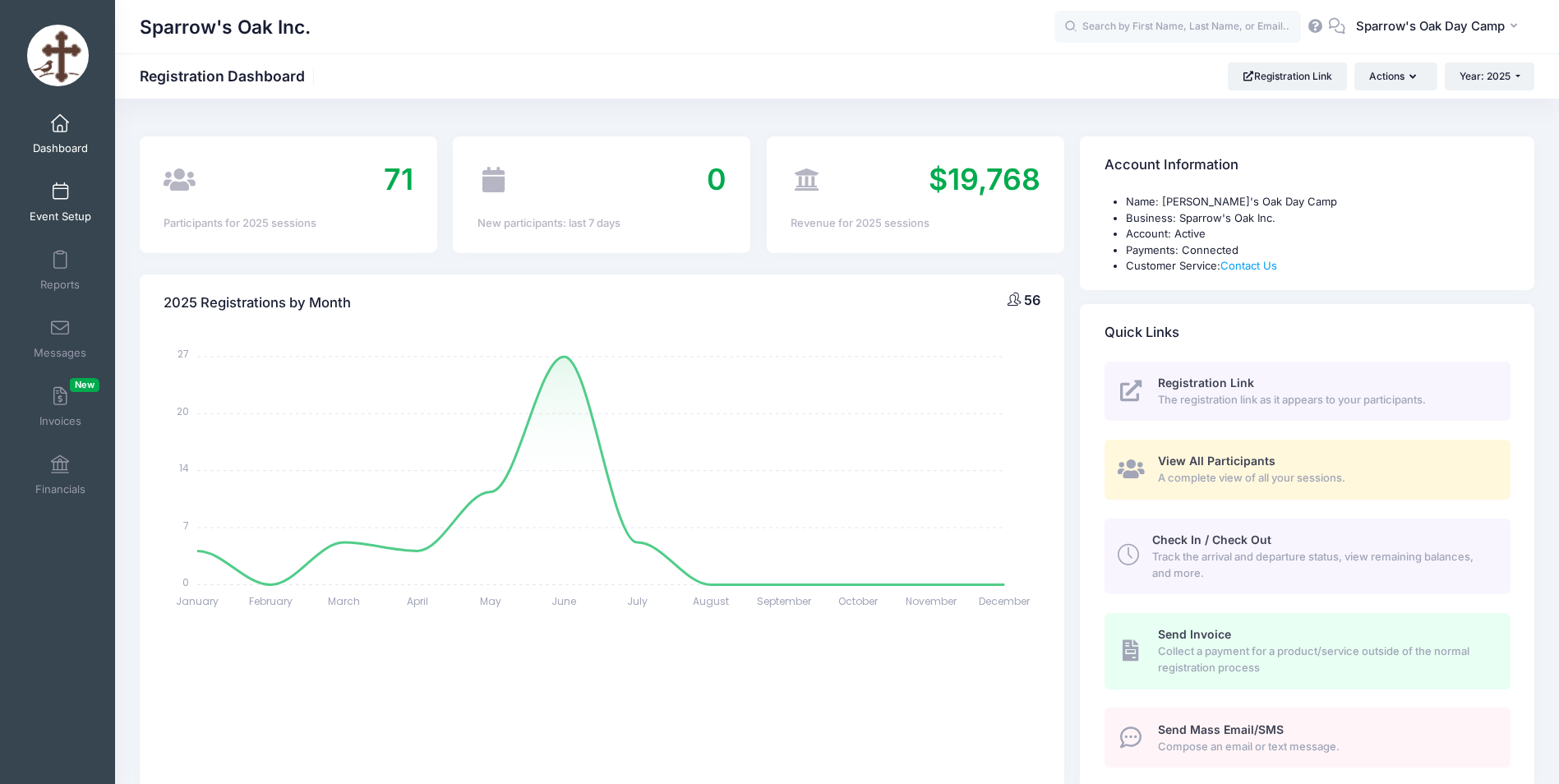
click at [60, 208] on link "Event Setup" at bounding box center [60, 201] width 78 height 57
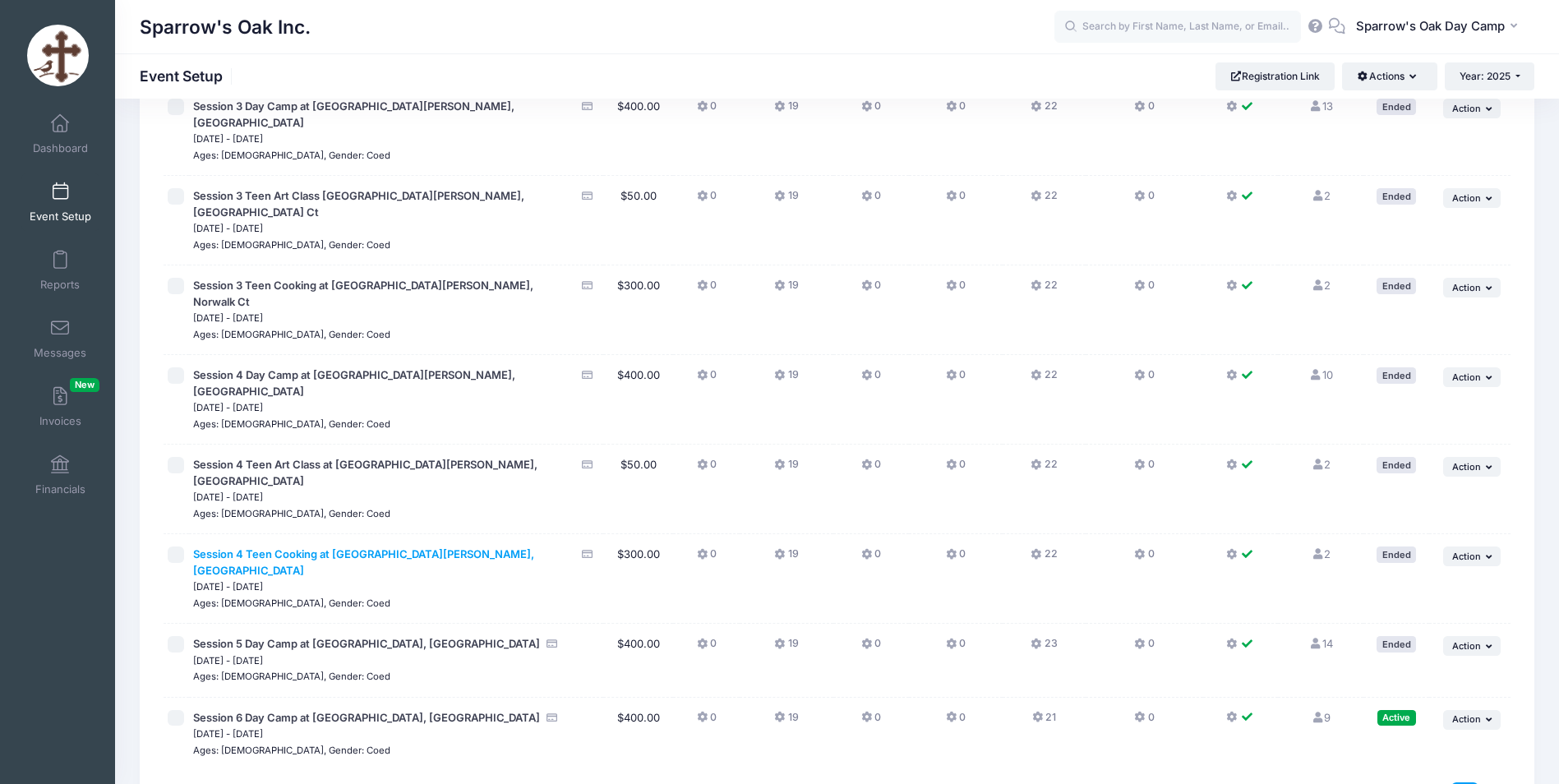
scroll to position [316, 0]
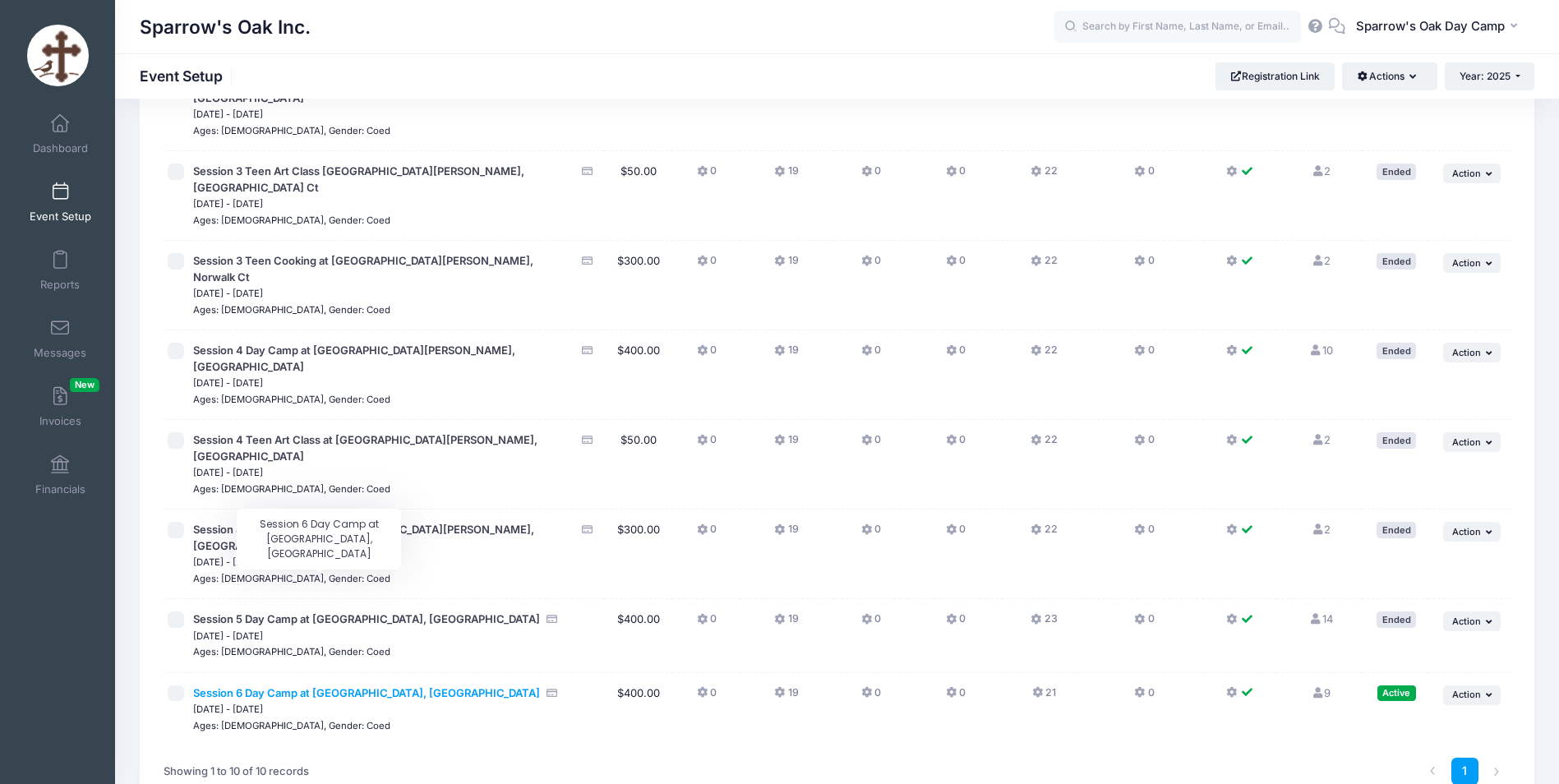
click at [338, 687] on span "Session 6 Day Camp at [GEOGRAPHIC_DATA], [GEOGRAPHIC_DATA]" at bounding box center [366, 693] width 347 height 13
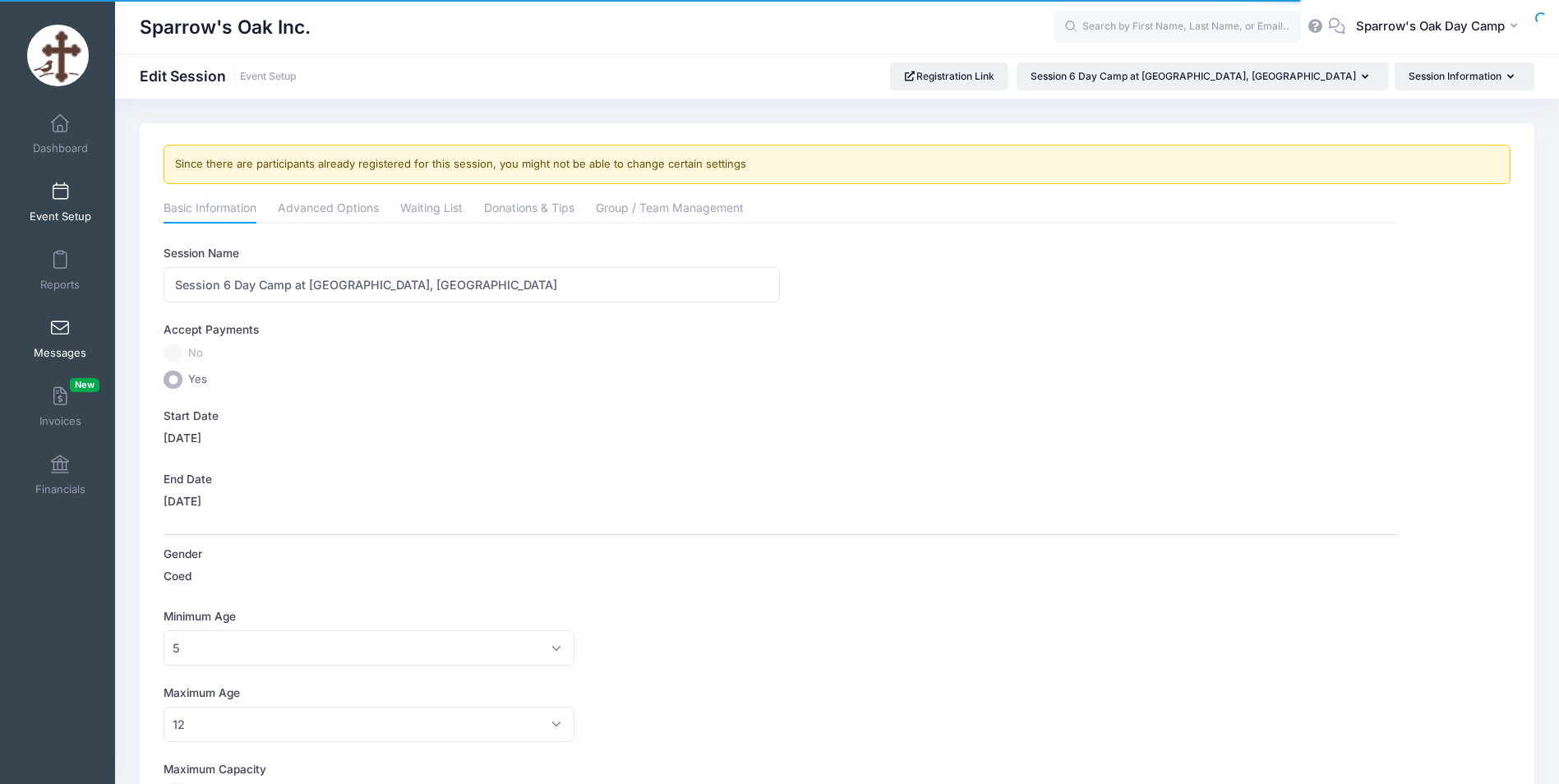
click at [59, 345] on link "Messages" at bounding box center [60, 338] width 78 height 57
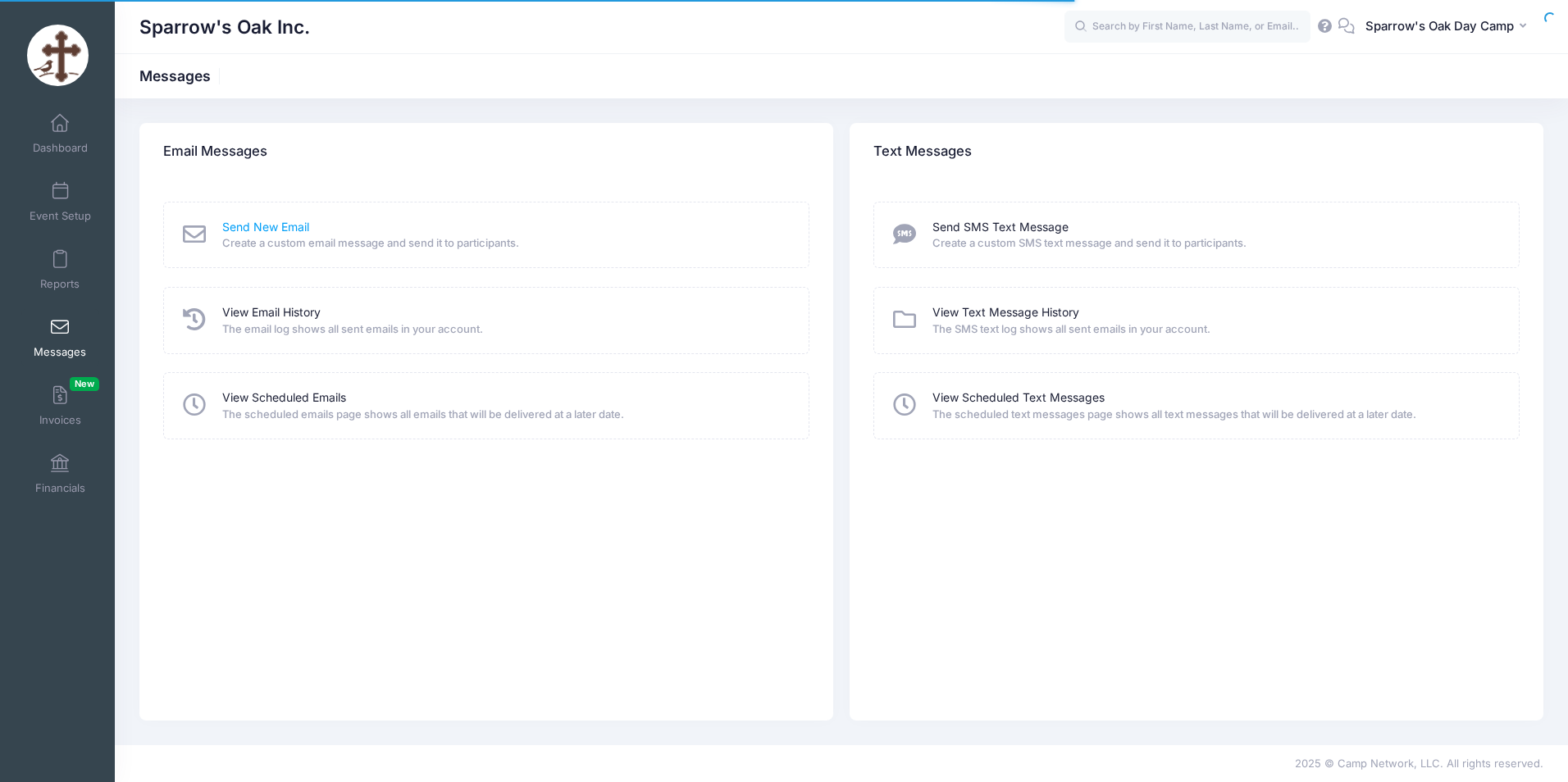
click at [270, 224] on link "Send New Email" at bounding box center [265, 227] width 87 height 17
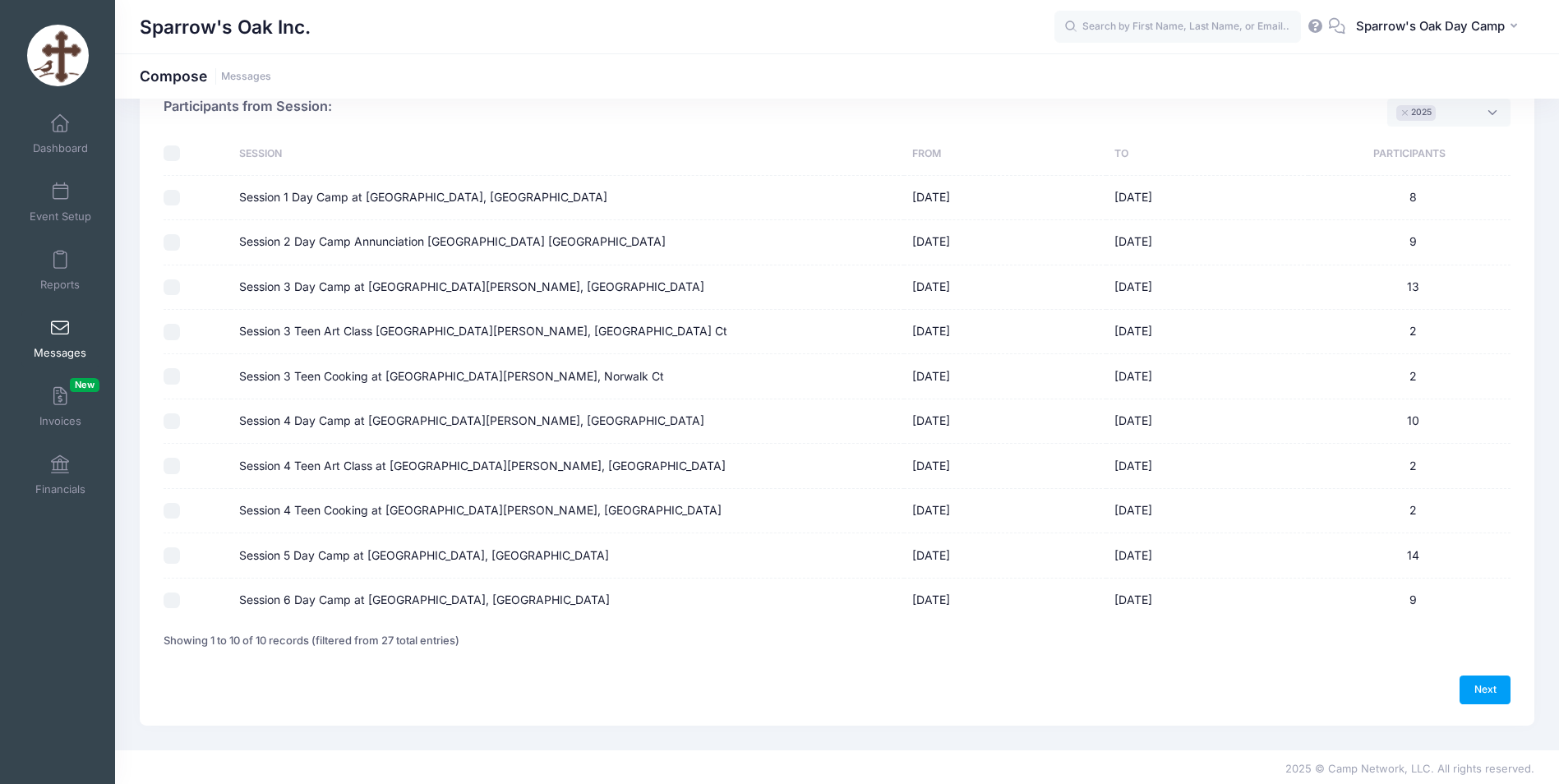
scroll to position [96, 0]
click at [204, 597] on div at bounding box center [193, 598] width 59 height 17
click at [180, 598] on div at bounding box center [193, 598] width 59 height 17
drag, startPoint x: 180, startPoint y: 598, endPoint x: 220, endPoint y: 599, distance: 40.0
click at [181, 598] on div at bounding box center [193, 598] width 59 height 17
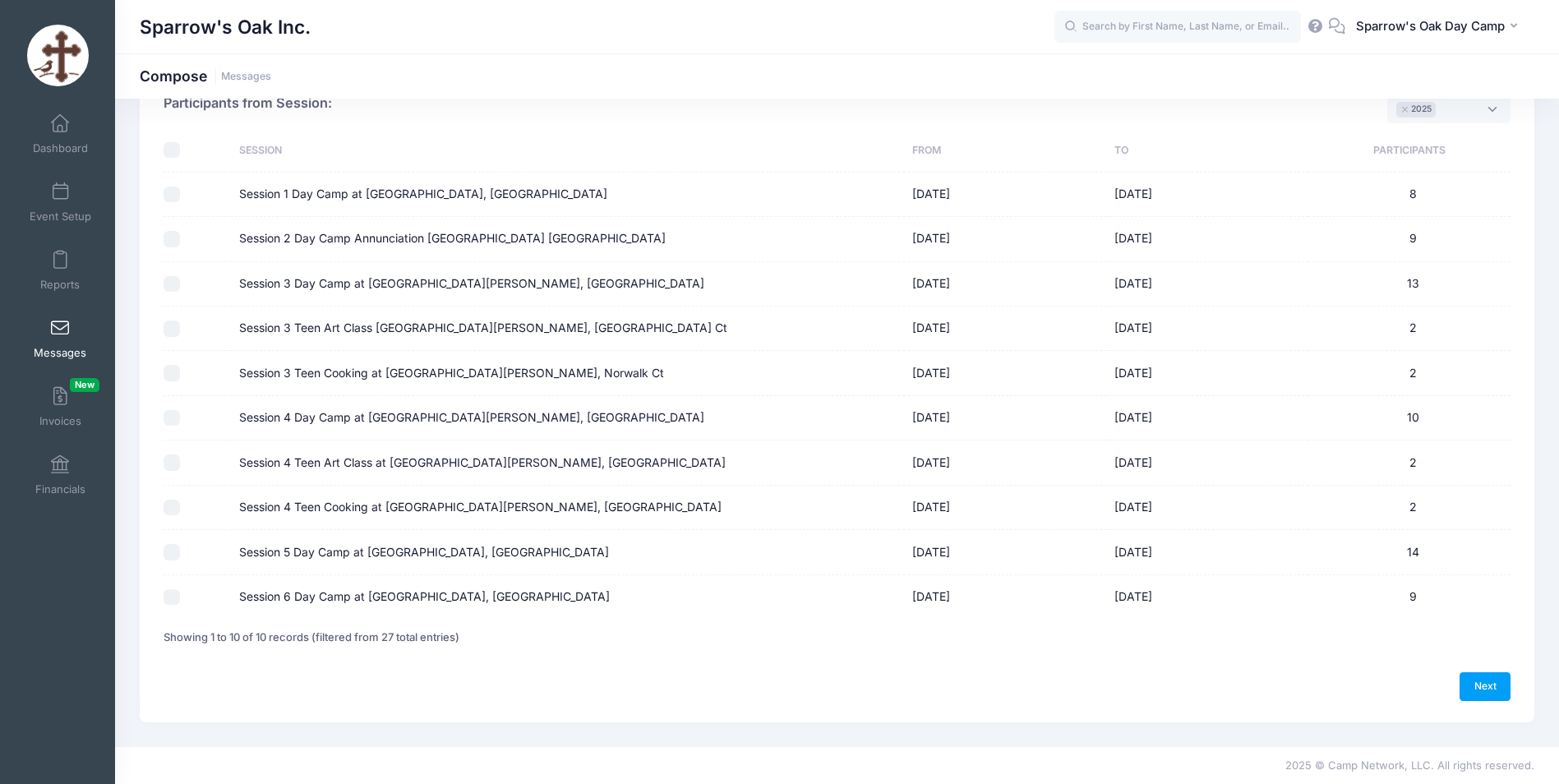
click at [220, 599] on div at bounding box center [193, 598] width 59 height 17
drag, startPoint x: 238, startPoint y: 596, endPoint x: 247, endPoint y: 596, distance: 9.0
click at [241, 596] on td "Session 6 Day Camp at [GEOGRAPHIC_DATA], [GEOGRAPHIC_DATA]" at bounding box center [568, 597] width 674 height 44
click at [251, 596] on label "Session 6 Day Camp at [GEOGRAPHIC_DATA], [GEOGRAPHIC_DATA]" at bounding box center [424, 597] width 371 height 17
click at [180, 596] on input "Session 6 Day Camp at [GEOGRAPHIC_DATA], [GEOGRAPHIC_DATA]" at bounding box center [172, 598] width 17 height 17
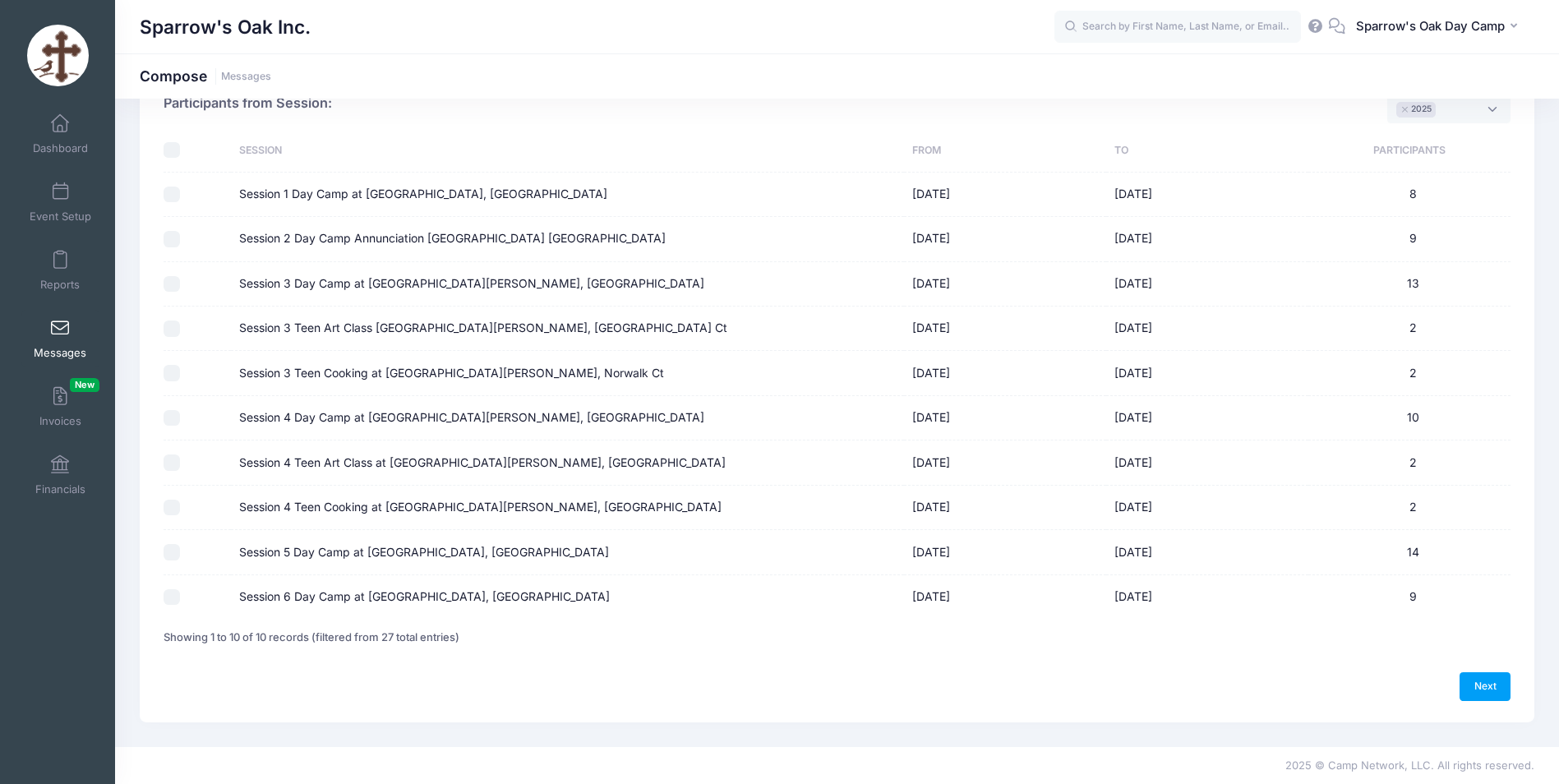
checkbox input "true"
click at [1484, 682] on link "Next" at bounding box center [1485, 687] width 51 height 28
select select "50"
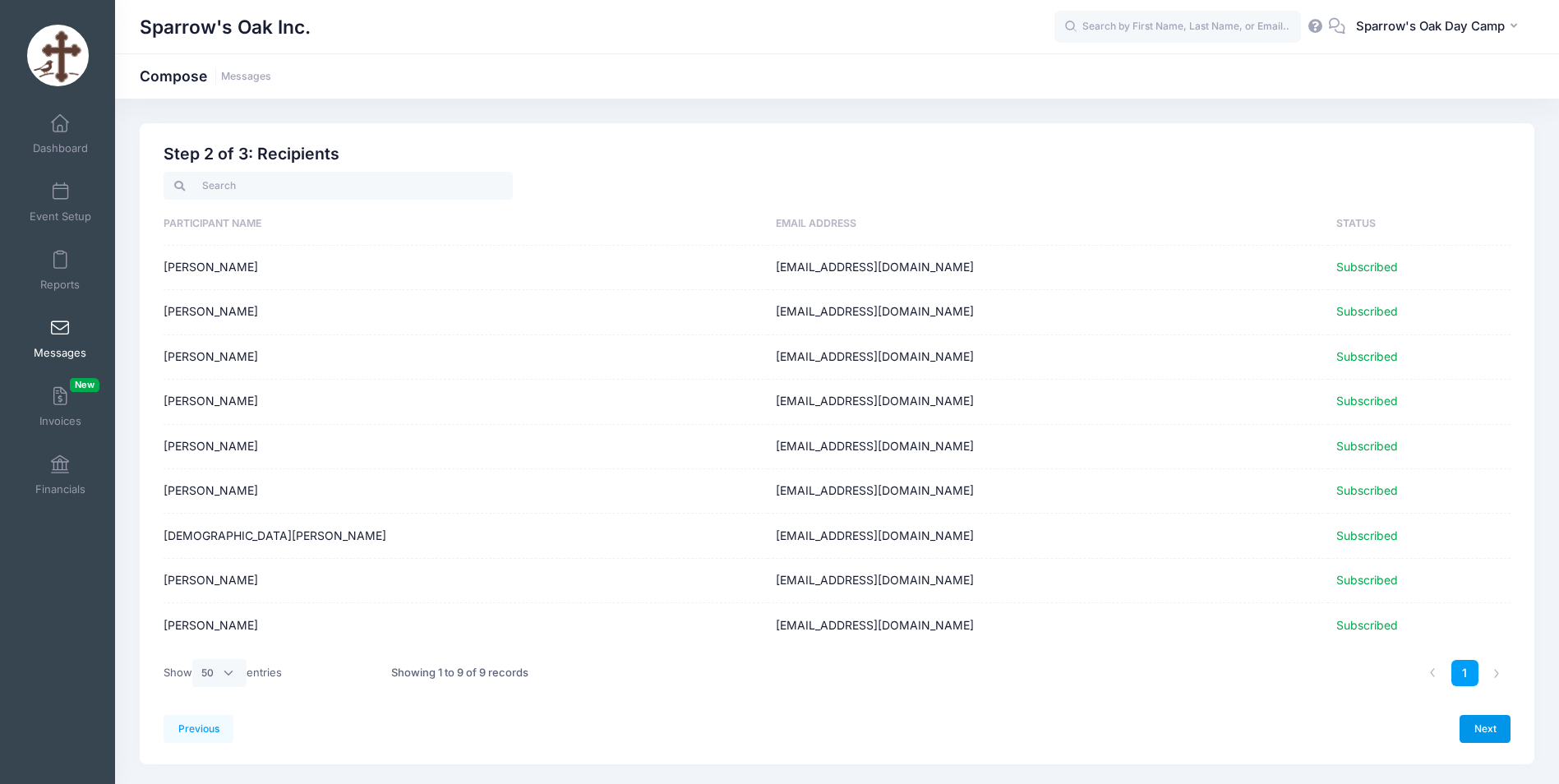
click at [1477, 728] on link "Next" at bounding box center [1485, 729] width 51 height 28
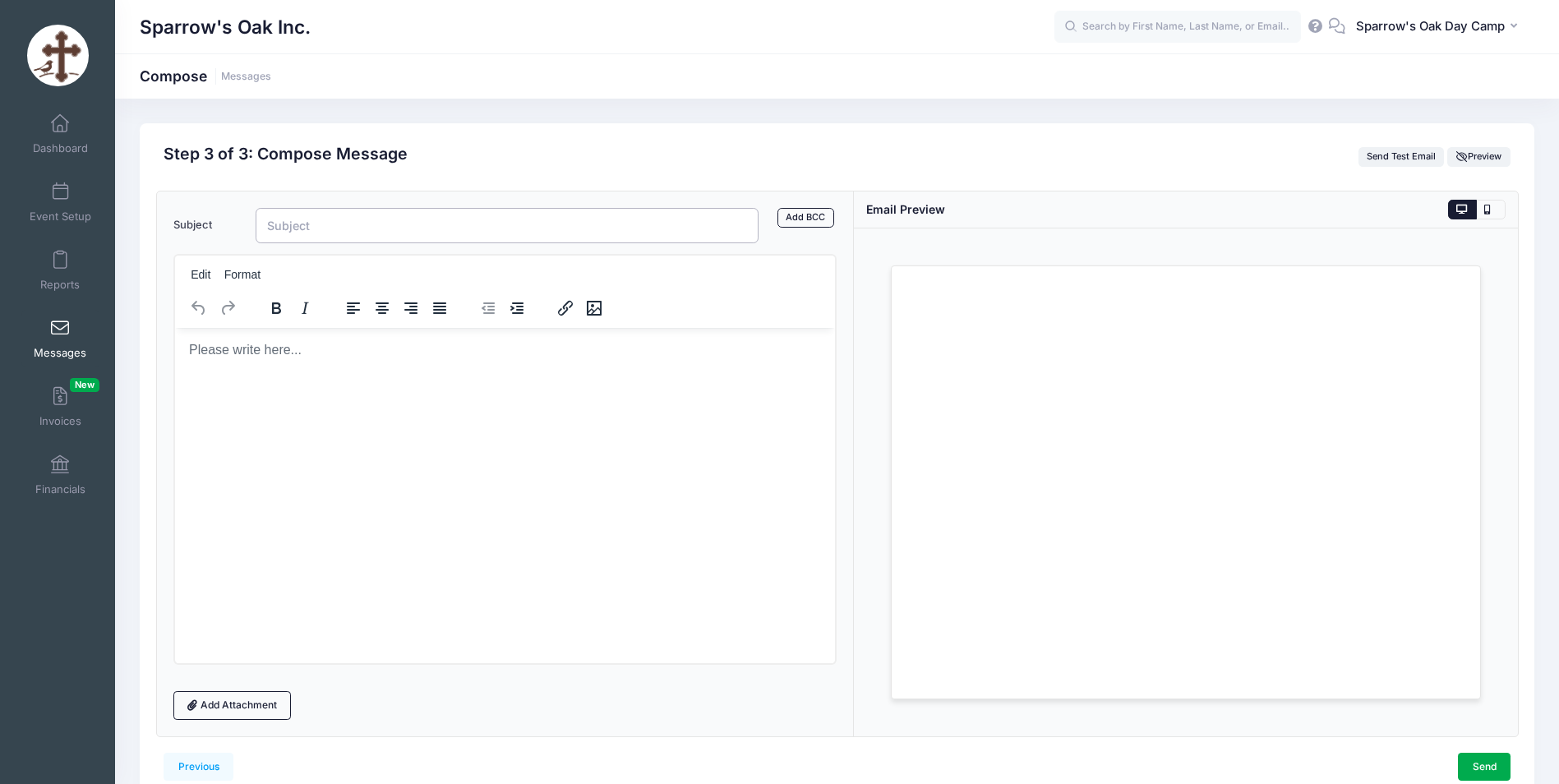
click at [399, 240] on input "Subject" at bounding box center [508, 226] width 504 height 36
type input "Session 6 at [GEOGRAPHIC_DATA], [GEOGRAPHIC_DATA]"
click at [270, 350] on body "Rich Text Area. Press ALT-0 for help." at bounding box center [504, 348] width 634 height 18
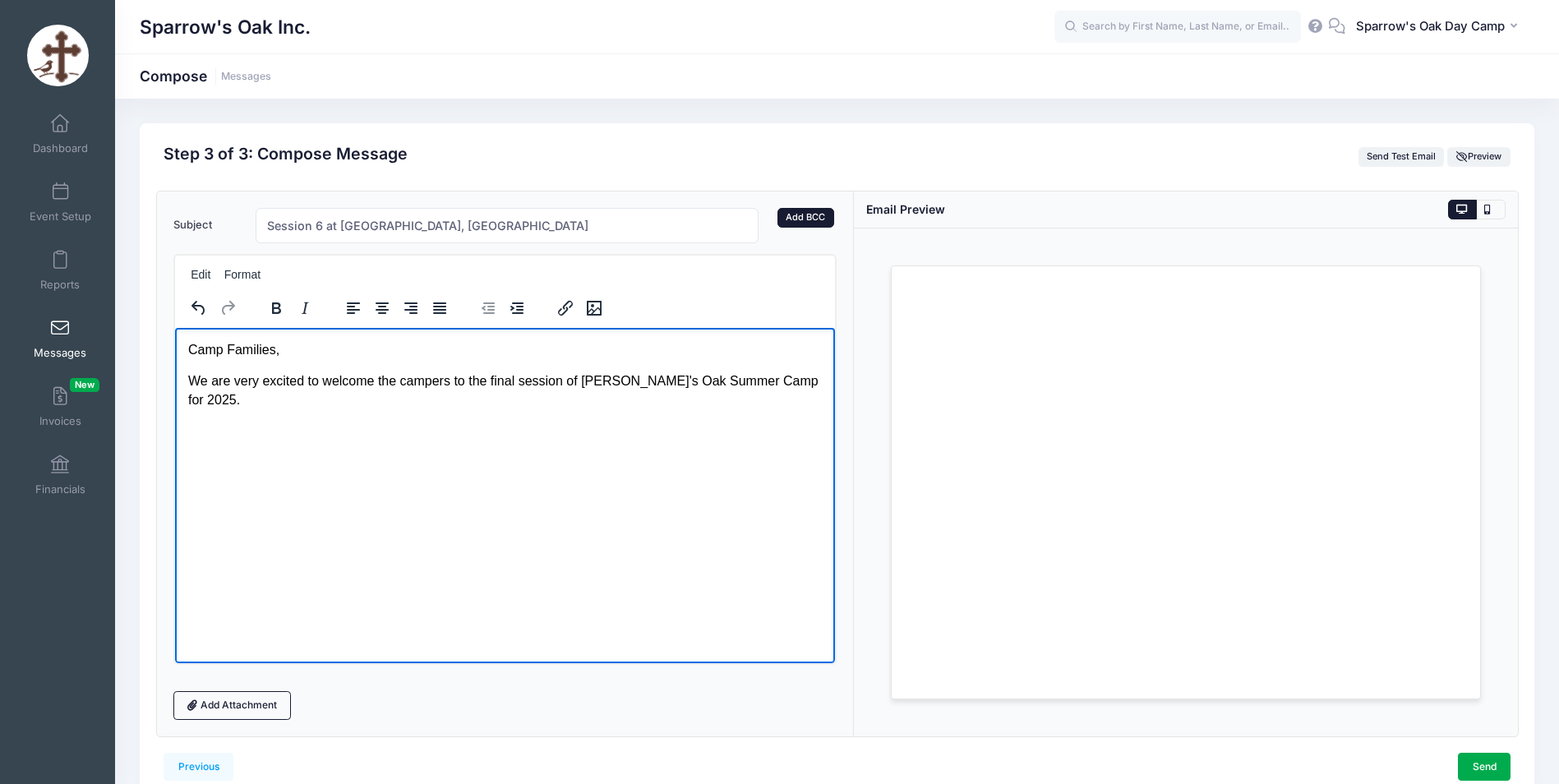
click at [802, 219] on link "Add BCC" at bounding box center [806, 217] width 57 height 20
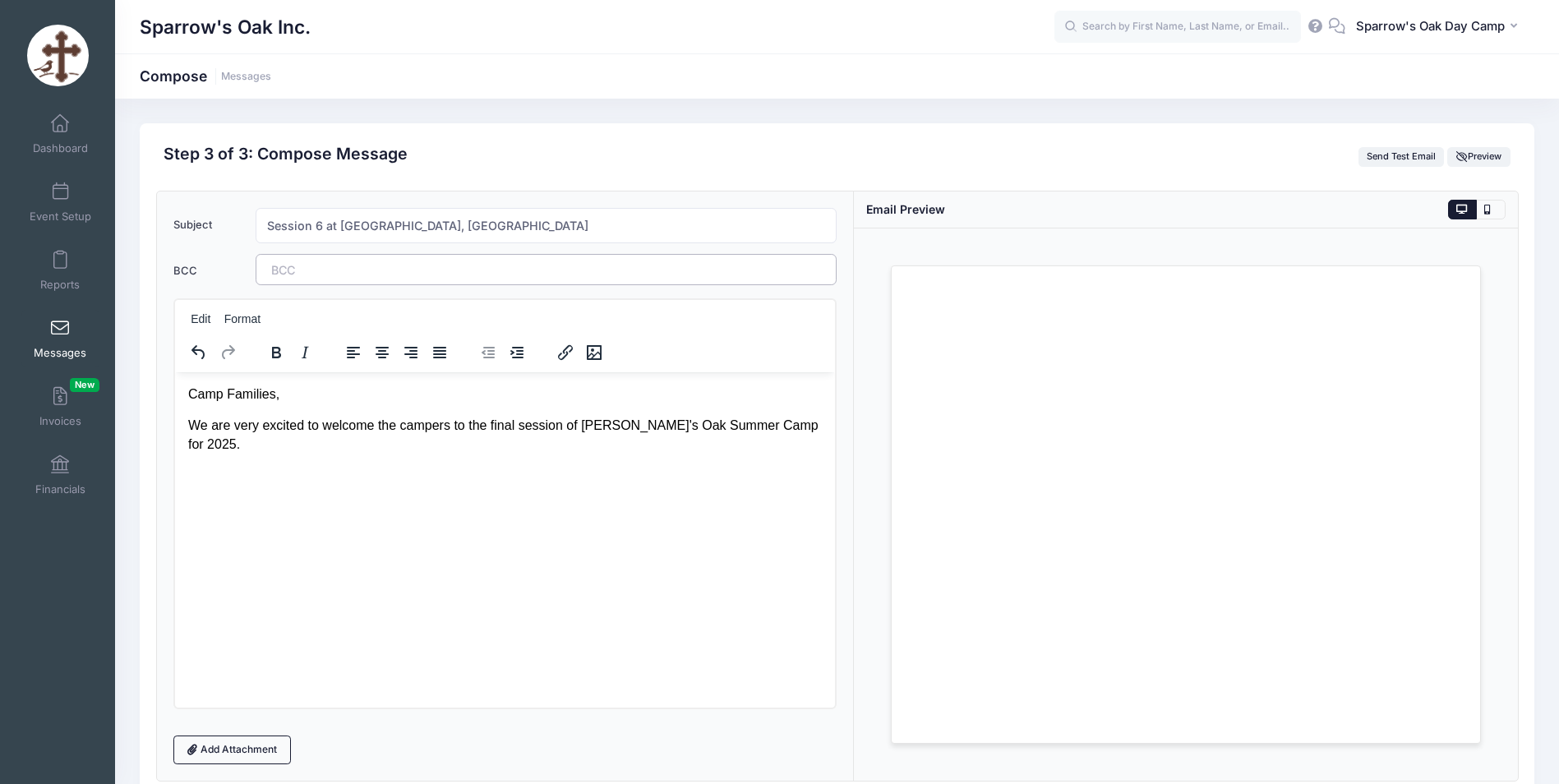
click at [560, 274] on tags "​" at bounding box center [546, 269] width 582 height 31
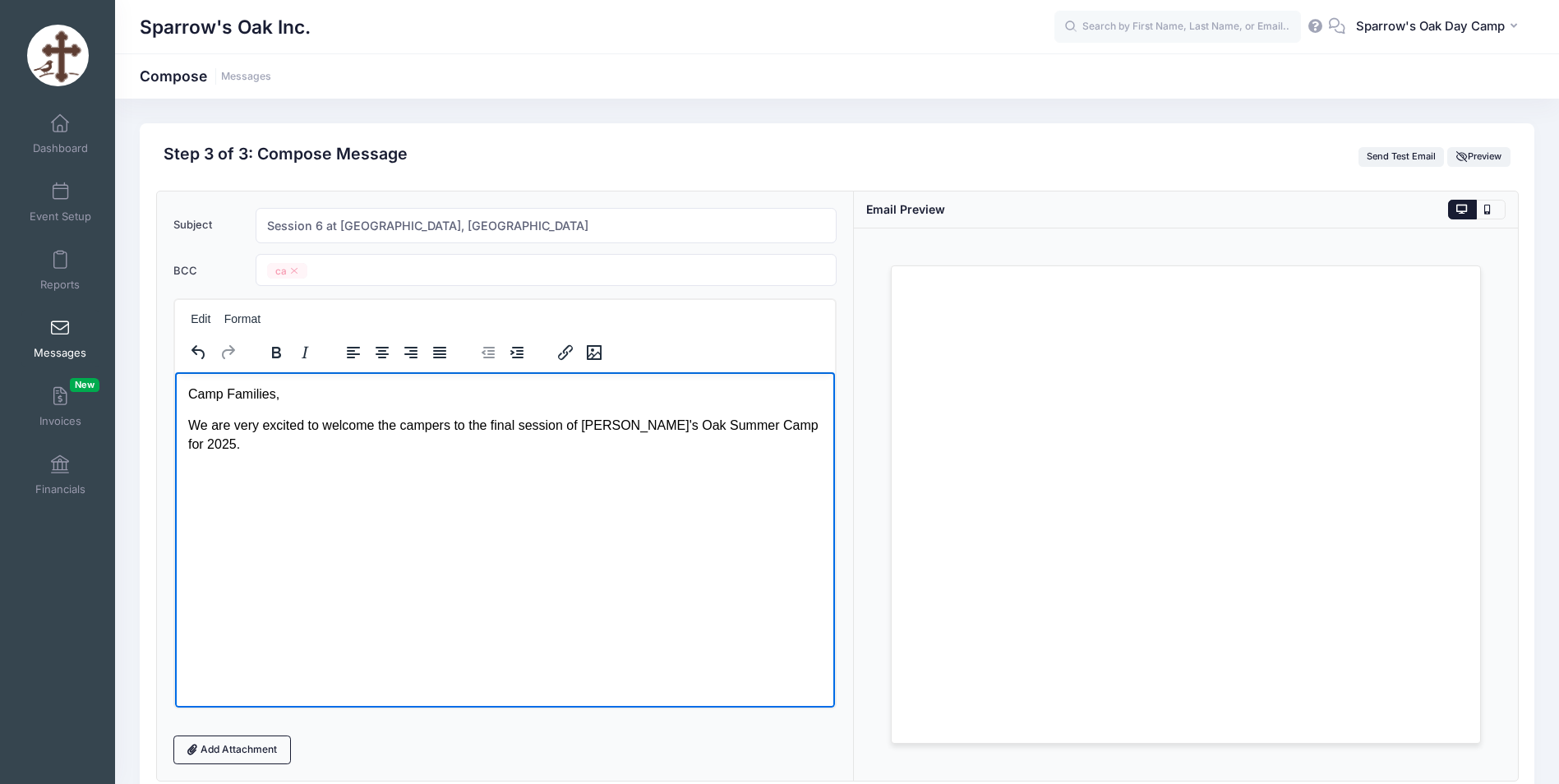
click at [319, 466] on html "Camp Families, We are very excited to welcome the campers to the final session …" at bounding box center [504, 419] width 661 height 95
click at [809, 418] on p "We are very excited to welcome the campers to the final session of [PERSON_NAME…" at bounding box center [504, 434] width 634 height 37
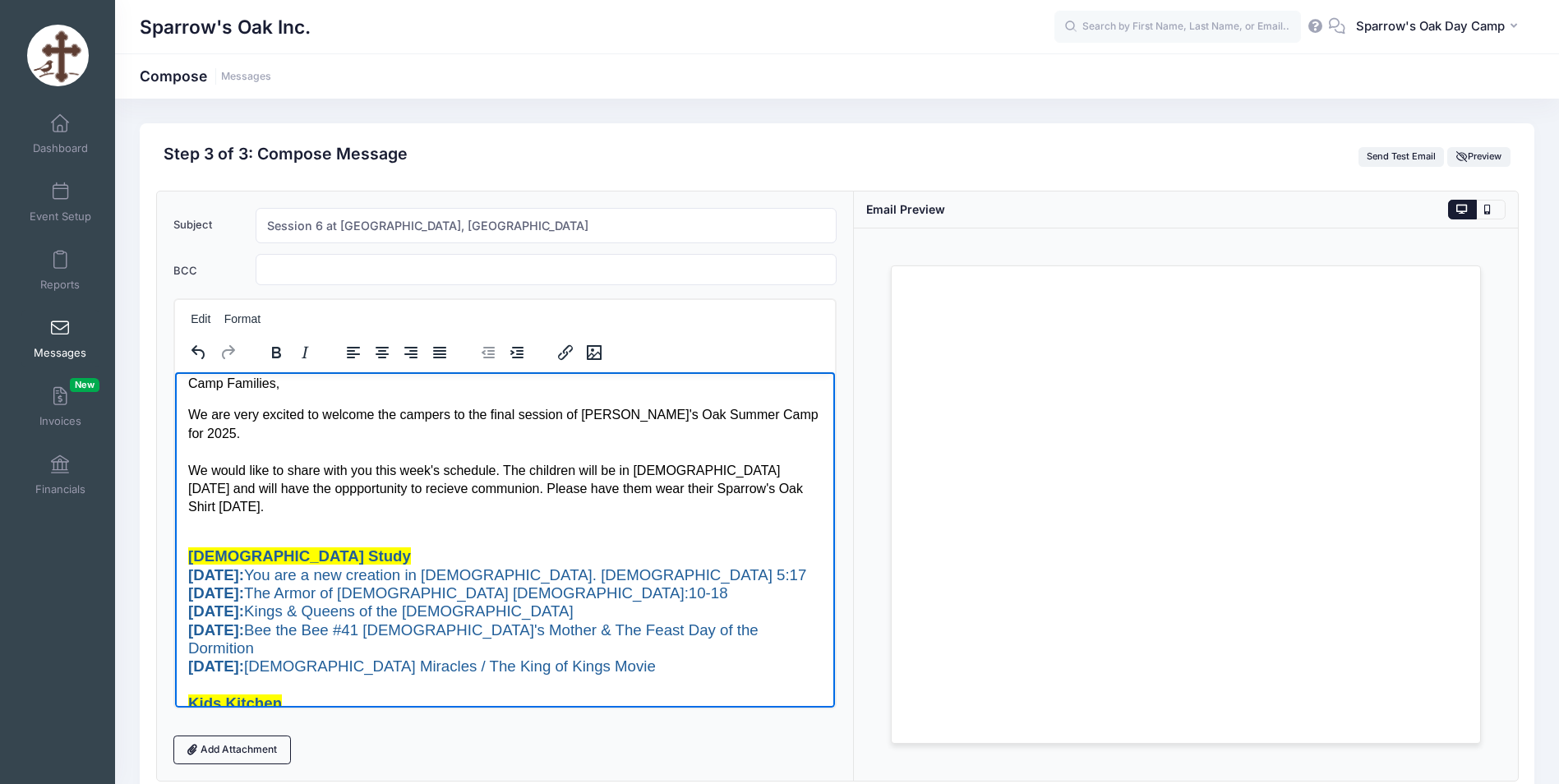
scroll to position [6, 0]
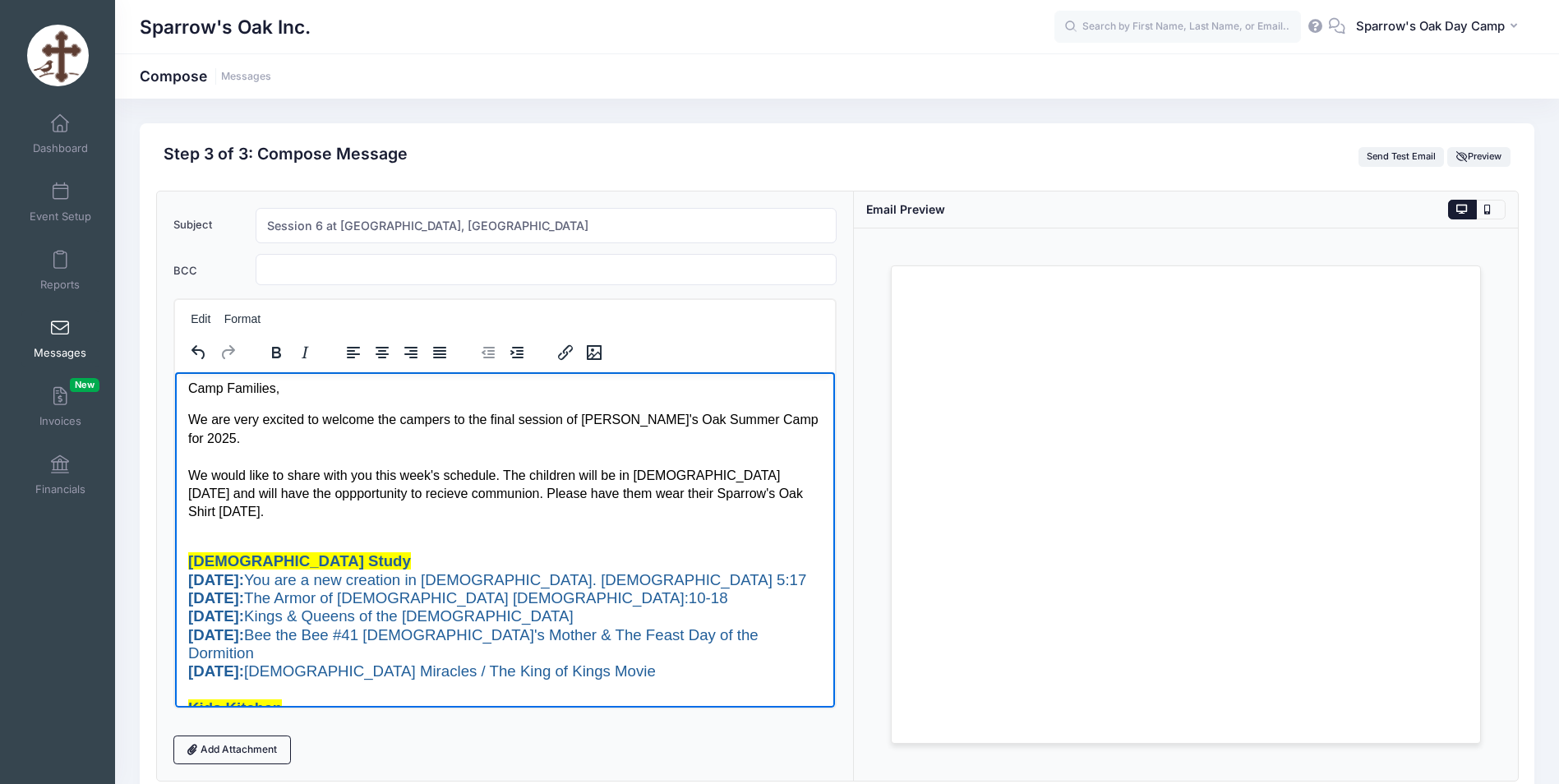
click at [781, 479] on p "We are very excited to welcome the campers to the final session of [PERSON_NAME…" at bounding box center [504, 475] width 634 height 129
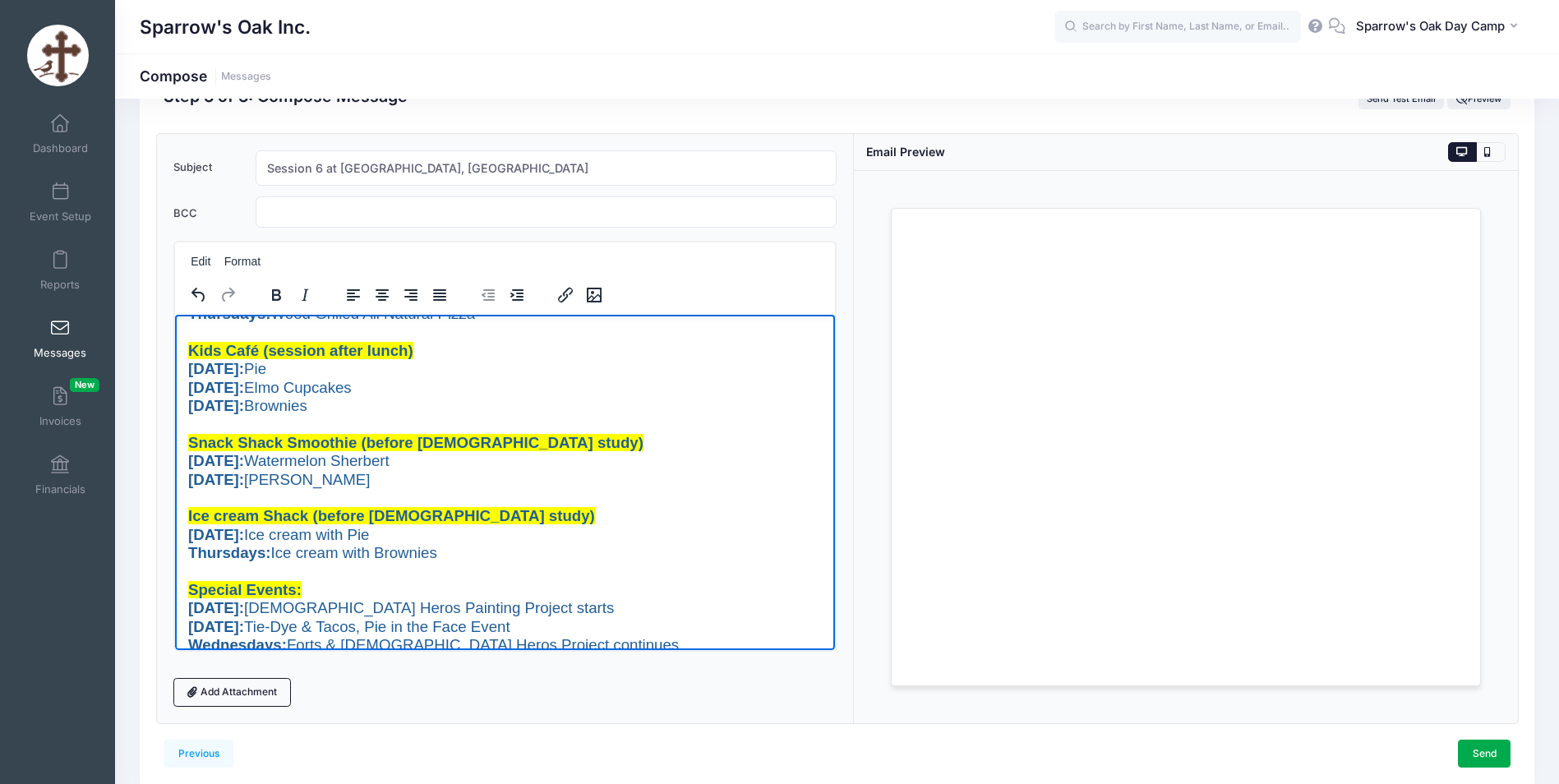
scroll to position [125, 0]
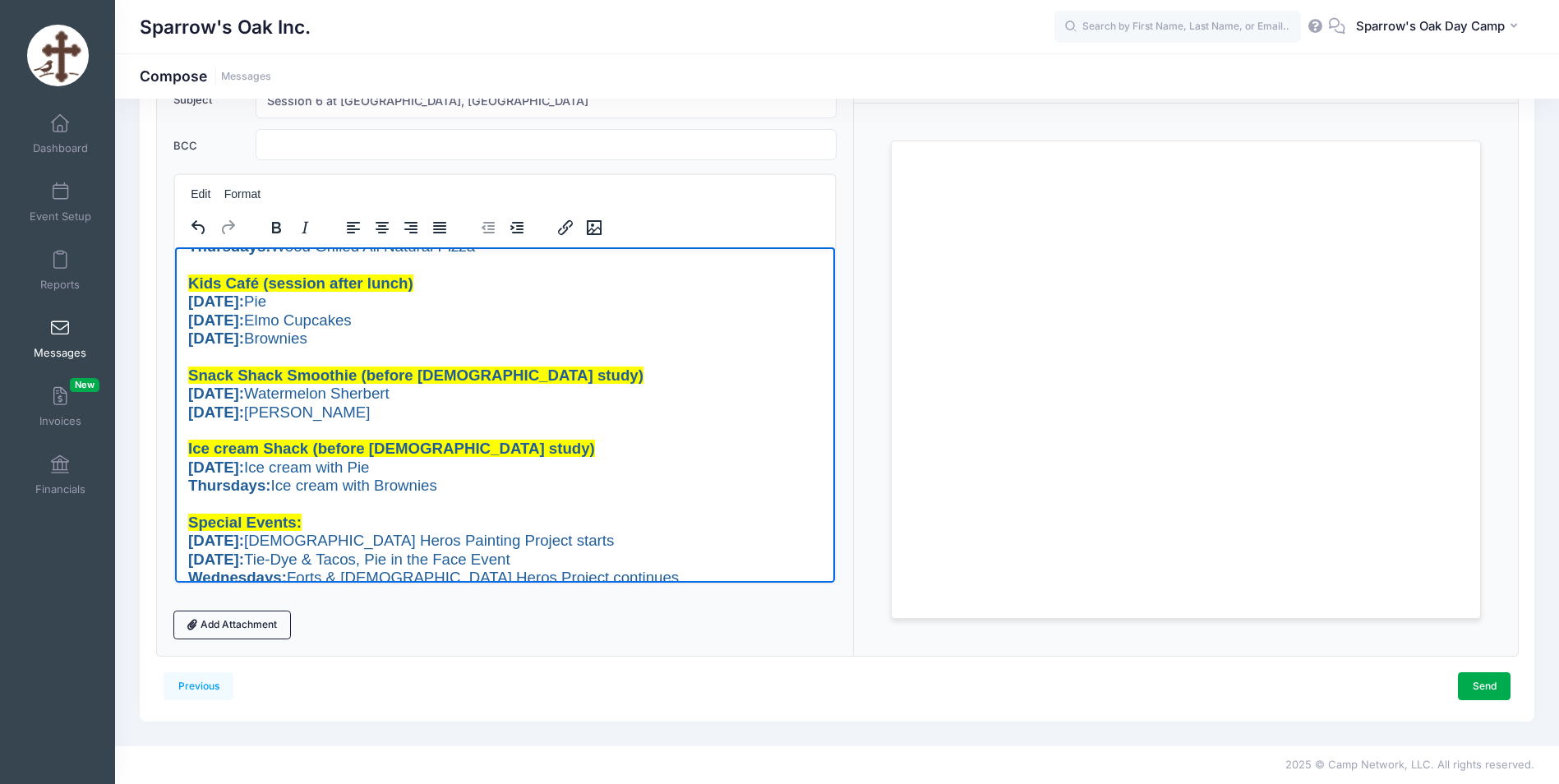
click at [475, 558] on span "You are a new creation in [DEMOGRAPHIC_DATA]. 2 Corinthians 5:17 [DATE]: The Ar…" at bounding box center [497, 328] width 618 height 587
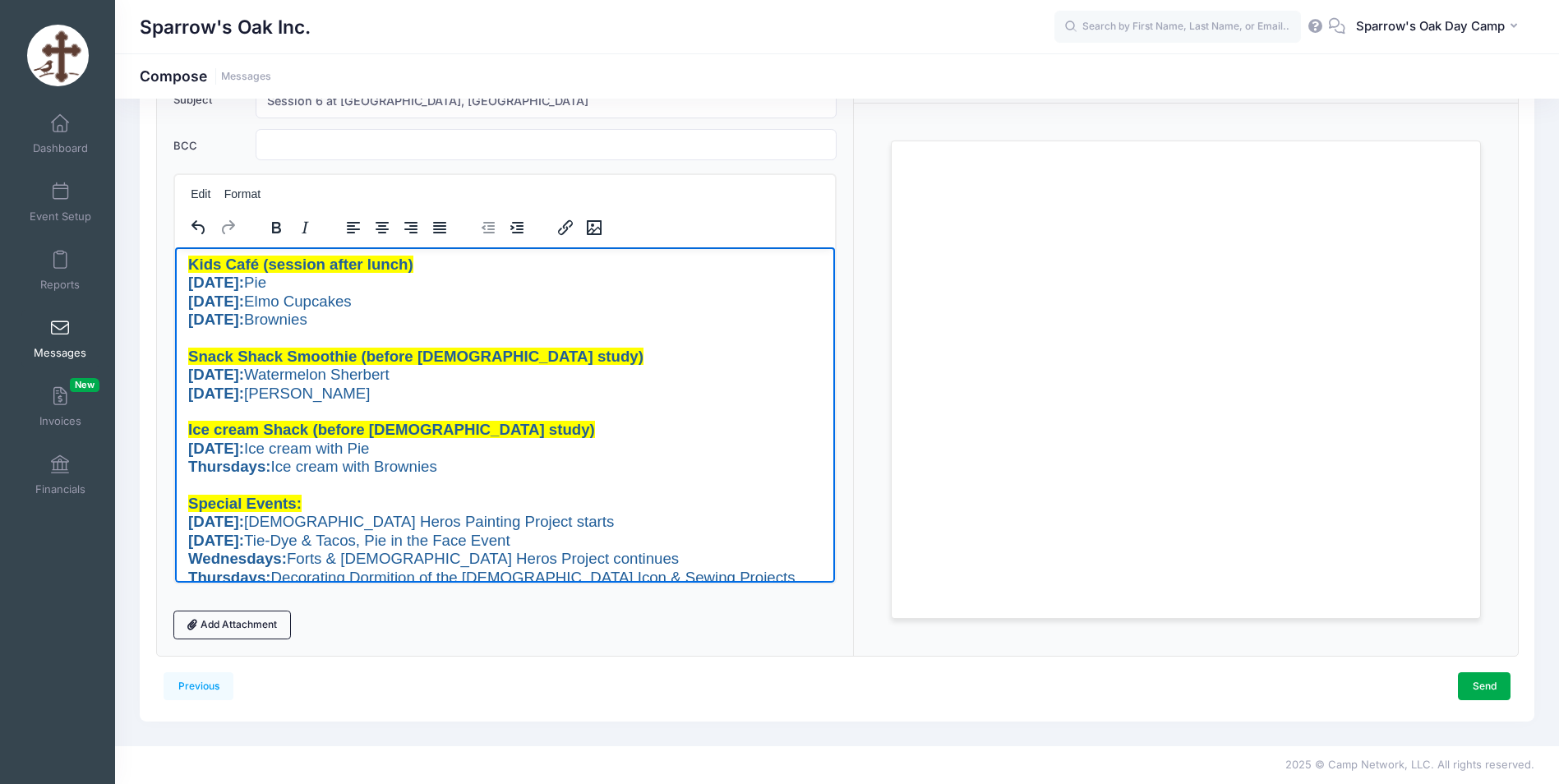
click at [423, 403] on span "You are a new creation in [DEMOGRAPHIC_DATA]. 2 Corinthians 5:17 [DATE]: The Ar…" at bounding box center [497, 319] width 618 height 607
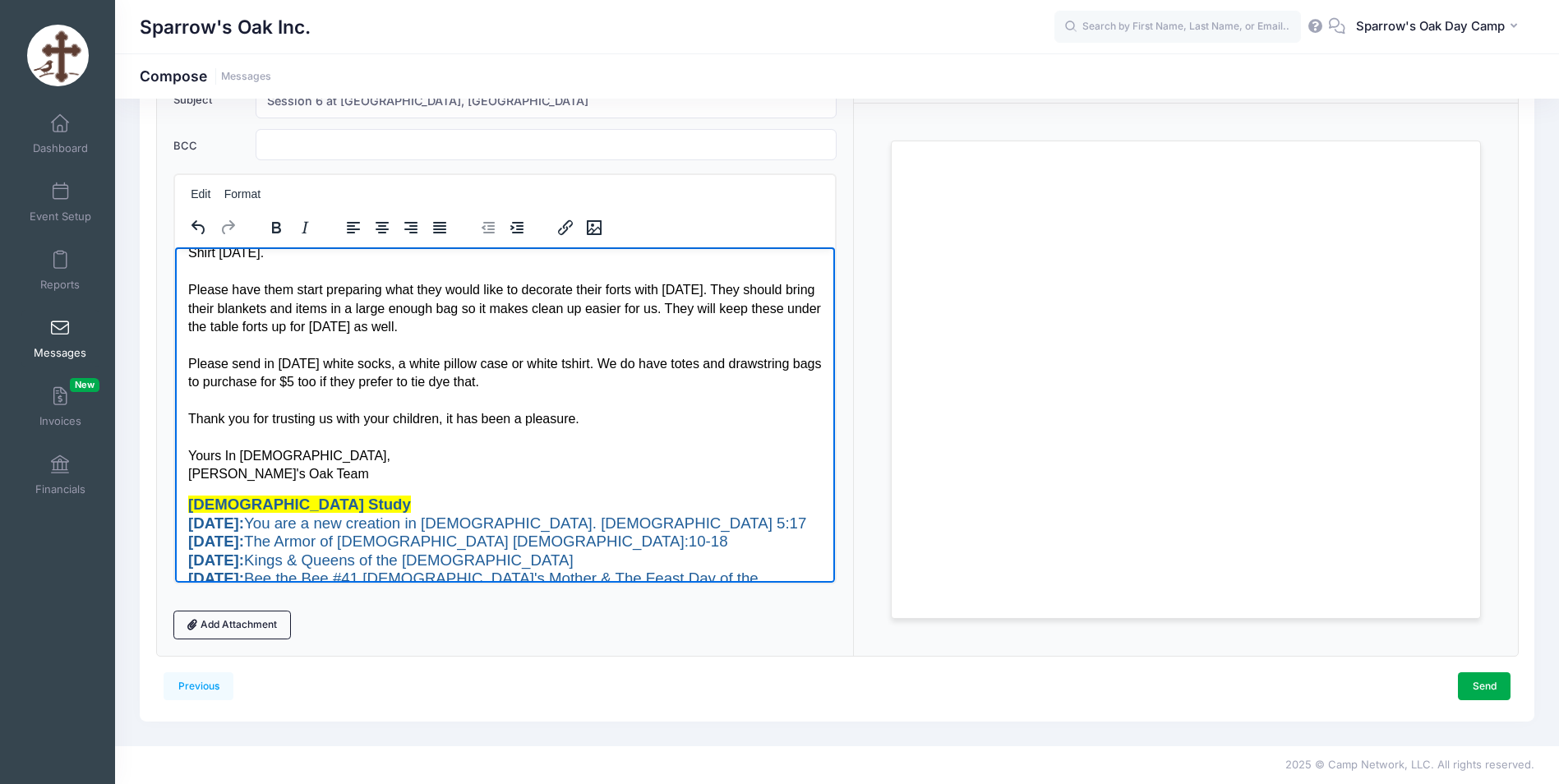
scroll to position [0, 0]
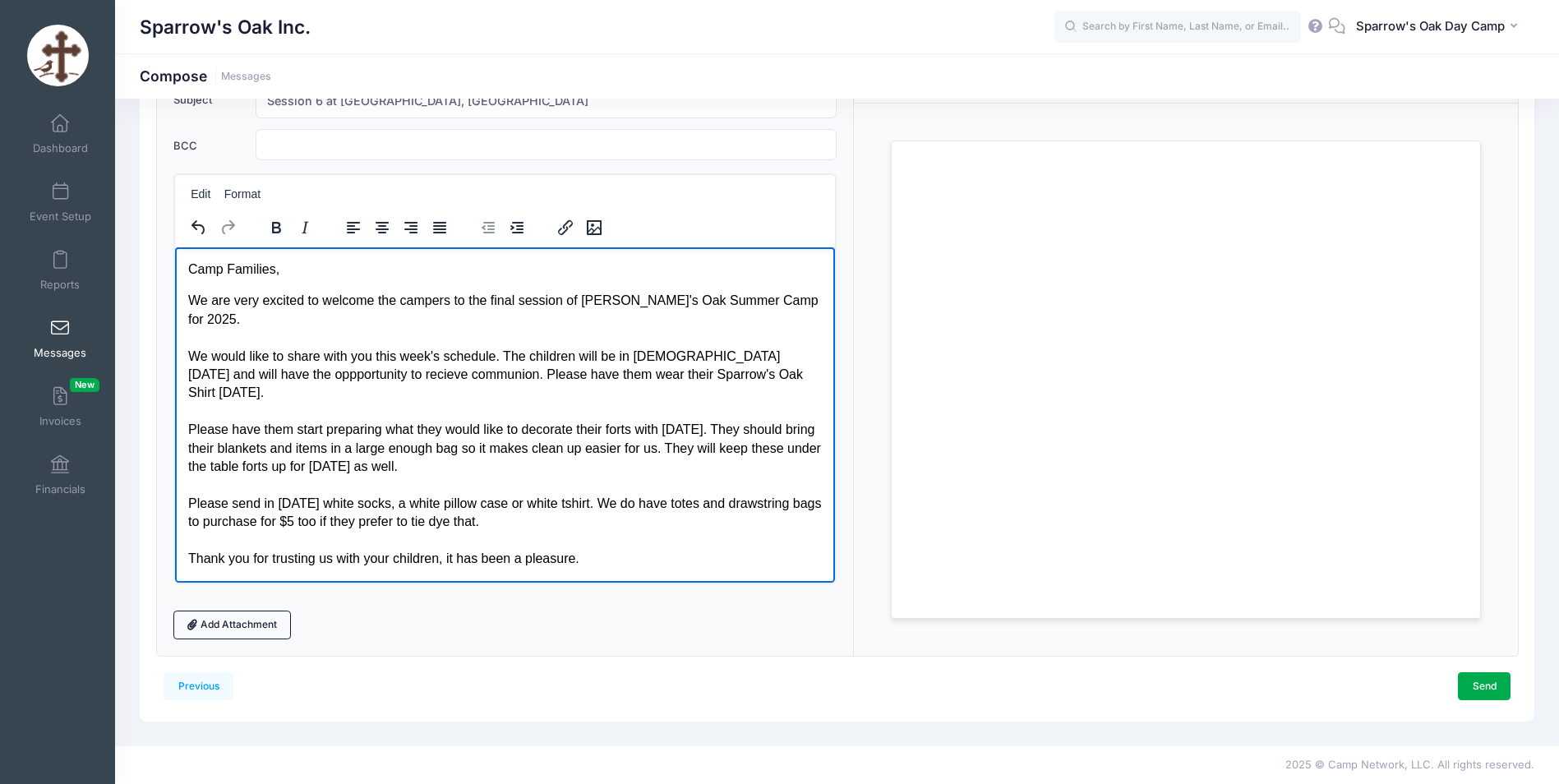
drag, startPoint x: 633, startPoint y: 498, endPoint x: 622, endPoint y: 499, distance: 11.0
click at [633, 498] on p "We are very excited to welcome the campers to the final session of [PERSON_NAME…" at bounding box center [504, 457] width 634 height 332
click at [589, 520] on p "We are very excited to welcome the campers to the final session of [PERSON_NAME…" at bounding box center [504, 457] width 634 height 332
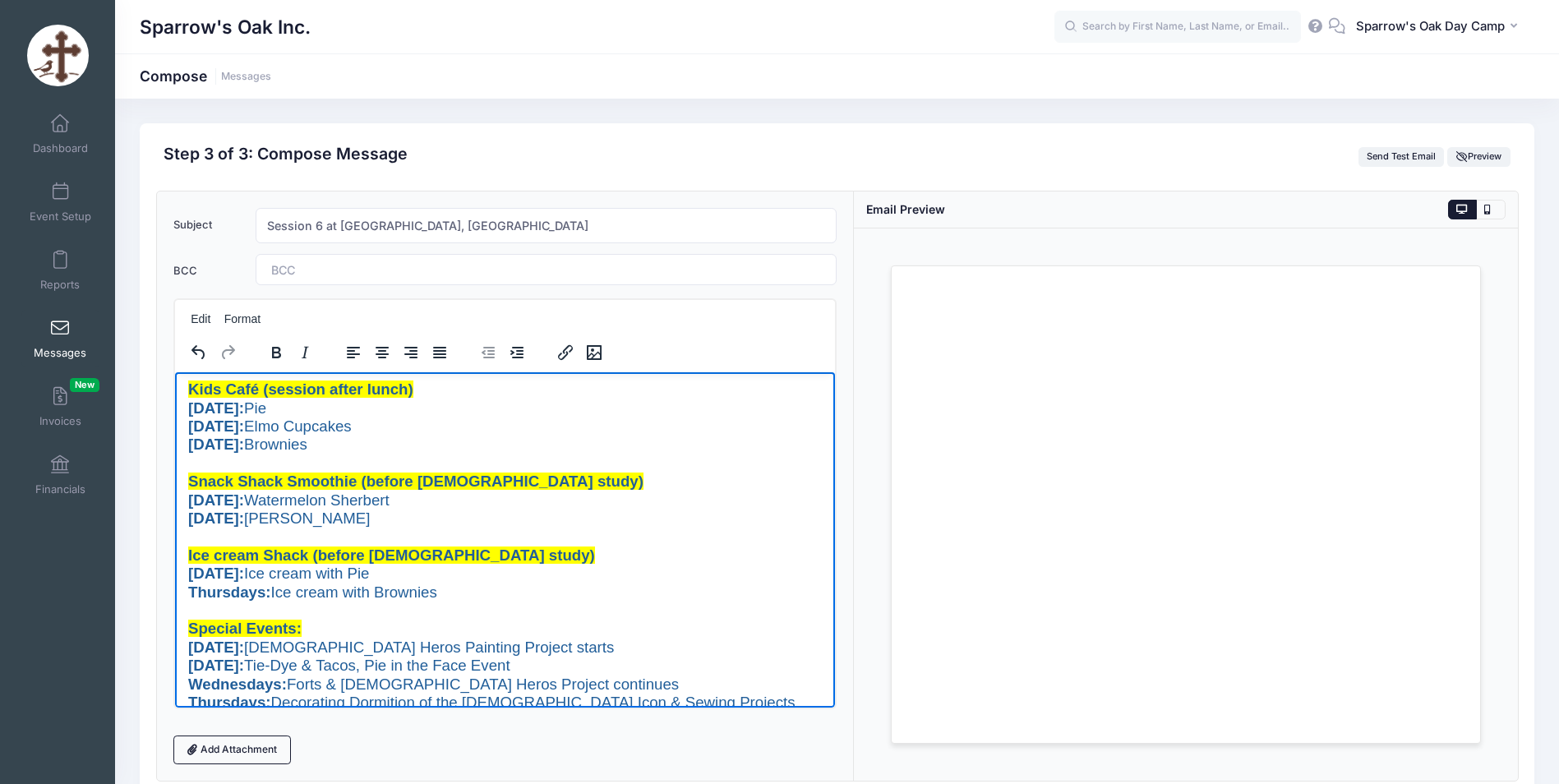
click at [346, 273] on span at bounding box center [317, 270] width 91 height 14
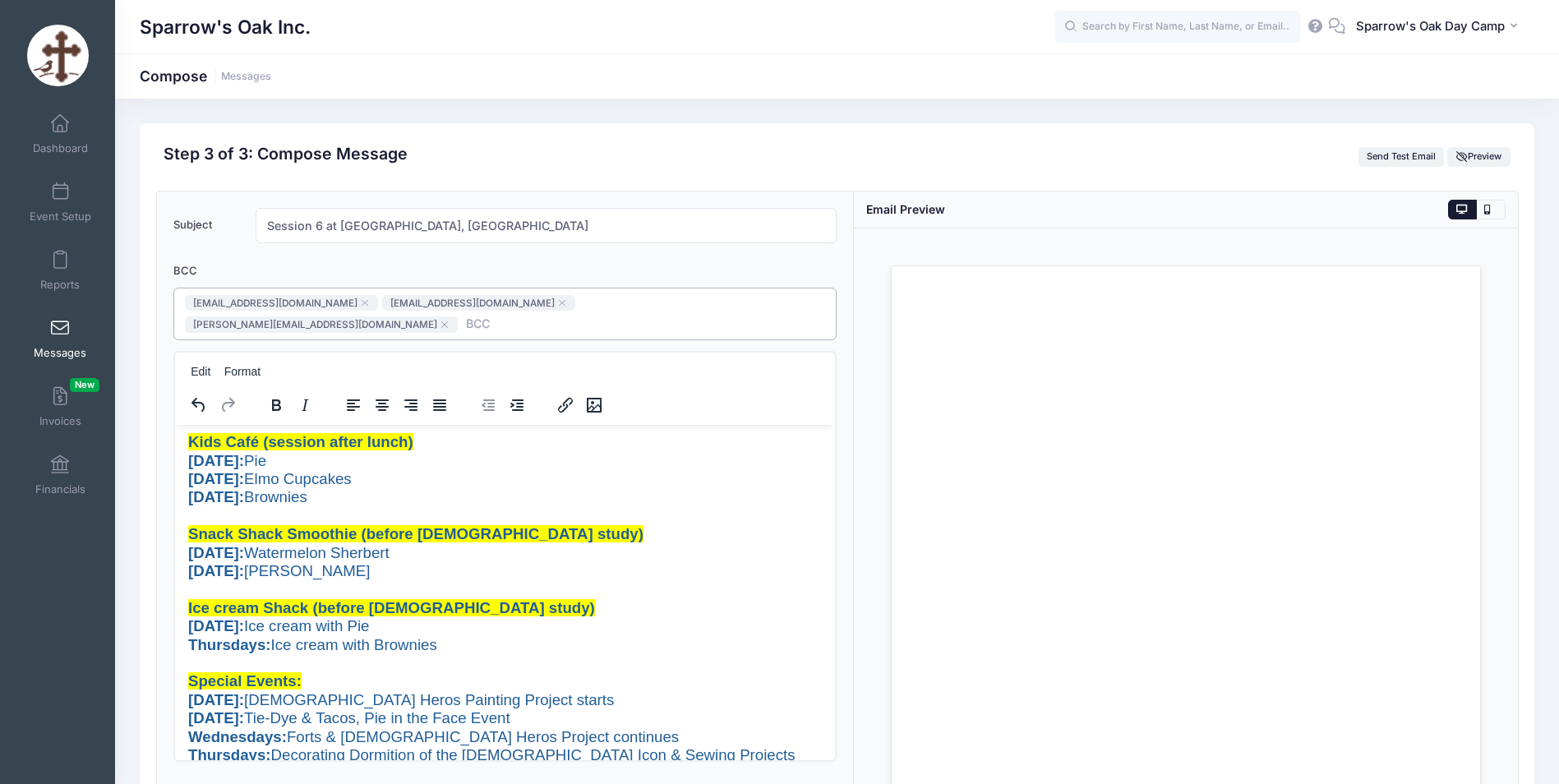
click at [557, 317] on span at bounding box center [511, 323] width 91 height 14
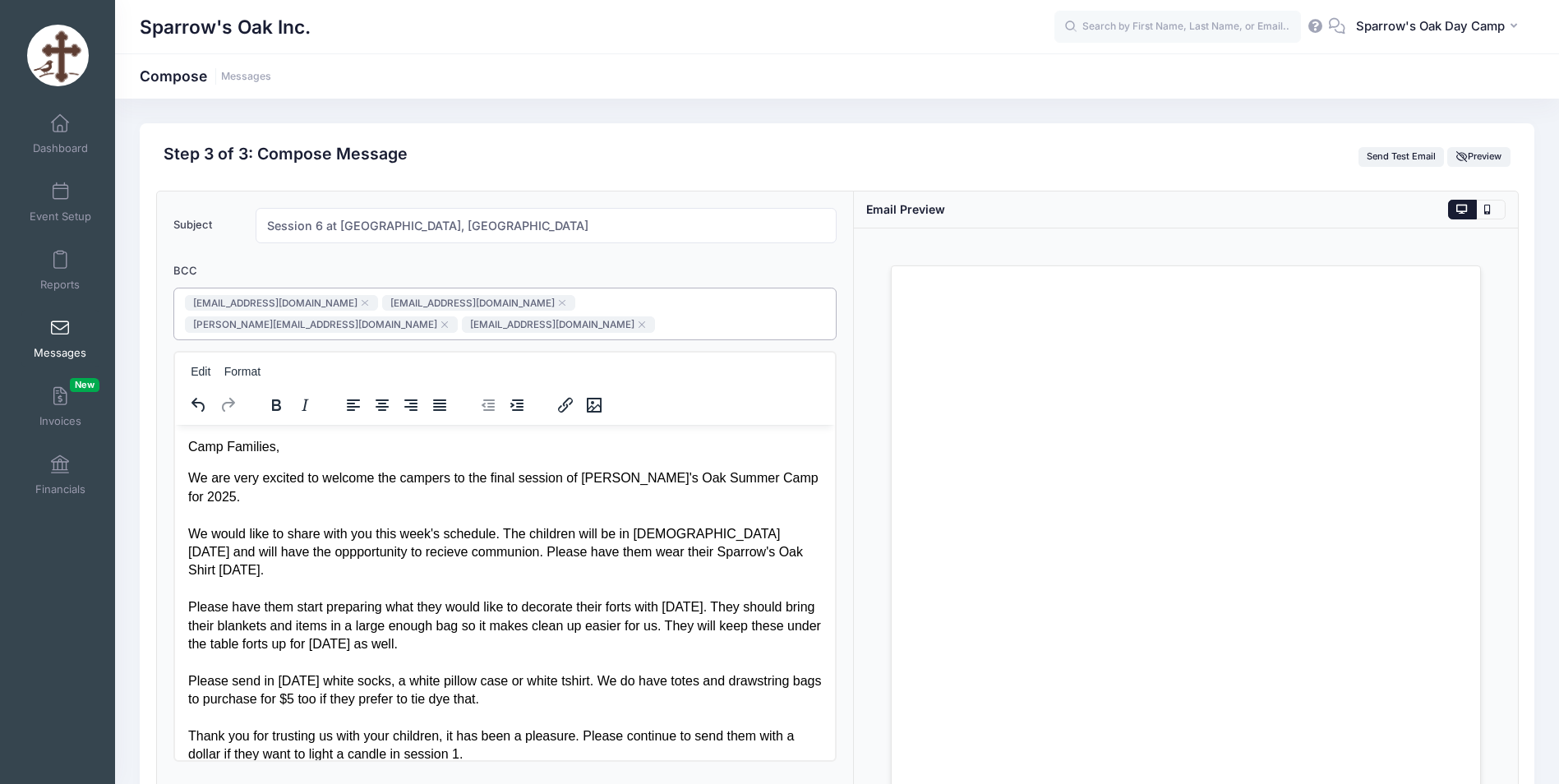
click at [439, 585] on p "We are very excited to welcome the campers to the final session of [PERSON_NAME…" at bounding box center [504, 643] width 634 height 349
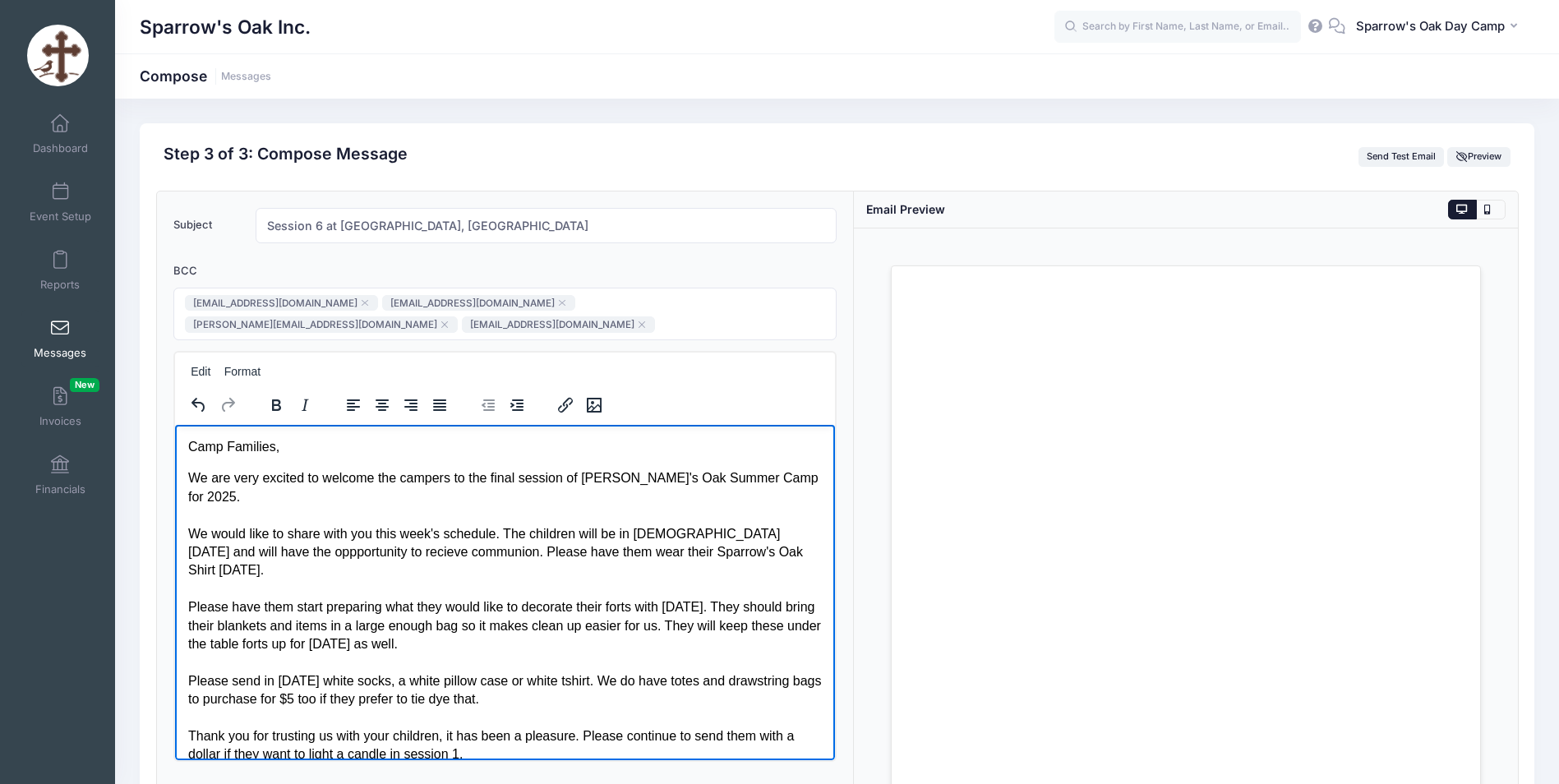
click at [689, 541] on p "We are very excited to welcome the campers to the final session of [PERSON_NAME…" at bounding box center [504, 643] width 634 height 349
click at [778, 545] on p "We are very excited to welcome the campers to the final session of [PERSON_NAME…" at bounding box center [504, 643] width 634 height 349
click at [780, 530] on p "We are very excited to welcome the campers to the final session of [PERSON_NAME…" at bounding box center [504, 643] width 634 height 349
click at [727, 512] on p "We are very excited to welcome the campers to the final session of [PERSON_NAME…" at bounding box center [504, 643] width 634 height 349
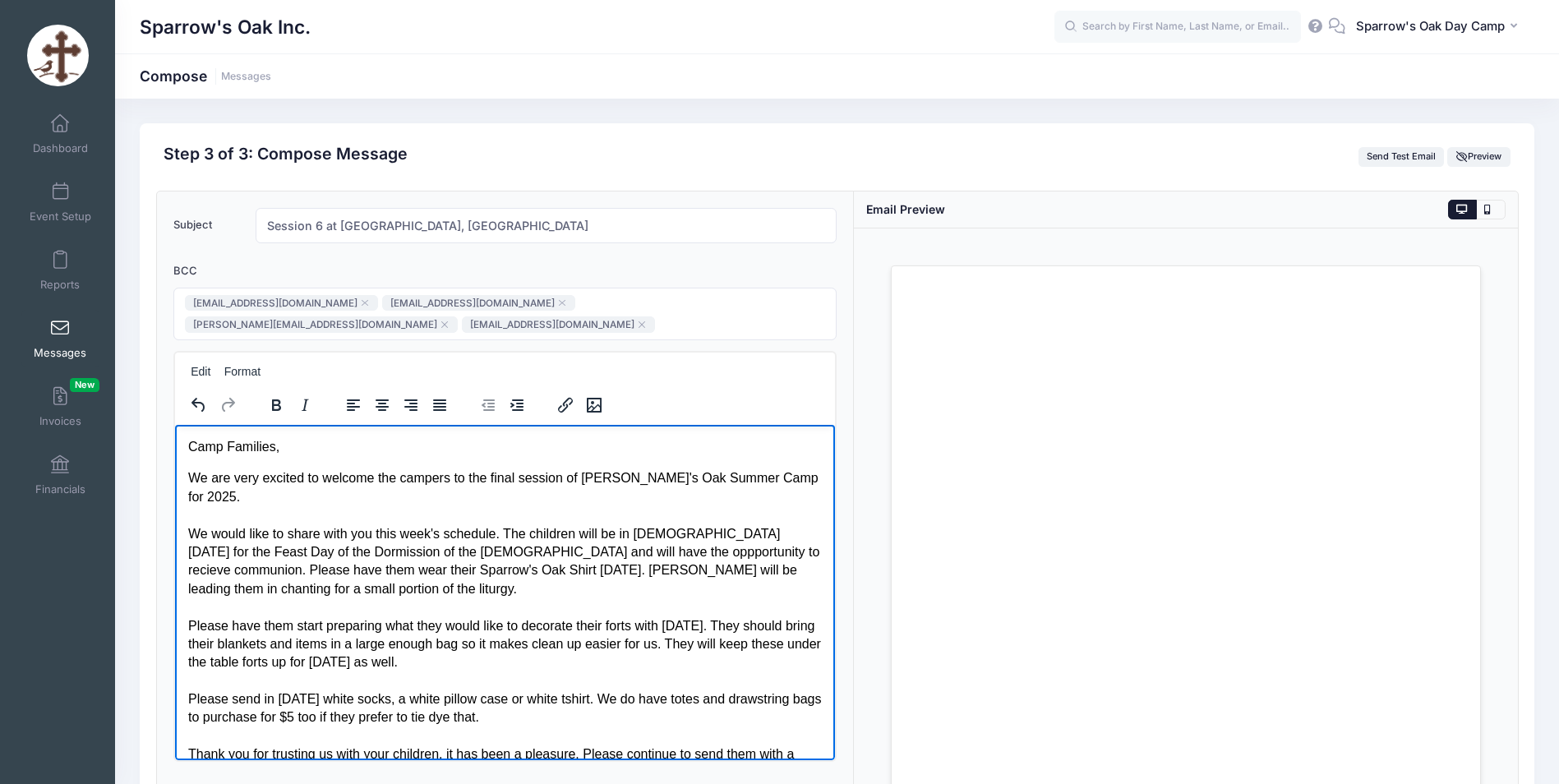
click at [447, 536] on p "We are very excited to welcome the campers to the final session of [PERSON_NAME…" at bounding box center [504, 652] width 634 height 368
click at [407, 557] on p "We are very excited to welcome the campers to the final session of [PERSON_NAME…" at bounding box center [504, 652] width 634 height 368
click at [810, 303] on tags "[EMAIL_ADDRESS][DOMAIN_NAME] [EMAIL_ADDRESS][DOMAIN_NAME] [PERSON_NAME][DOMAIN_…" at bounding box center [505, 314] width 664 height 52
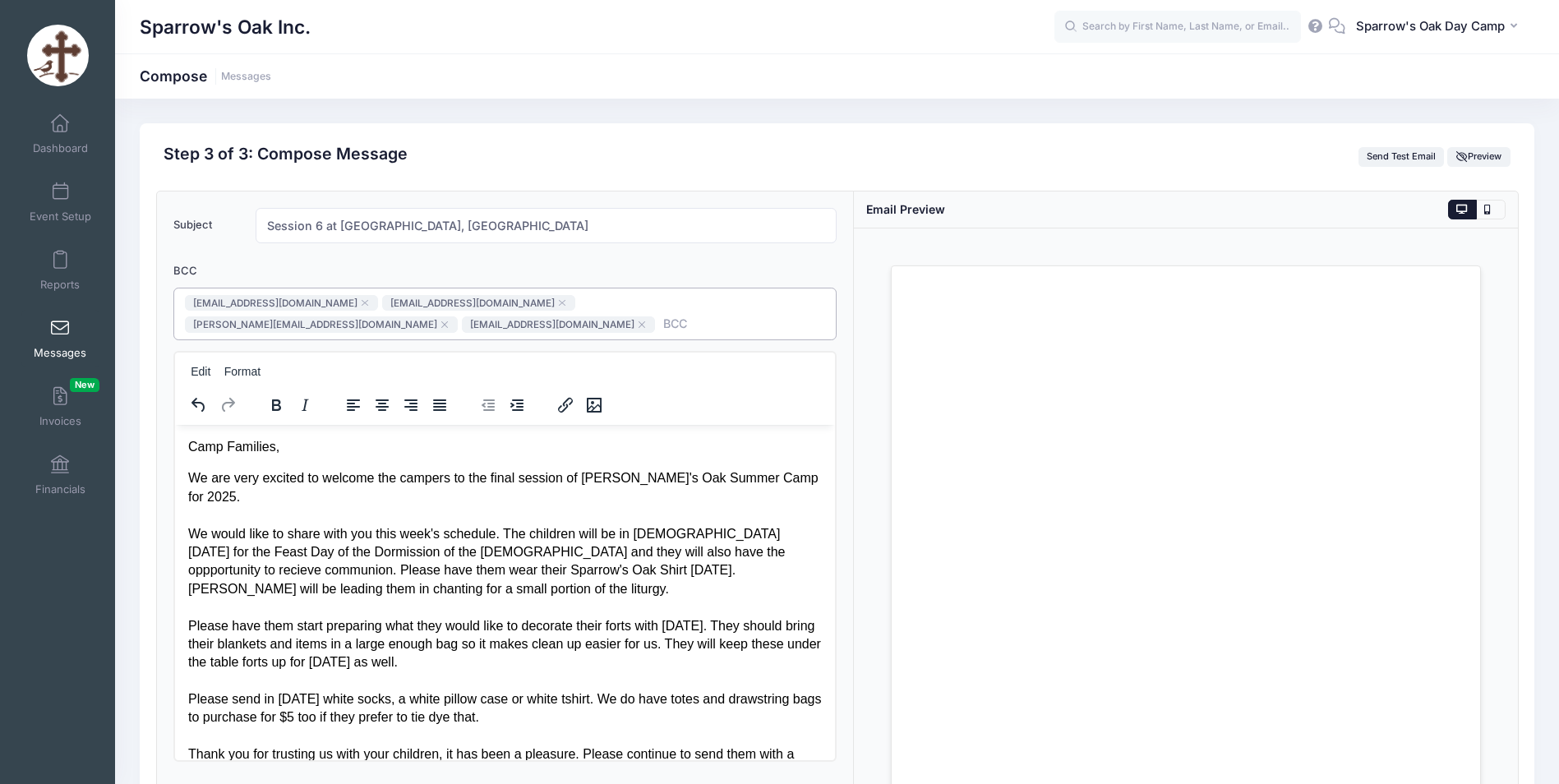
click at [774, 305] on tags "[EMAIL_ADDRESS][DOMAIN_NAME] [EMAIL_ADDRESS][DOMAIN_NAME] [PERSON_NAME][DOMAIN_…" at bounding box center [505, 314] width 664 height 52
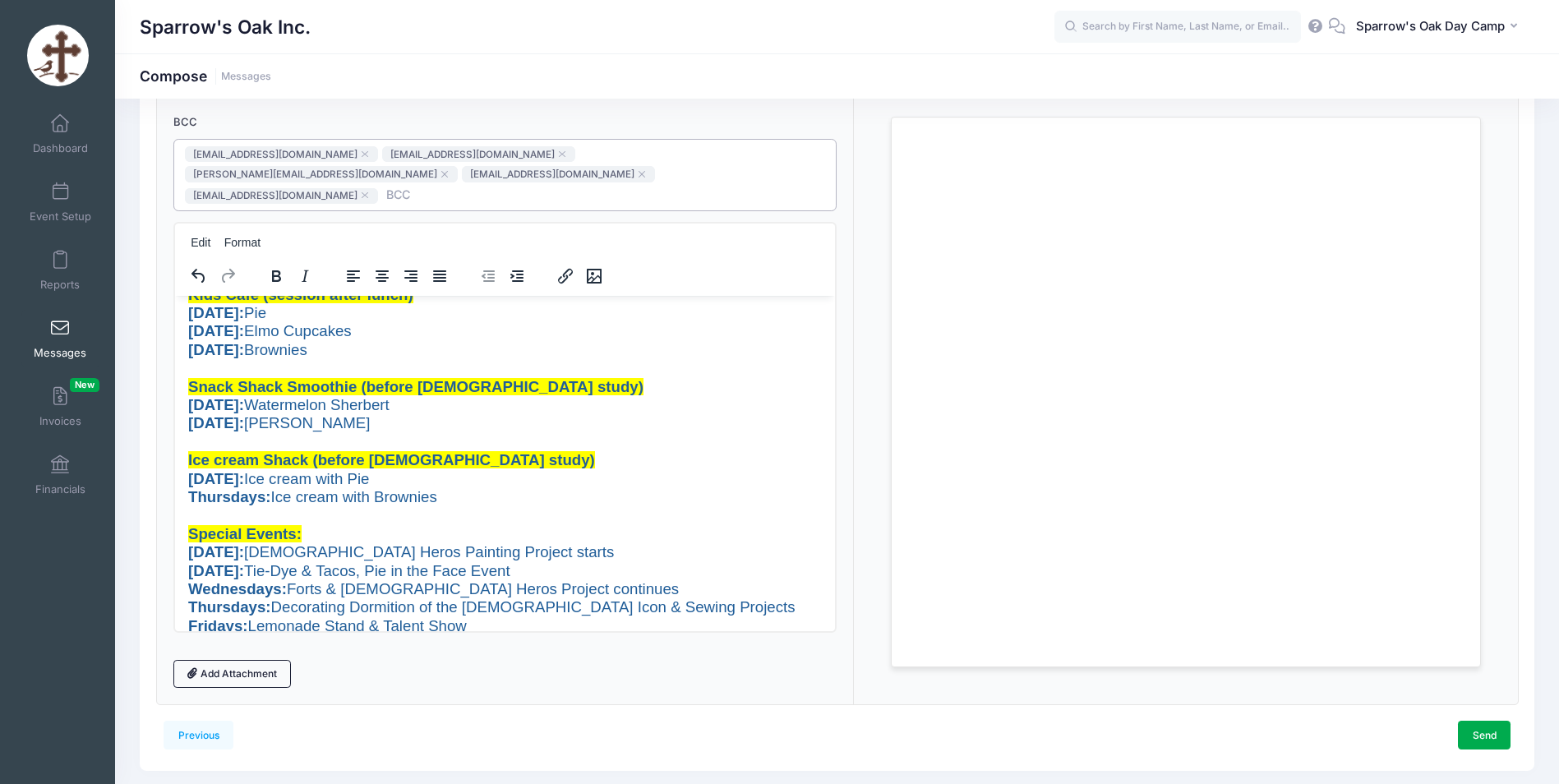
scroll to position [178, 0]
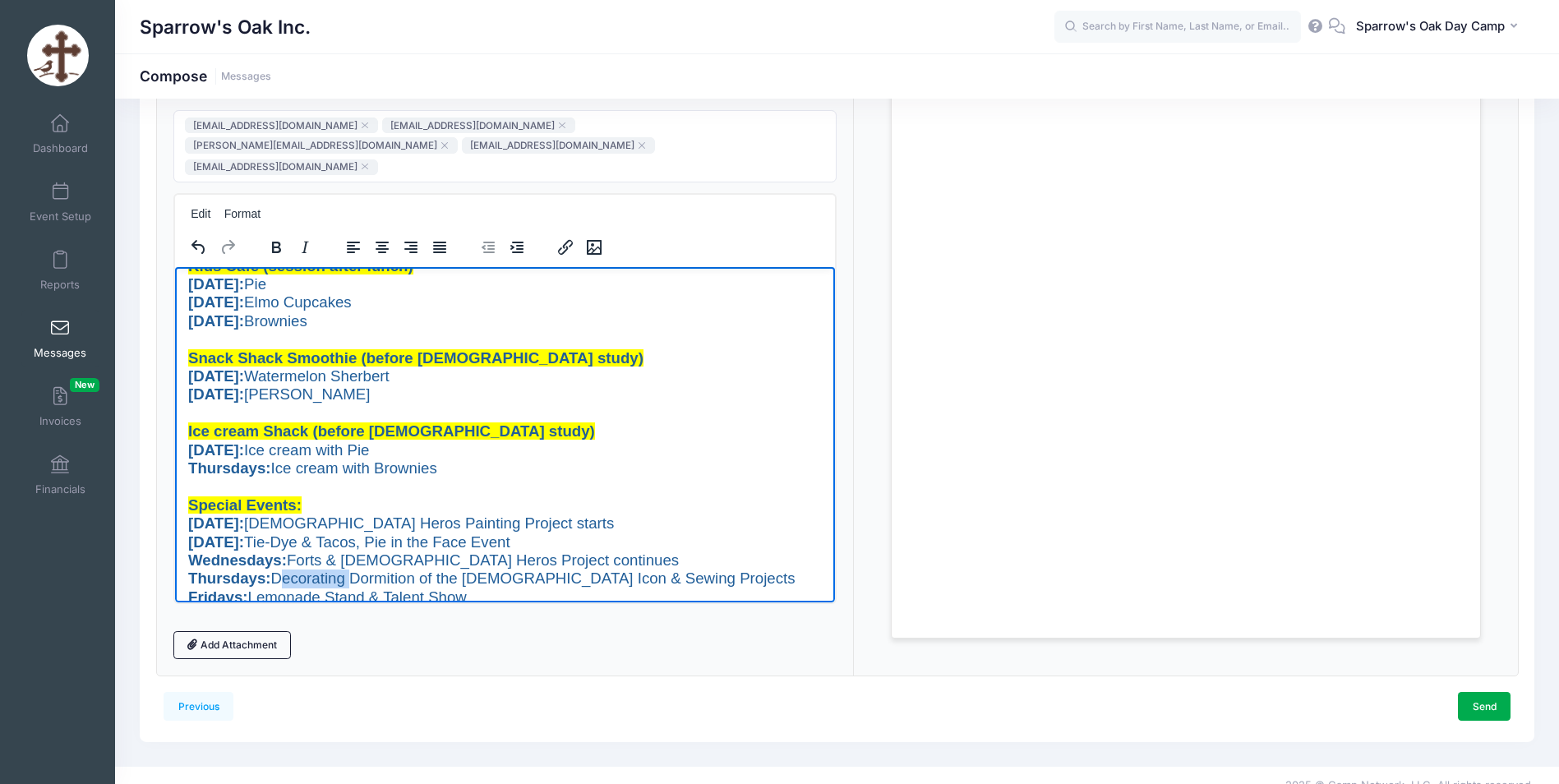
drag, startPoint x: 343, startPoint y: 540, endPoint x: 270, endPoint y: 547, distance: 73.3
click at [270, 547] on span "You are a new creation in [DEMOGRAPHIC_DATA]. 2 Corinthians 5:17 [DATE]: The Ar…" at bounding box center [497, 321] width 618 height 607
click at [581, 547] on span "You are a new creation in [DEMOGRAPHIC_DATA]. 2 Corinthians 5:17 [DATE]: The Ar…" at bounding box center [497, 321] width 618 height 607
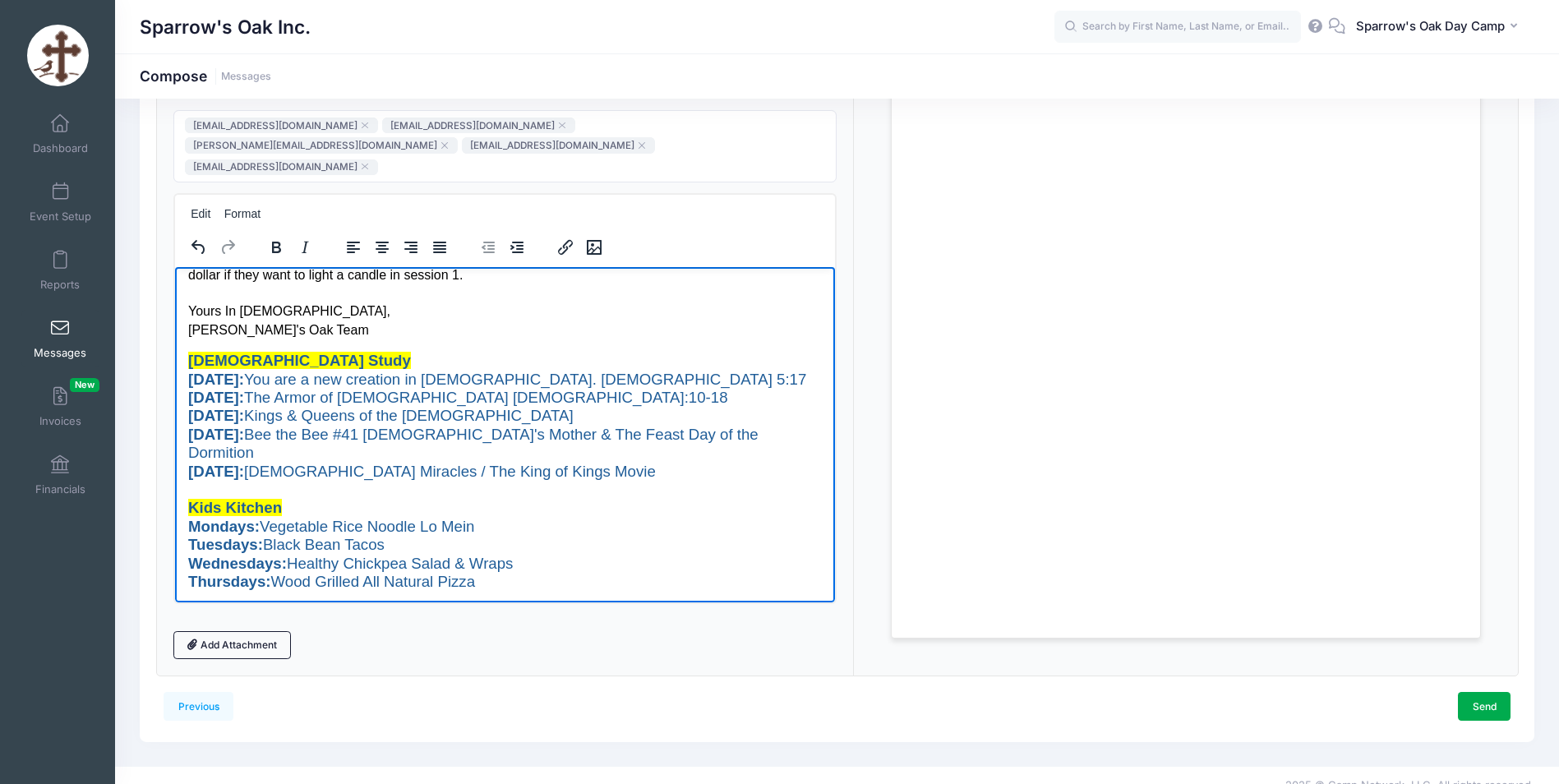
scroll to position [117, 0]
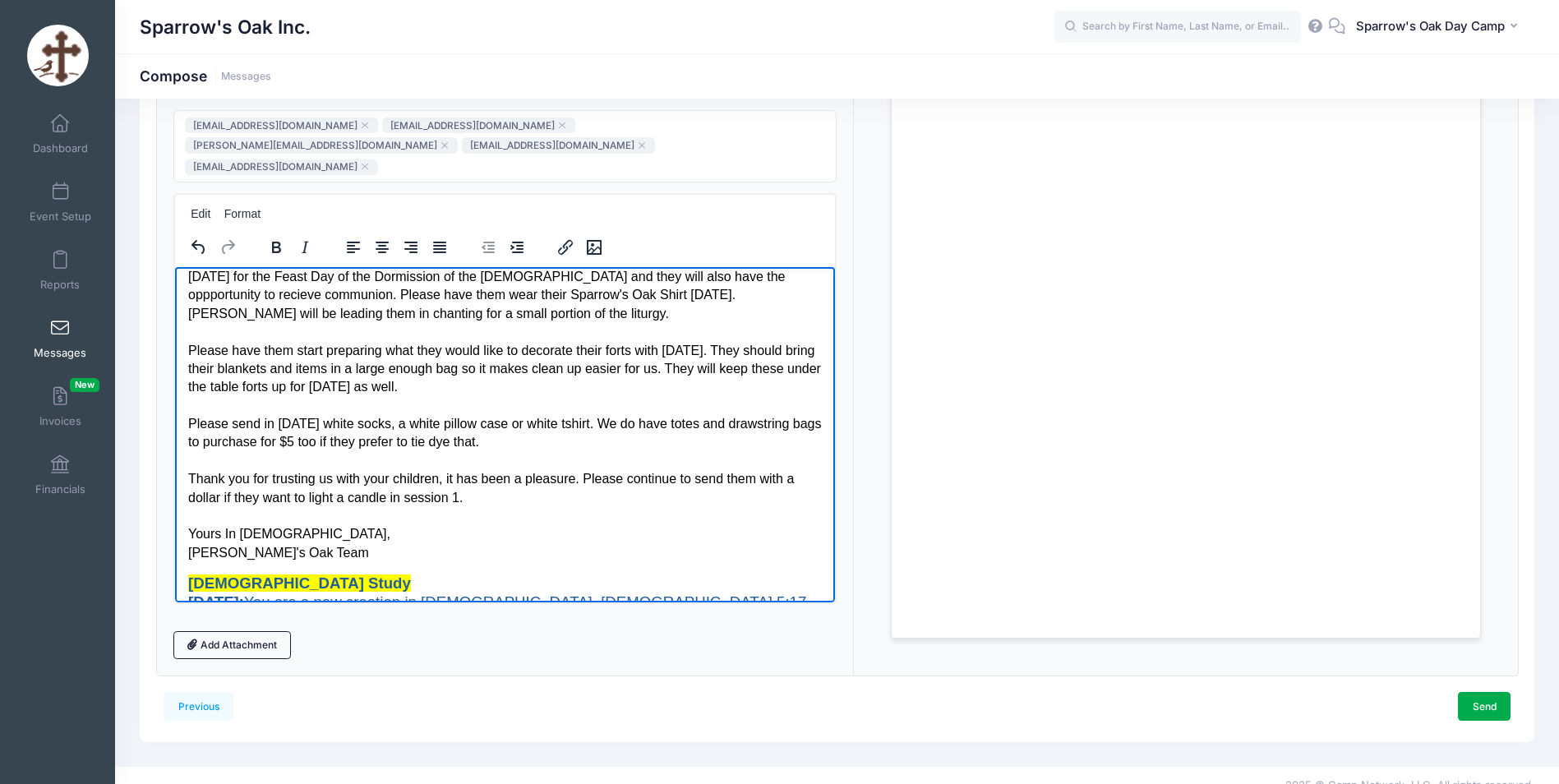
click at [570, 483] on p "We are very excited to welcome the campers to the final session of [PERSON_NAME…" at bounding box center [504, 377] width 634 height 368
click at [1494, 692] on link "Send" at bounding box center [1485, 706] width 52 height 28
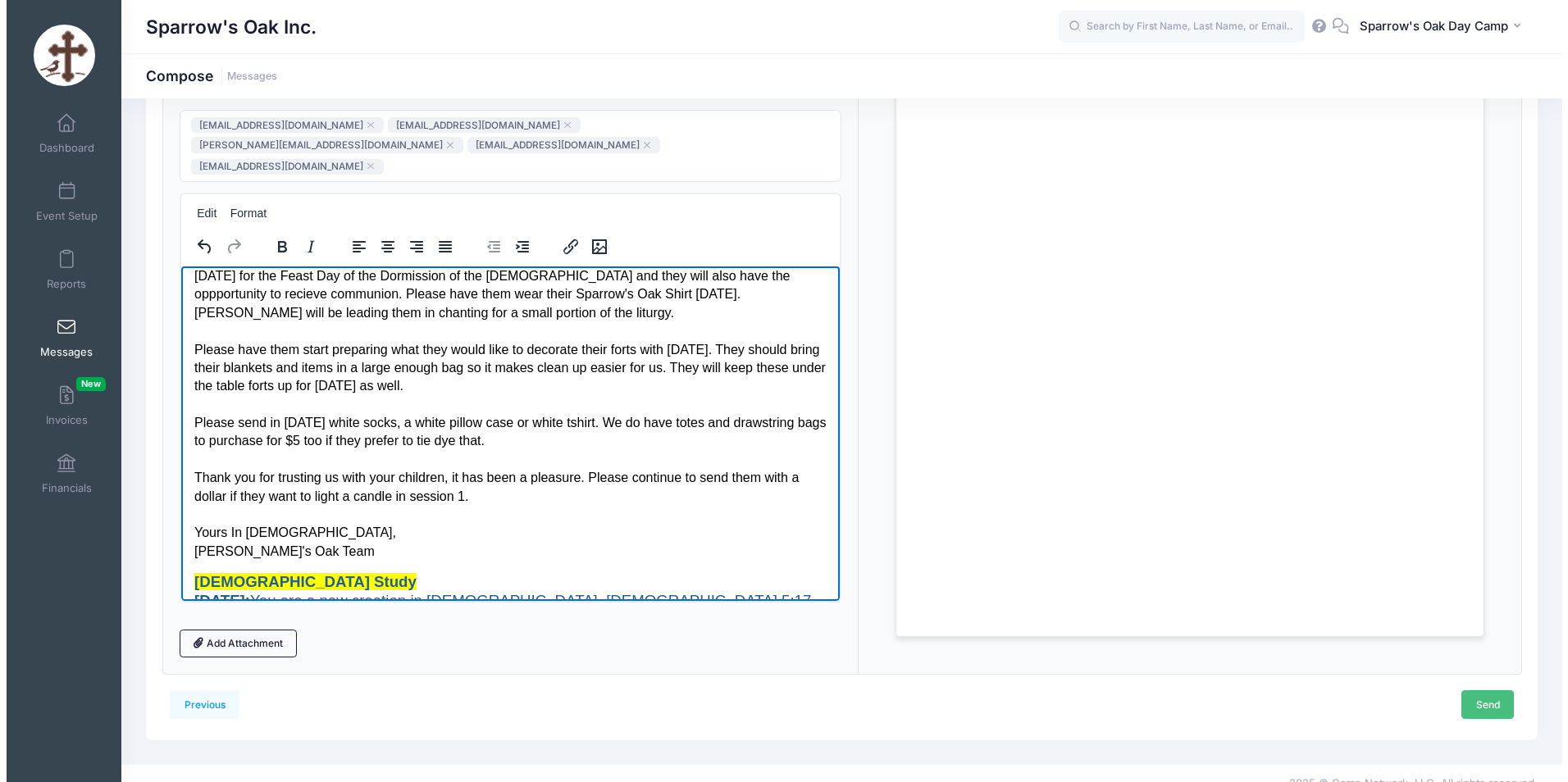
scroll to position [0, 0]
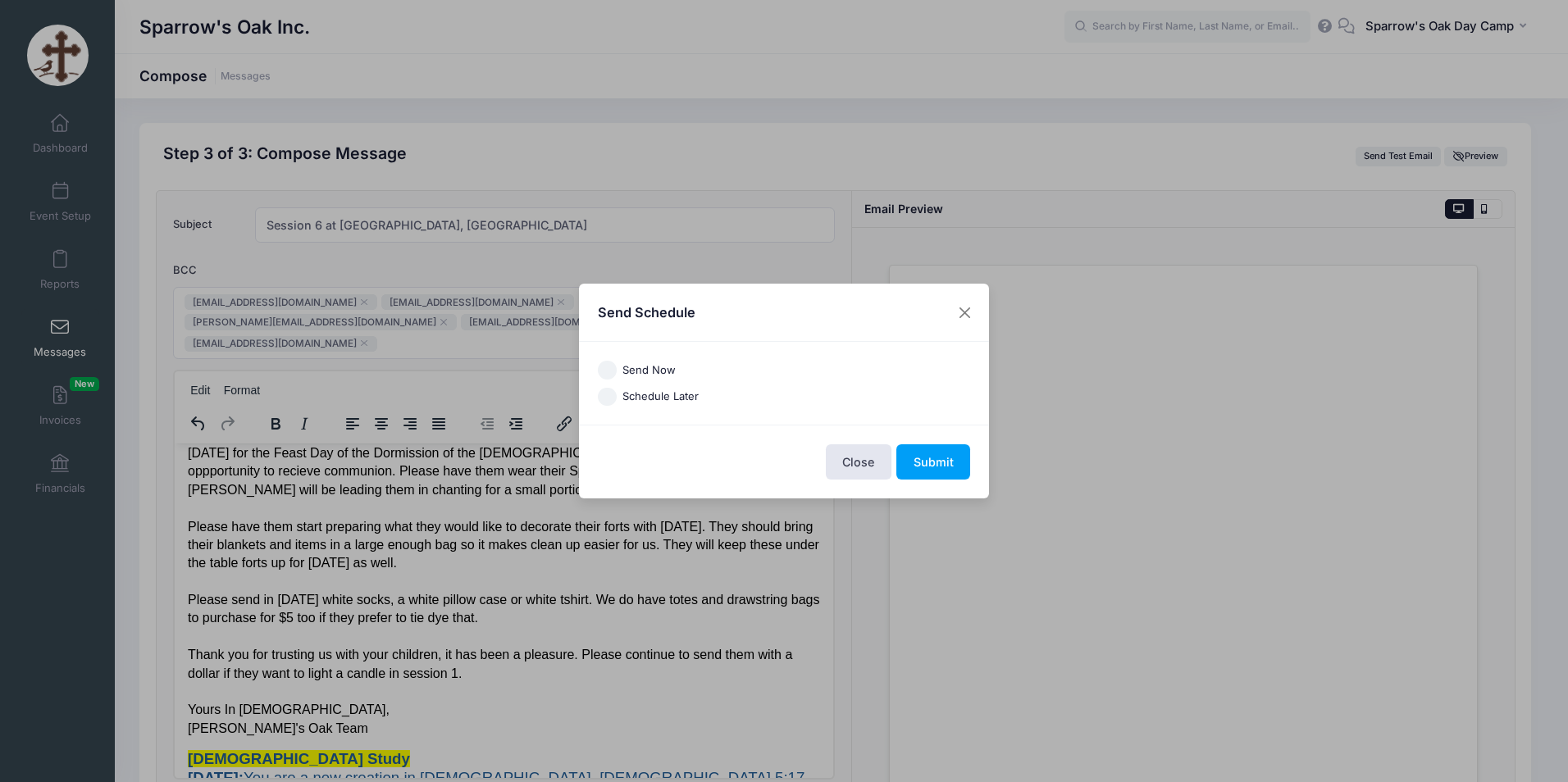
click at [606, 373] on input "Send Now" at bounding box center [607, 370] width 19 height 19
radio input "true"
click at [924, 458] on button "Submit" at bounding box center [933, 462] width 74 height 36
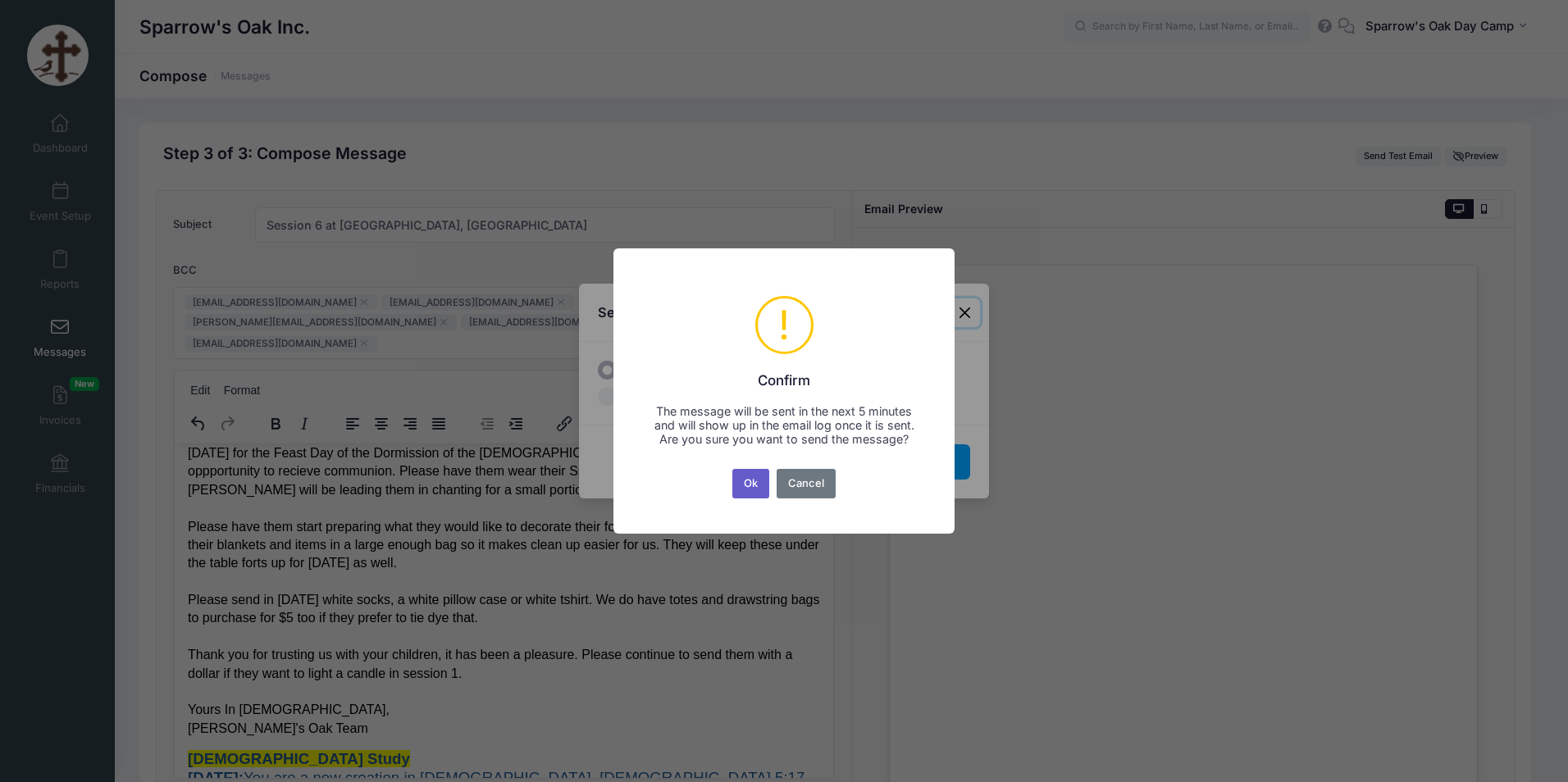
click at [747, 486] on button "Ok" at bounding box center [751, 484] width 37 height 30
